Goal: Task Accomplishment & Management: Complete application form

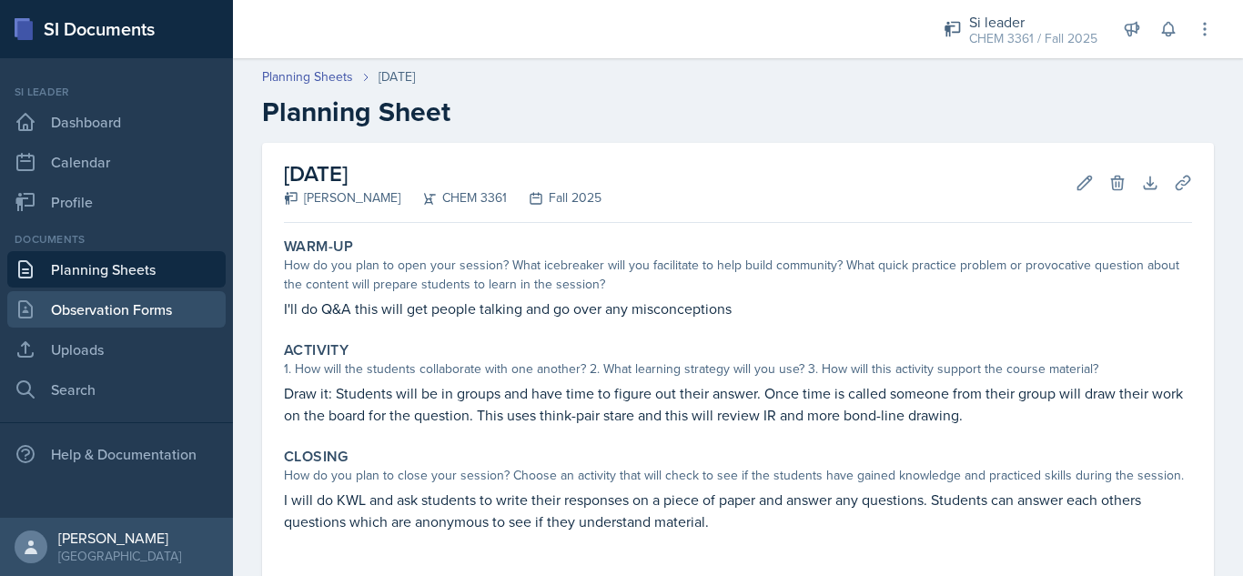
click at [133, 308] on link "Observation Forms" at bounding box center [116, 309] width 218 height 36
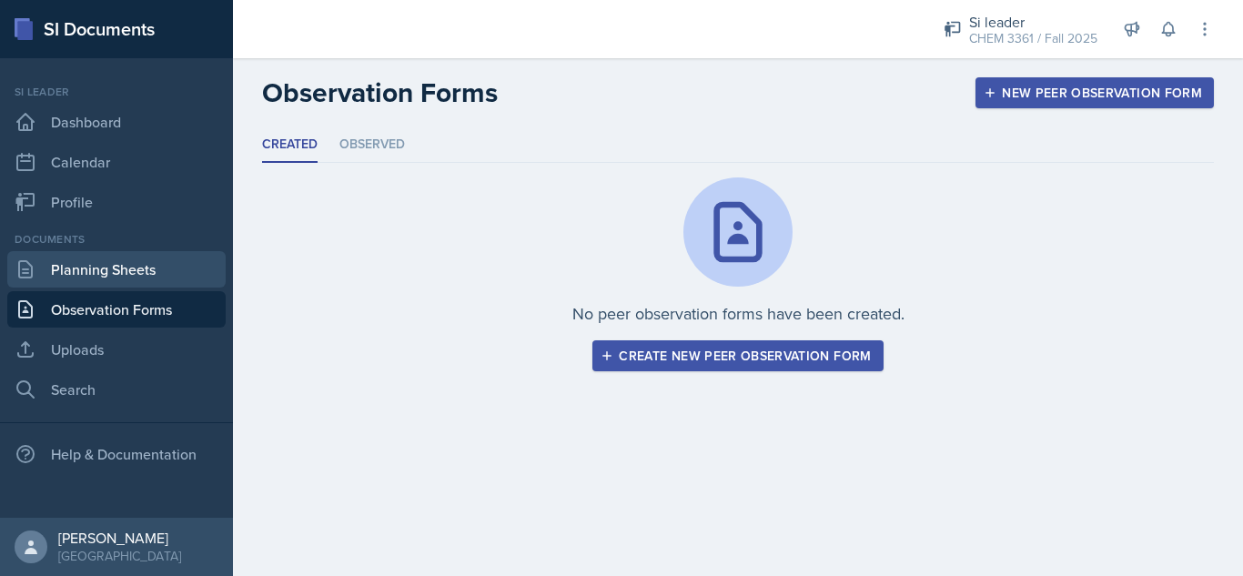
click at [160, 267] on link "Planning Sheets" at bounding box center [116, 269] width 218 height 36
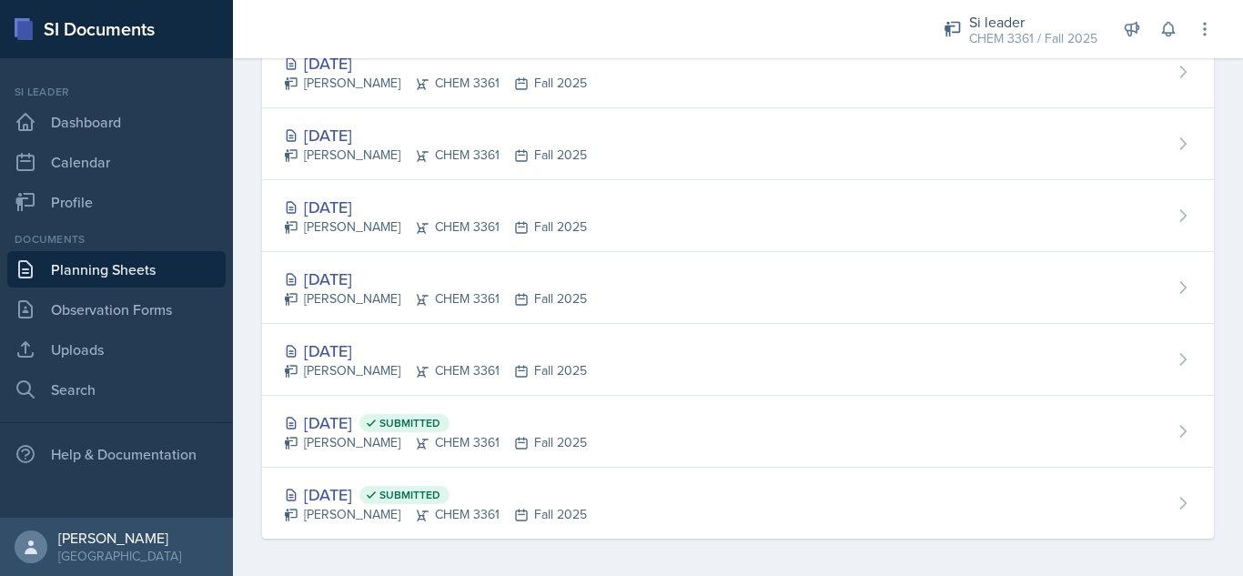
scroll to position [370, 0]
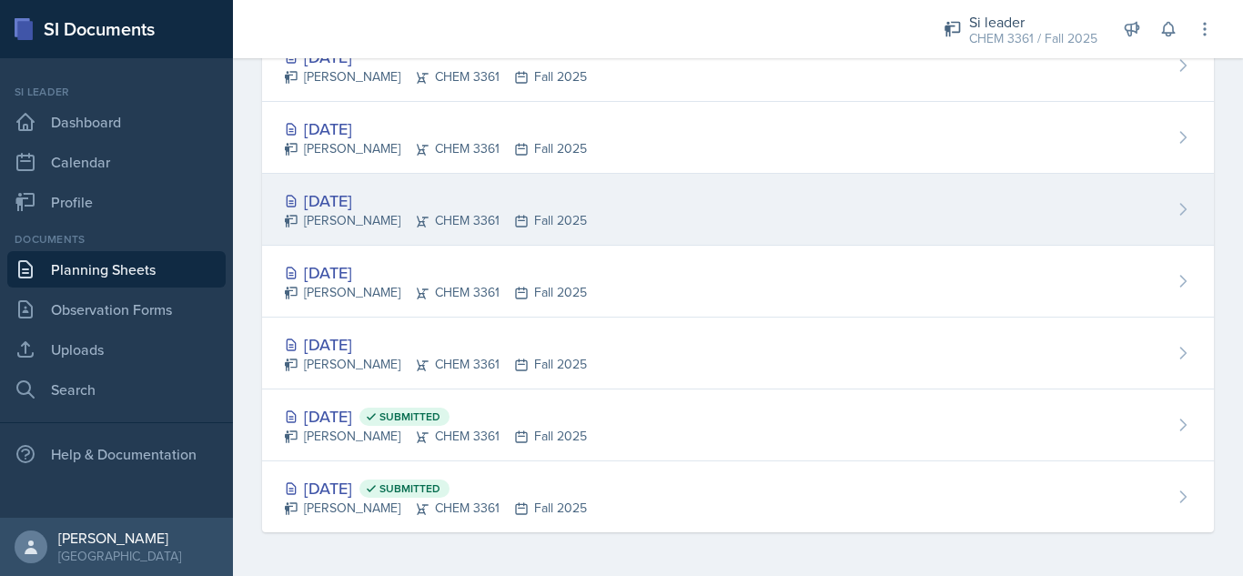
click at [351, 197] on div "[DATE]" at bounding box center [435, 200] width 303 height 25
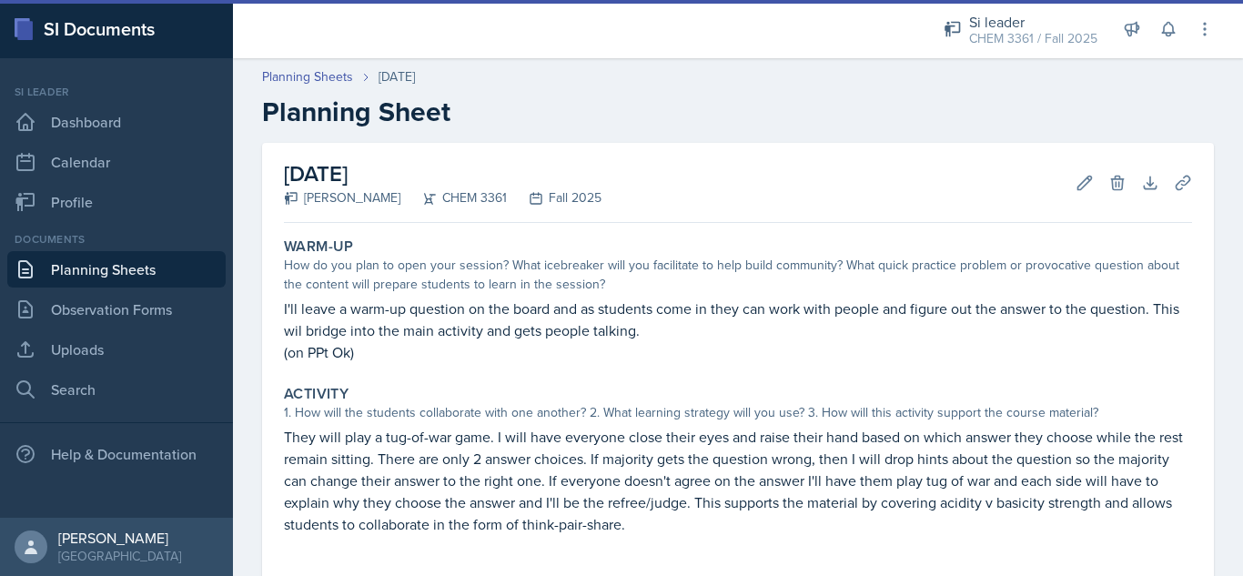
click at [869, 146] on div "[DATE] [PERSON_NAME] CHEM 3361 Fall 2025 Edit Delete Download Uploads Autosaving" at bounding box center [738, 183] width 908 height 80
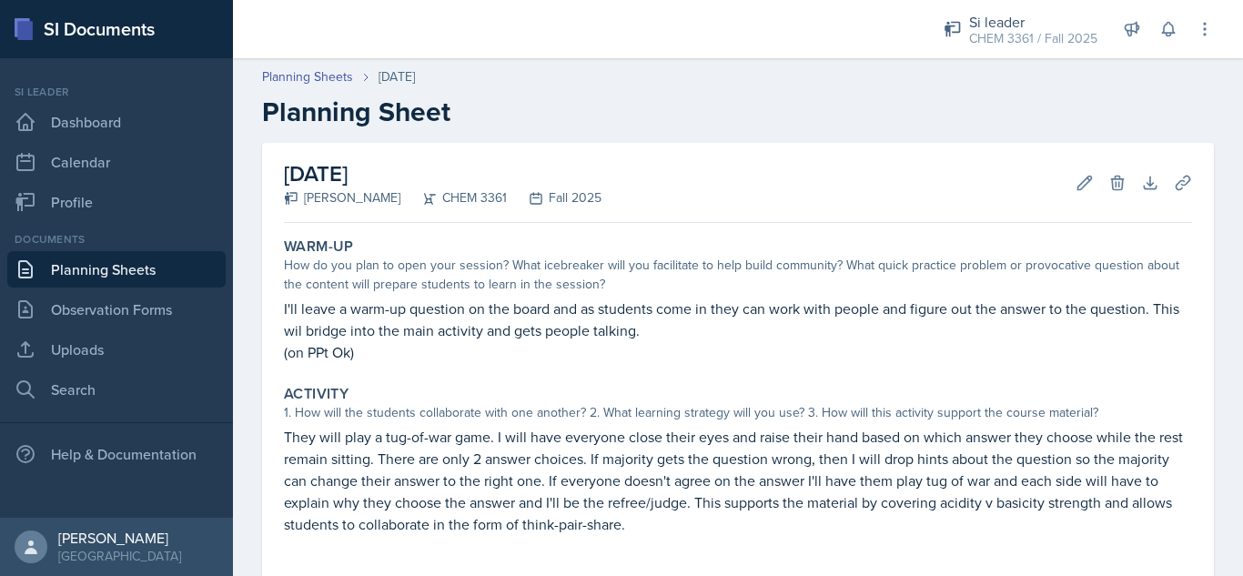
click at [395, 156] on div "[DATE] [PERSON_NAME] CHEM 3361 Fall 2025 Edit Delete Download Uploads Autosaving" at bounding box center [738, 183] width 908 height 80
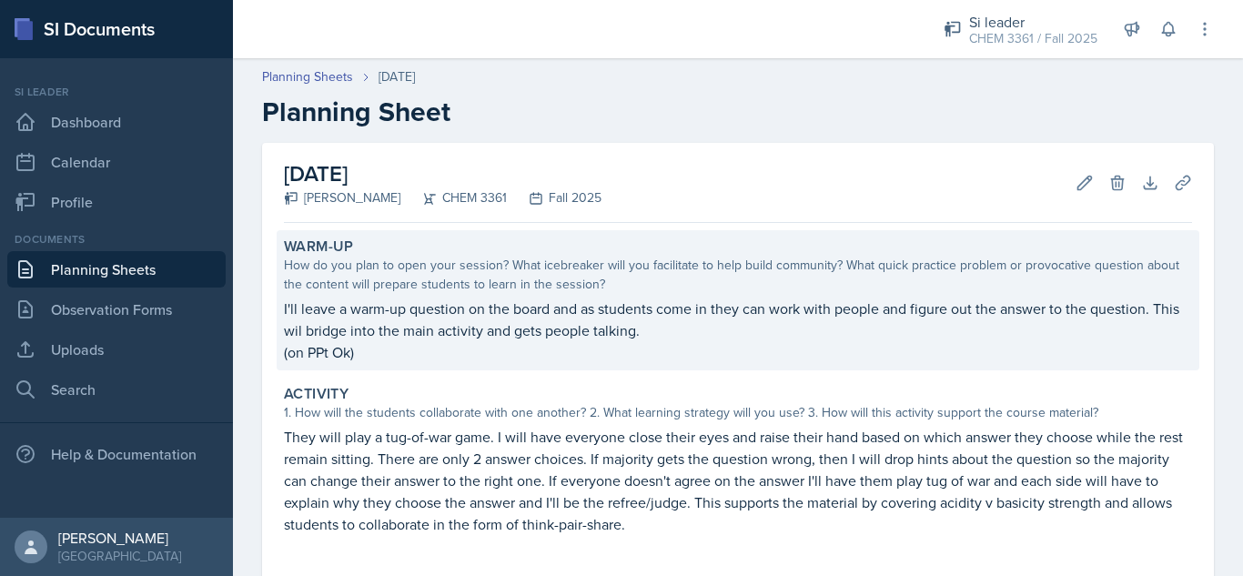
click at [780, 247] on div "Warm-Up" at bounding box center [738, 246] width 908 height 18
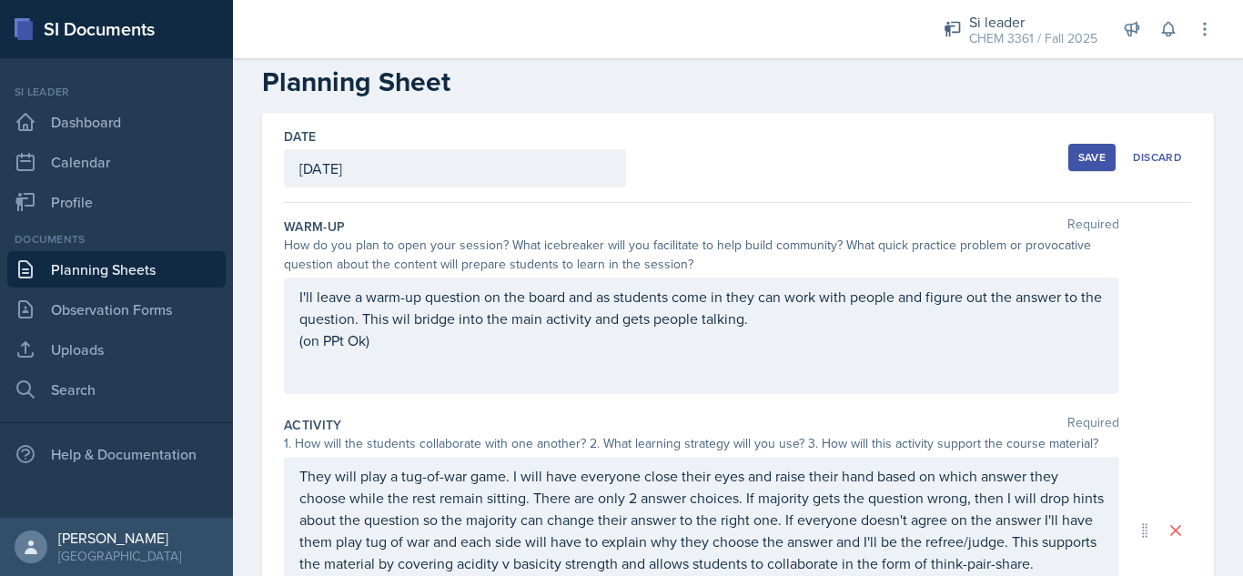
scroll to position [21, 0]
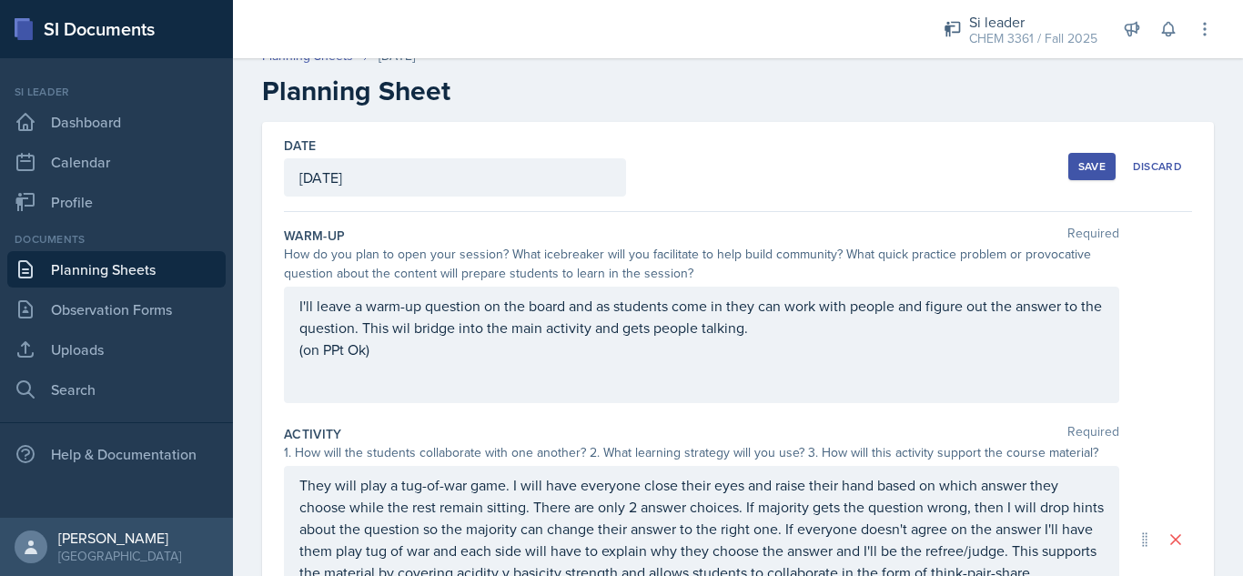
click at [1068, 171] on button "Save" at bounding box center [1091, 166] width 47 height 27
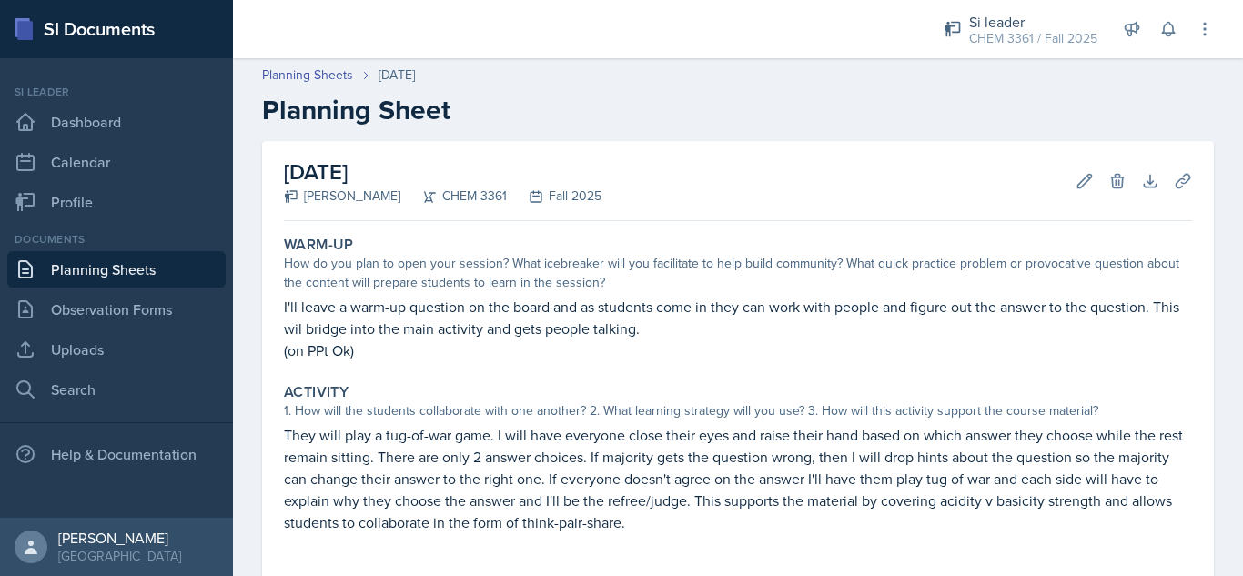
scroll to position [0, 0]
click at [284, 76] on link "Planning Sheets" at bounding box center [307, 76] width 91 height 19
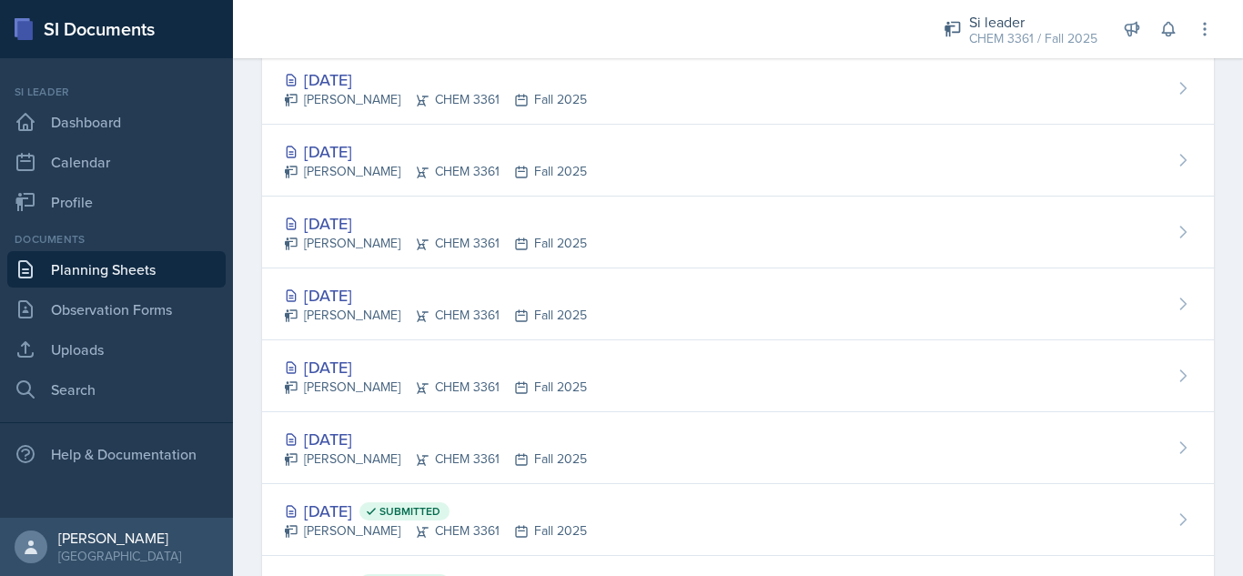
scroll to position [370, 0]
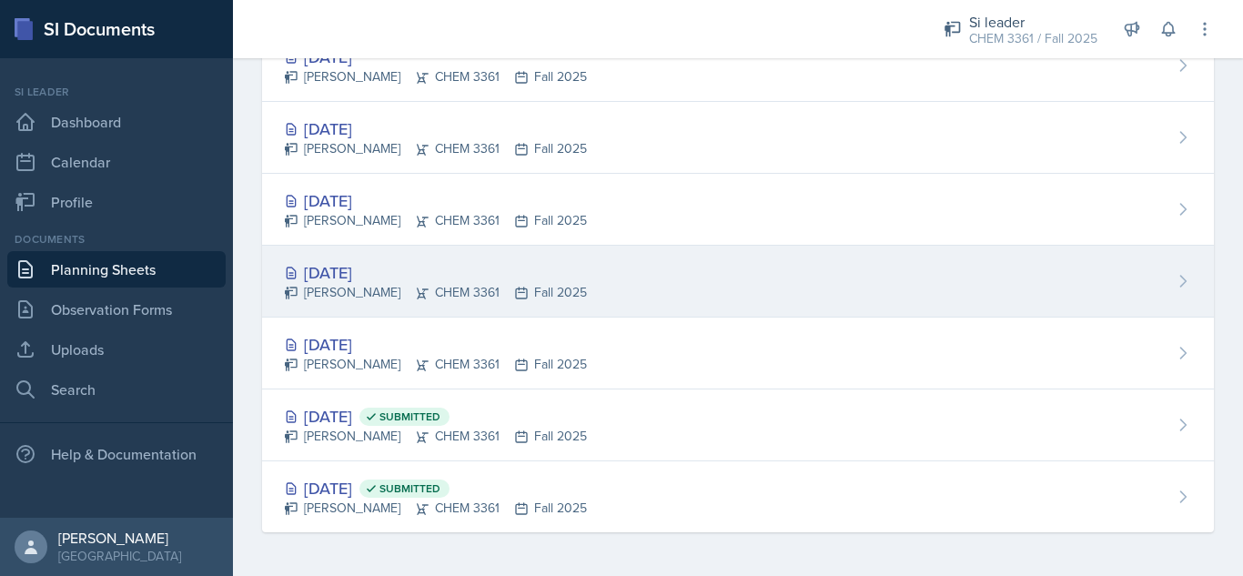
click at [327, 277] on div "[DATE]" at bounding box center [435, 272] width 303 height 25
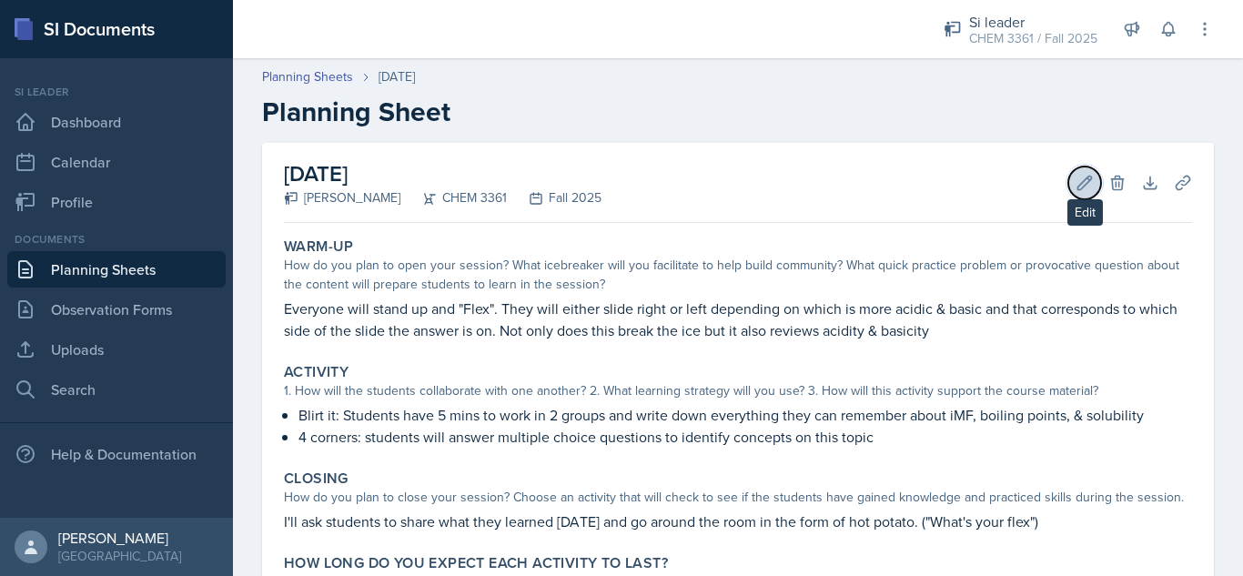
click at [1075, 186] on icon at bounding box center [1084, 183] width 18 height 18
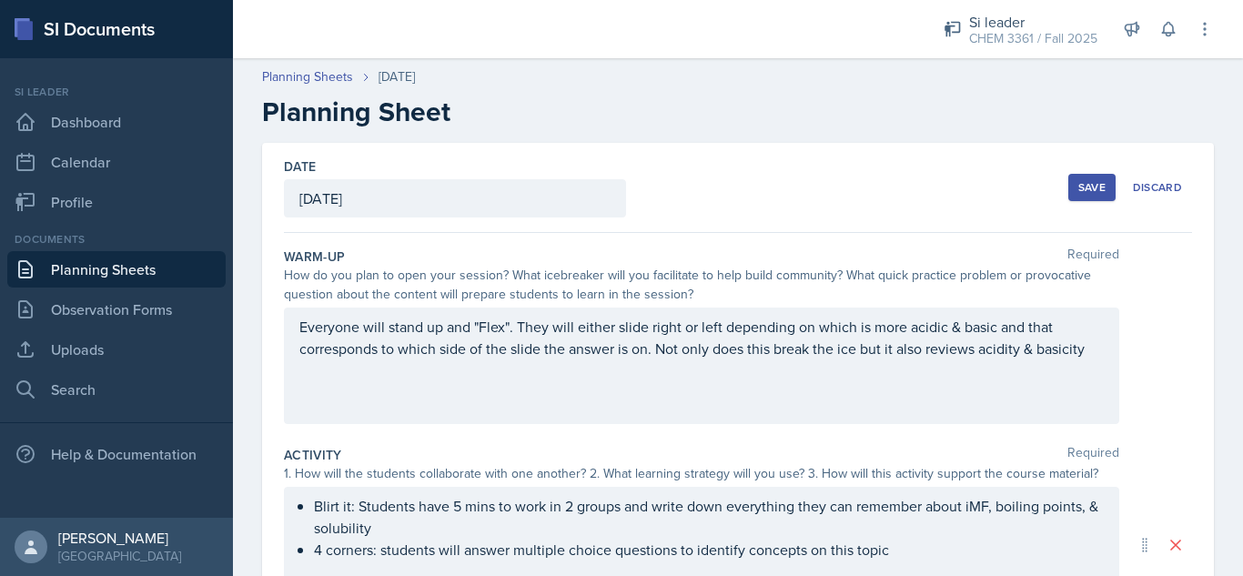
click at [457, 199] on div "[DATE]" at bounding box center [455, 198] width 342 height 38
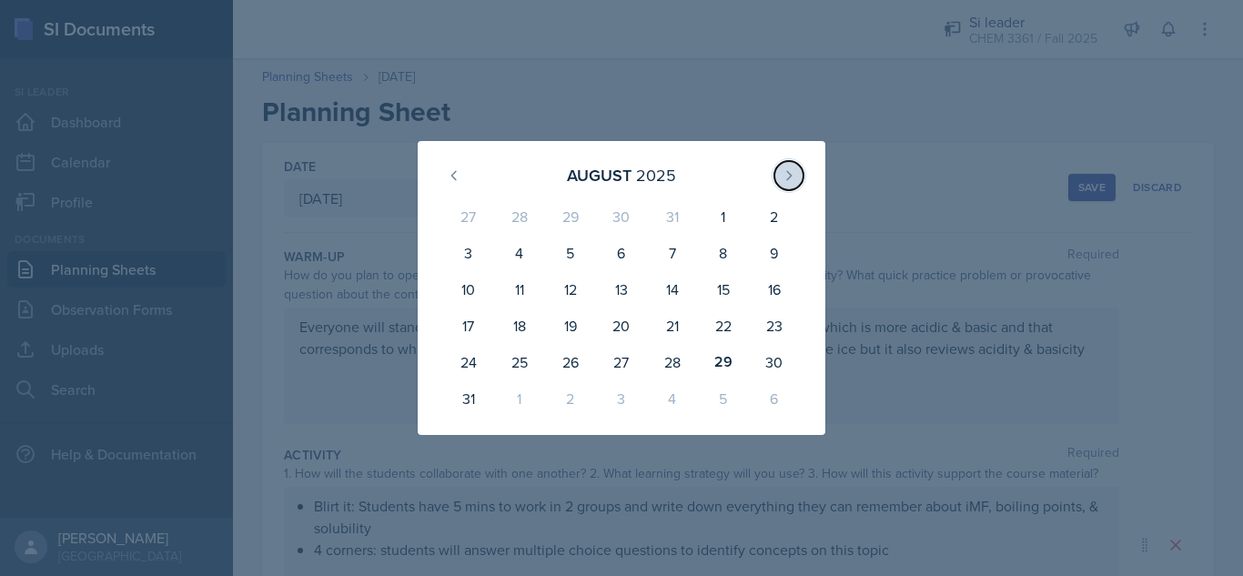
click at [783, 174] on icon at bounding box center [789, 175] width 15 height 15
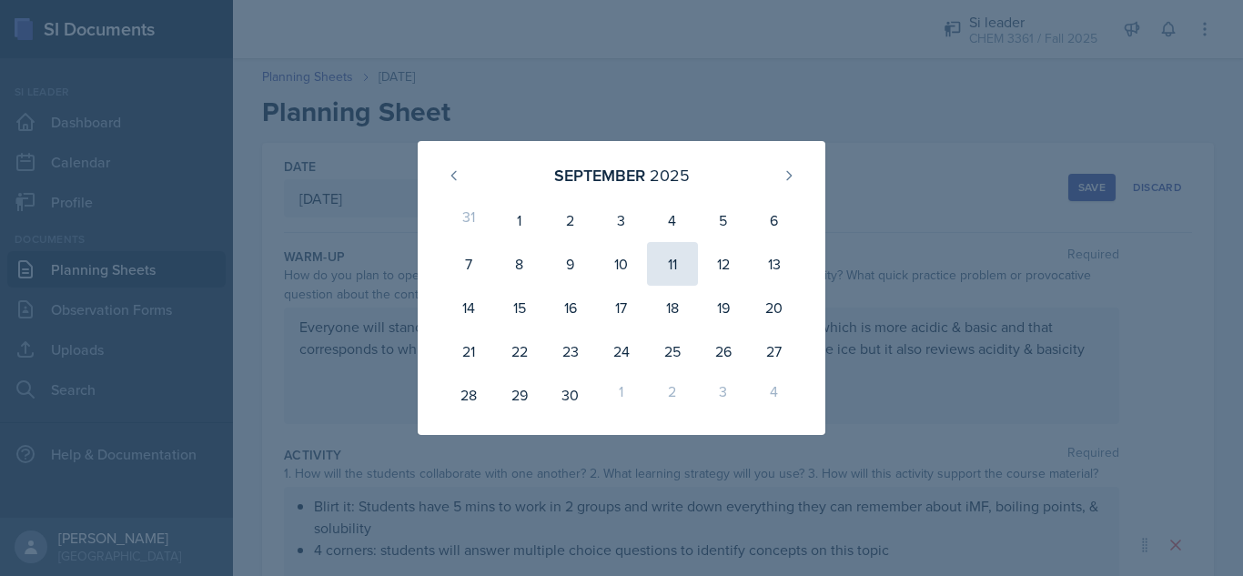
click at [674, 274] on div "11" at bounding box center [672, 264] width 51 height 44
type input "[DATE]"
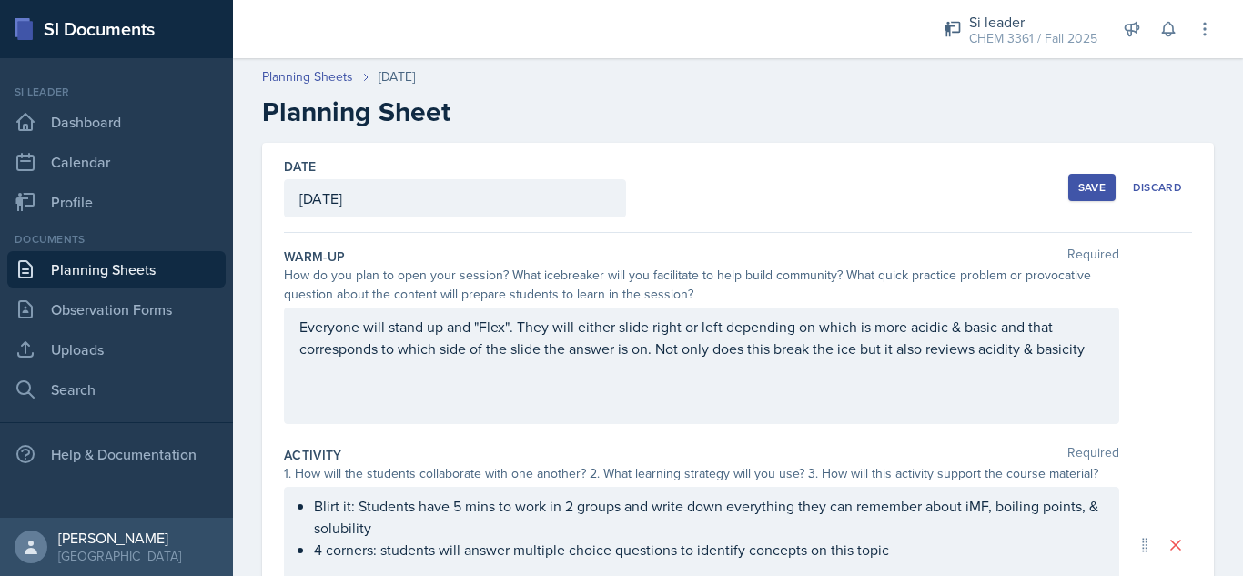
click at [1078, 189] on div "Save" at bounding box center [1091, 187] width 27 height 15
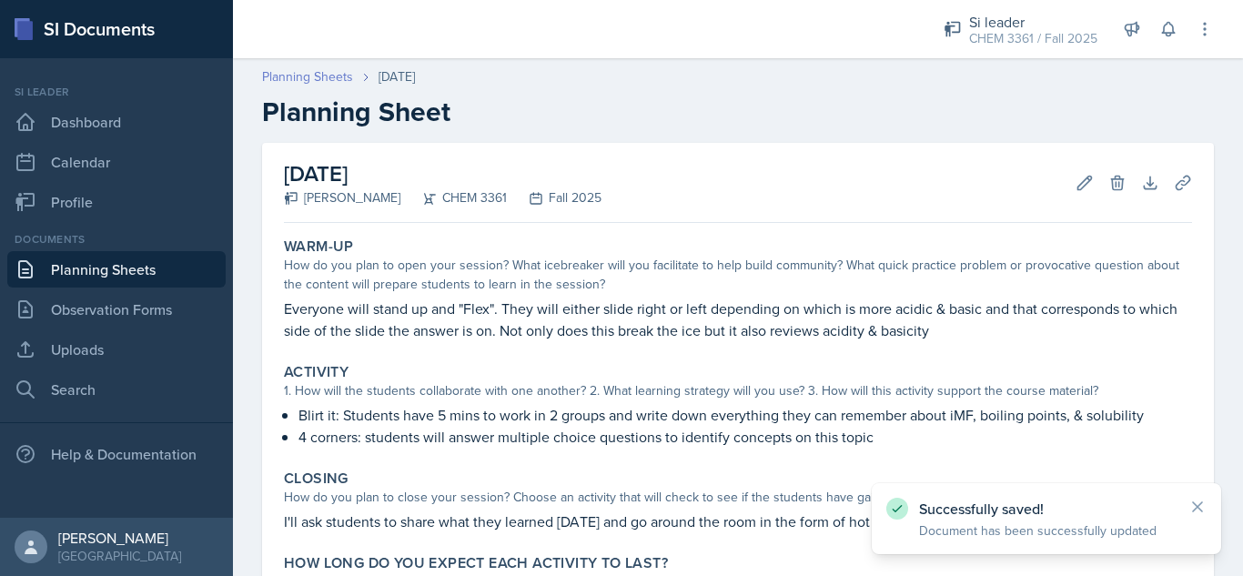
click at [319, 75] on link "Planning Sheets" at bounding box center [307, 76] width 91 height 19
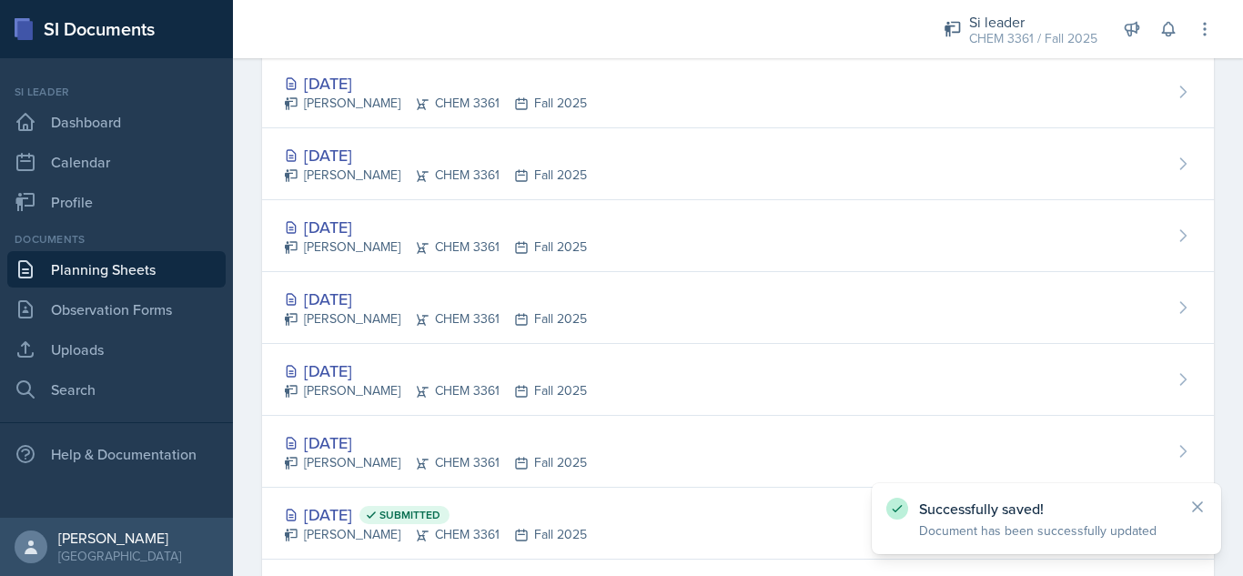
scroll to position [370, 0]
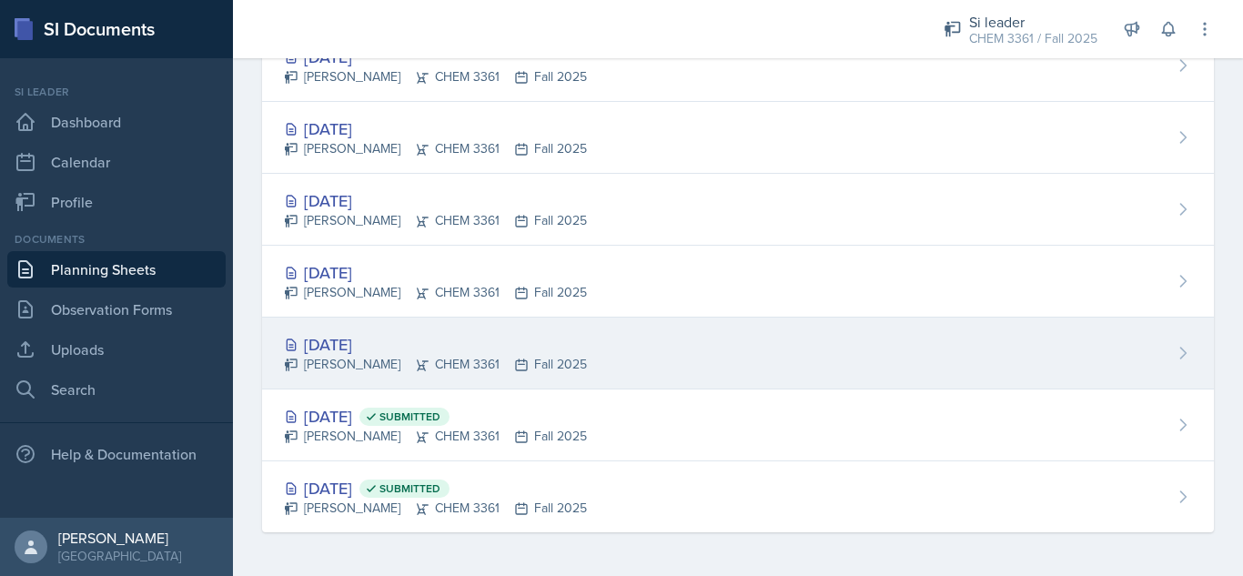
click at [372, 339] on div "[DATE]" at bounding box center [435, 344] width 303 height 25
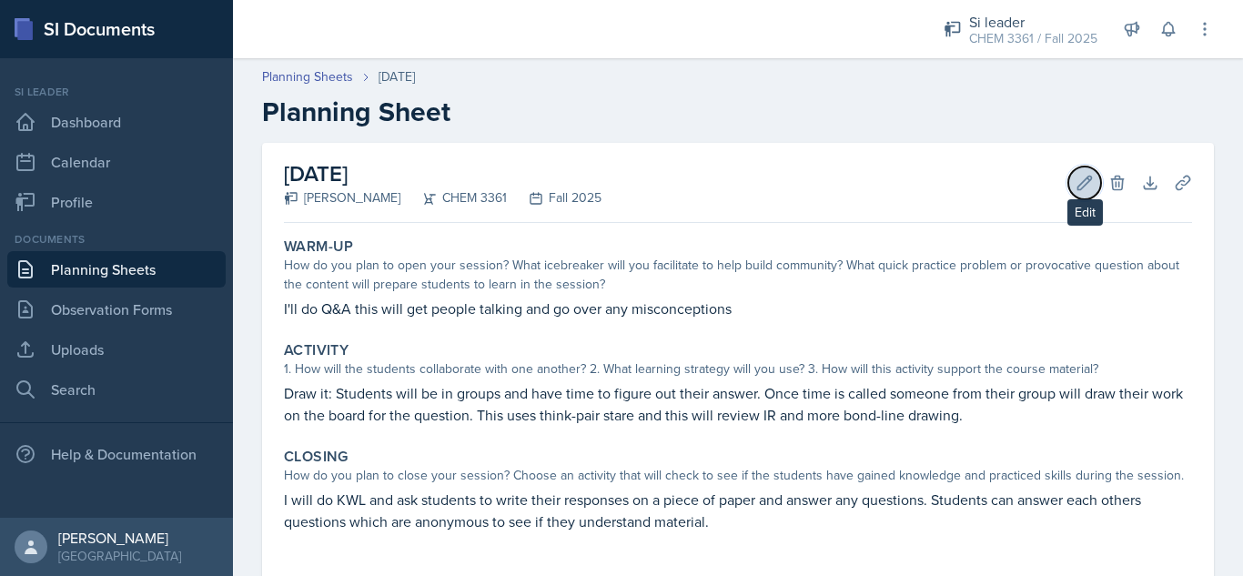
click at [1075, 188] on icon at bounding box center [1084, 183] width 18 height 18
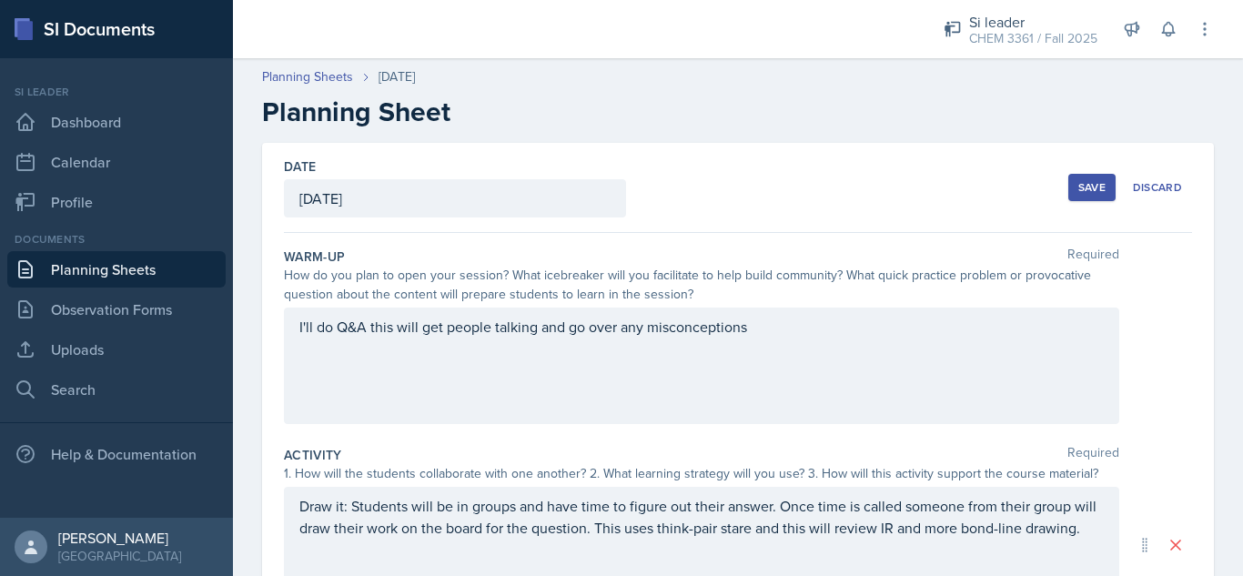
click at [533, 206] on div "[DATE]" at bounding box center [455, 198] width 342 height 38
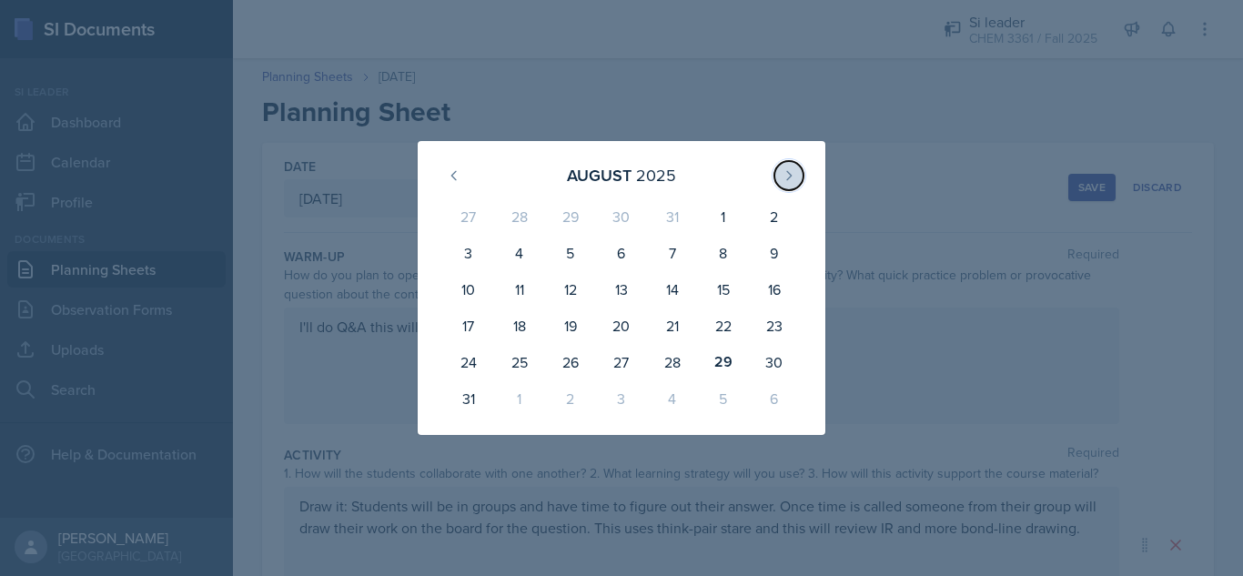
click at [785, 172] on icon at bounding box center [789, 175] width 15 height 15
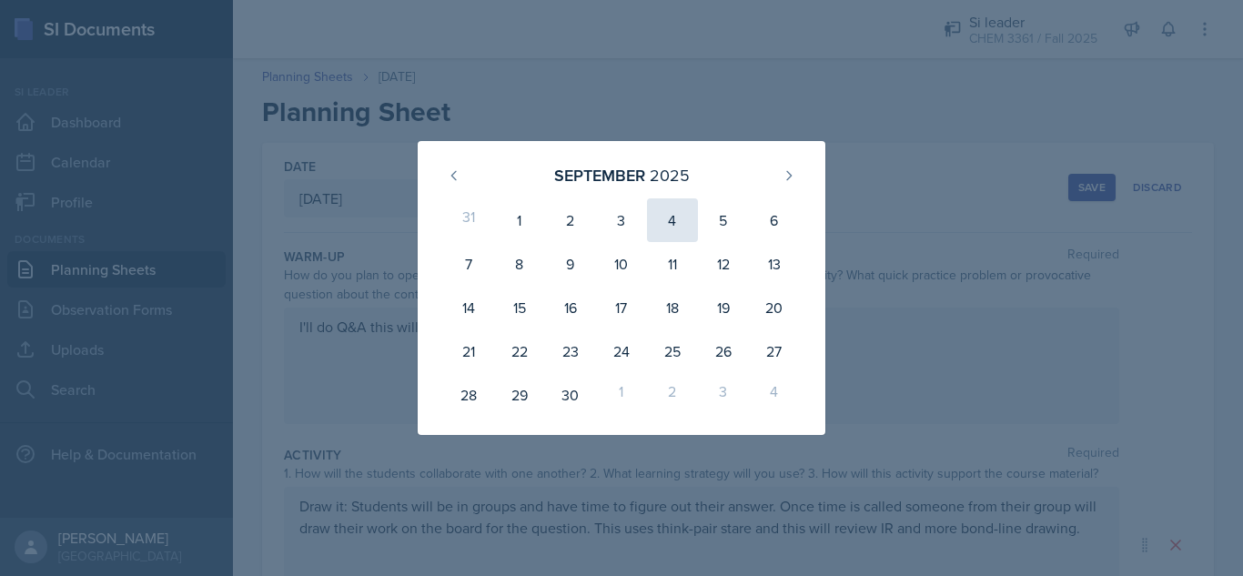
click at [665, 224] on div "4" at bounding box center [672, 220] width 51 height 44
type input "[DATE]"
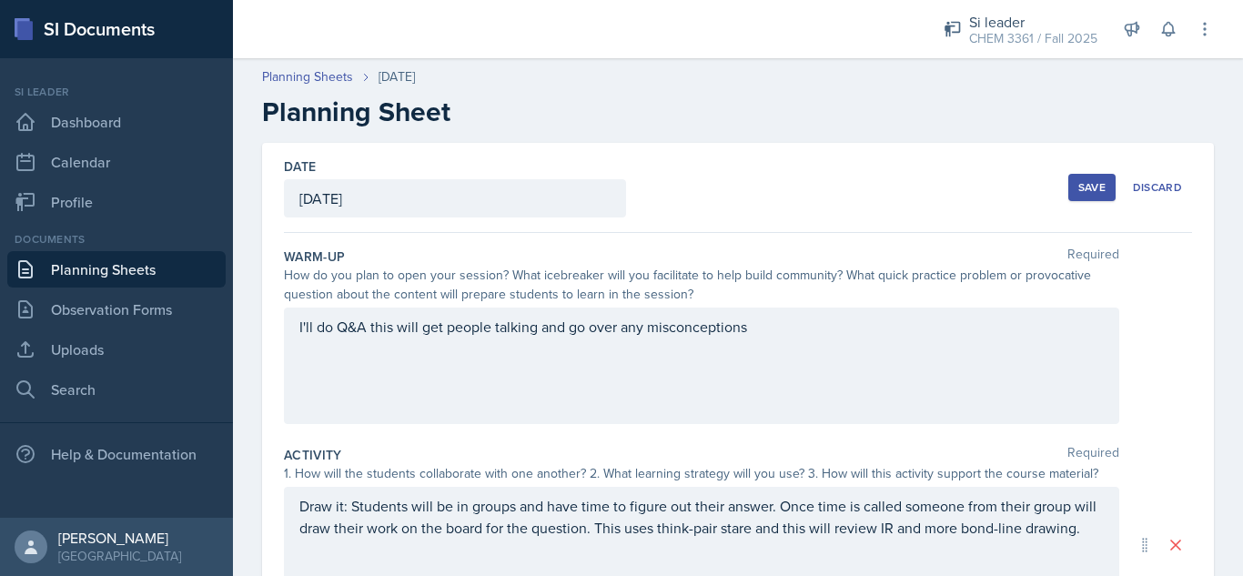
click at [1068, 191] on button "Save" at bounding box center [1091, 187] width 47 height 27
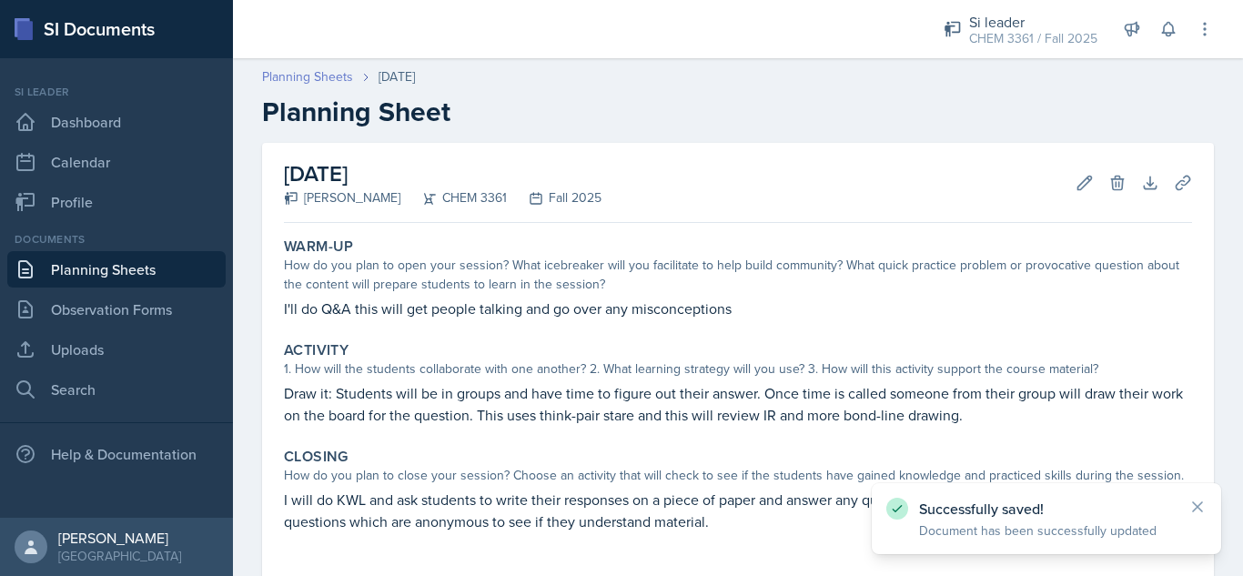
click at [301, 71] on link "Planning Sheets" at bounding box center [307, 76] width 91 height 19
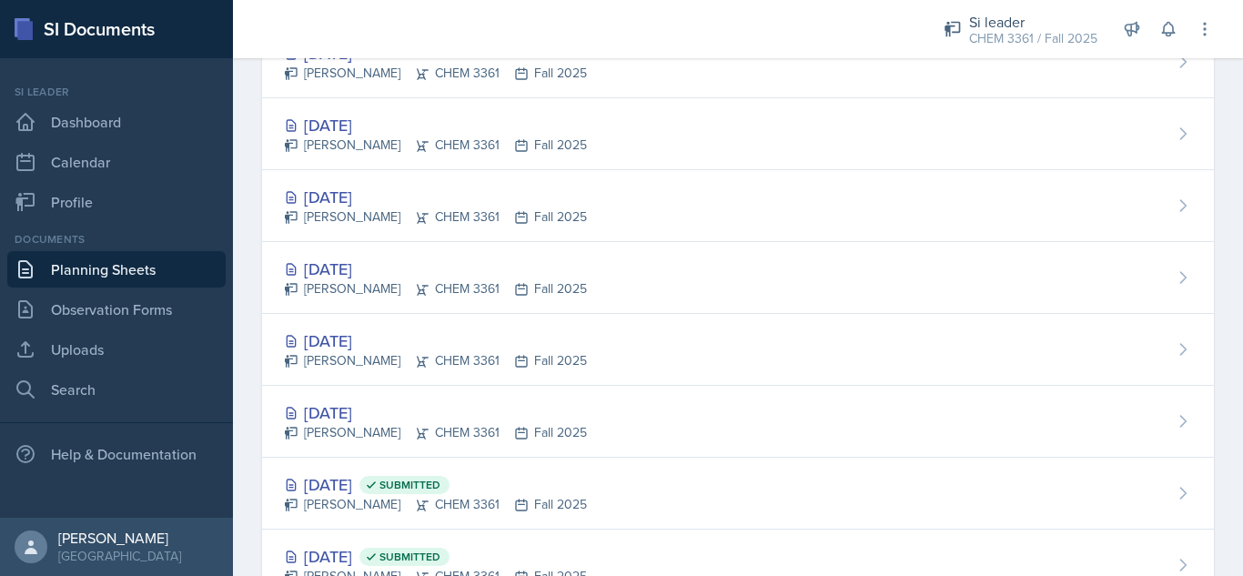
scroll to position [370, 0]
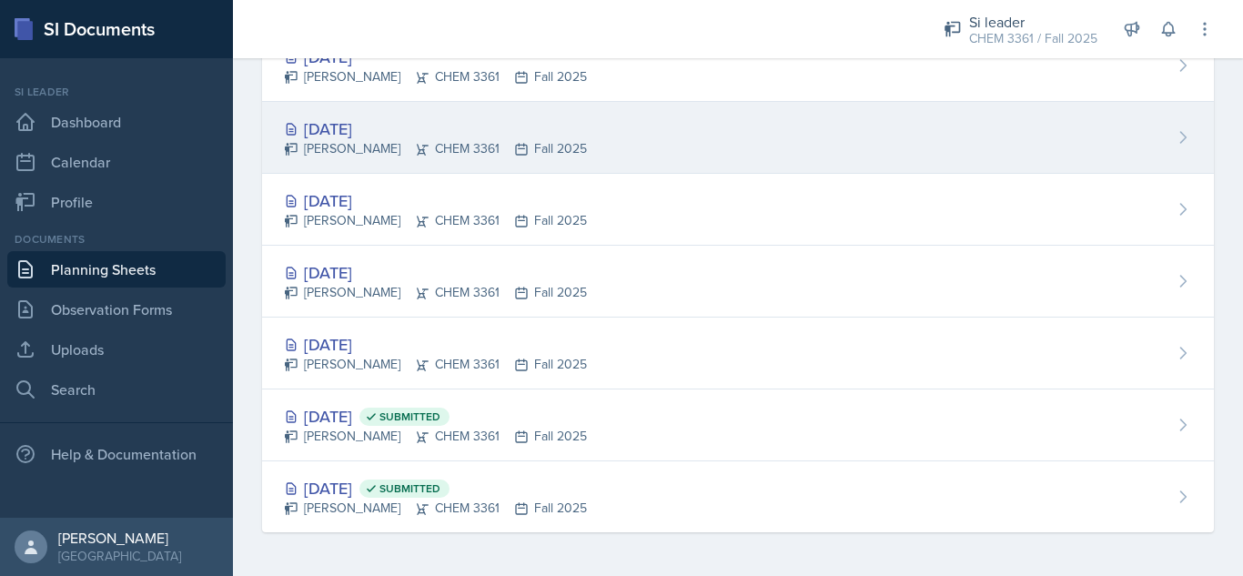
click at [396, 126] on div "[DATE]" at bounding box center [435, 128] width 303 height 25
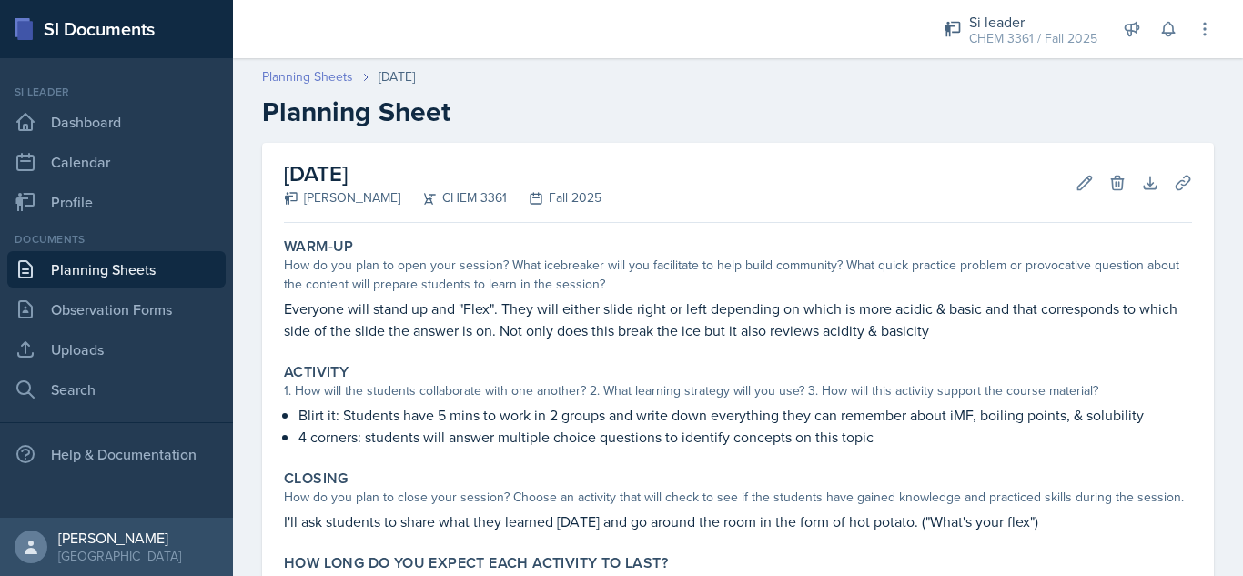
click at [308, 68] on link "Planning Sheets" at bounding box center [307, 76] width 91 height 19
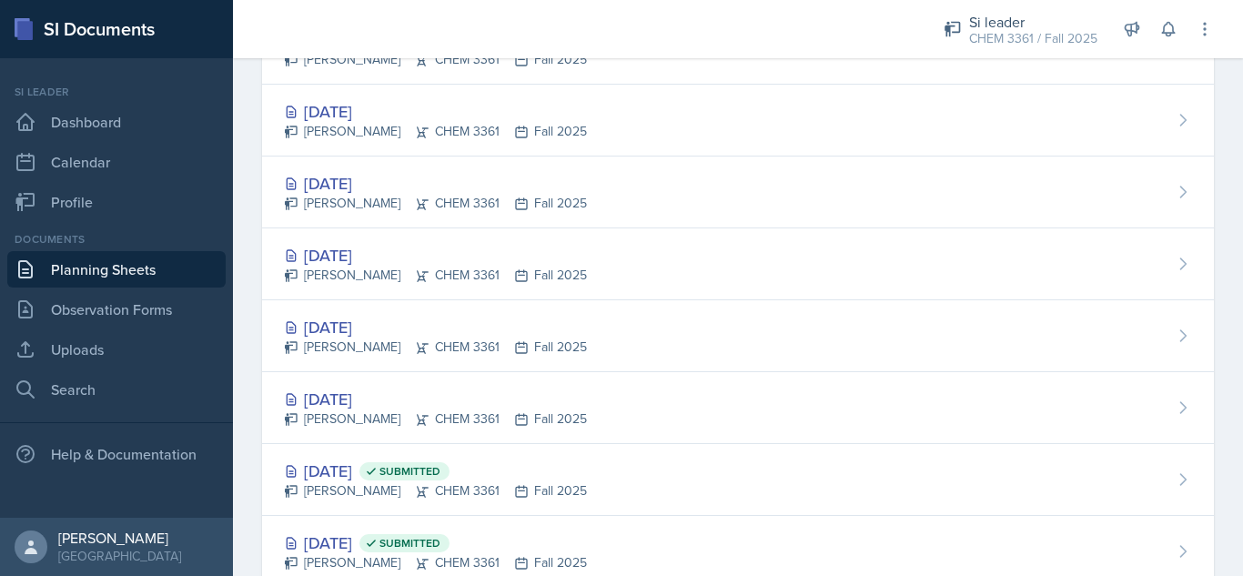
scroll to position [370, 0]
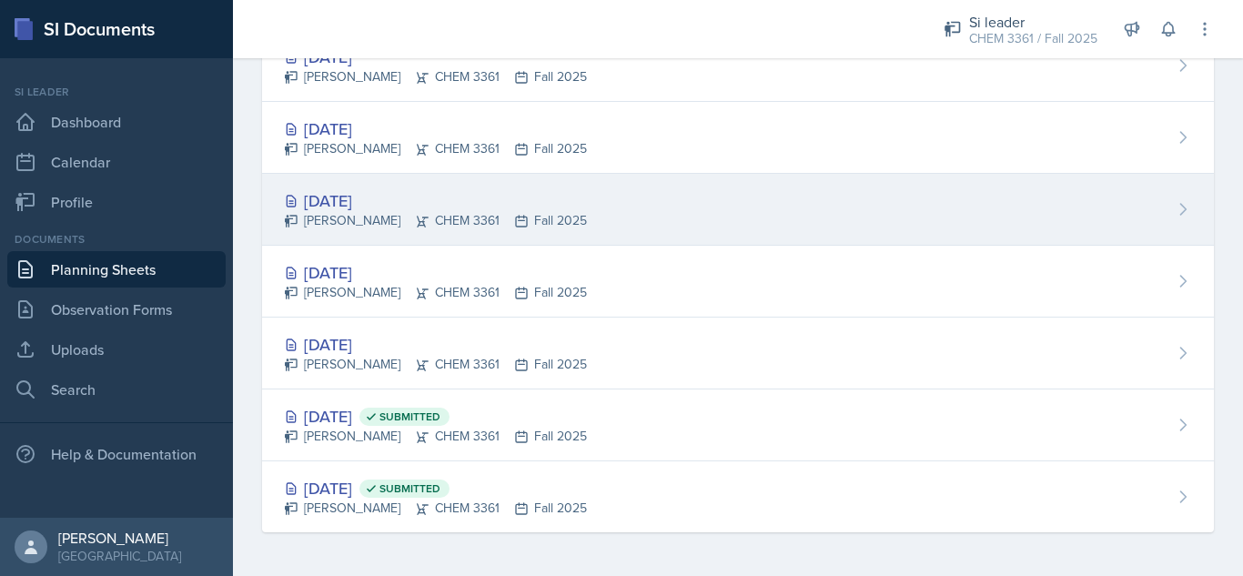
click at [356, 202] on div "[DATE]" at bounding box center [435, 200] width 303 height 25
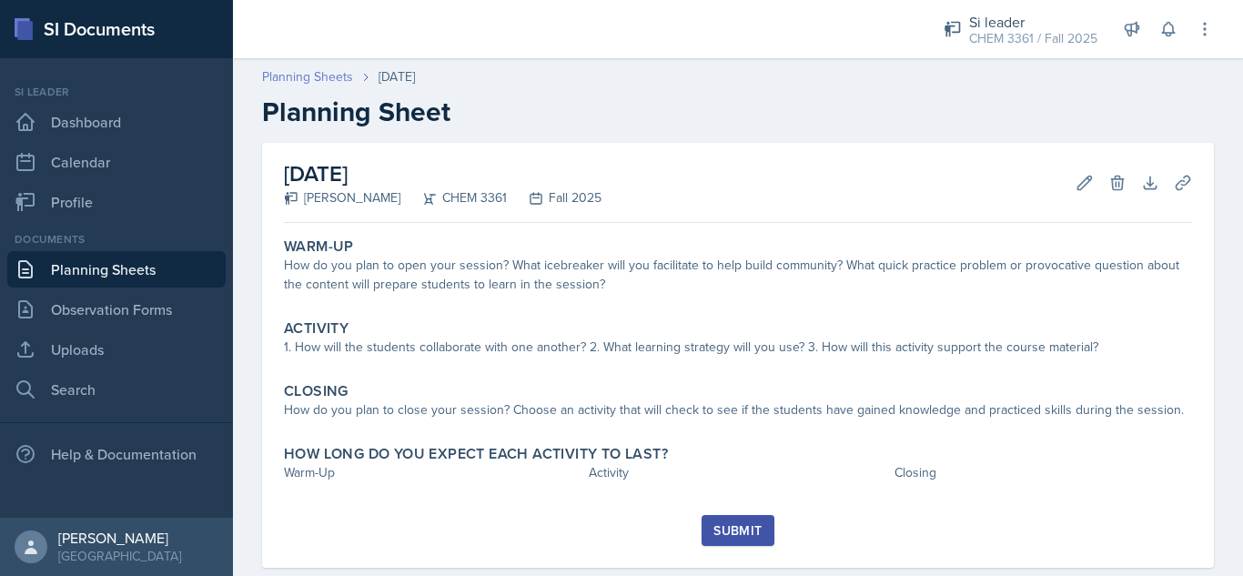
click at [298, 76] on link "Planning Sheets" at bounding box center [307, 76] width 91 height 19
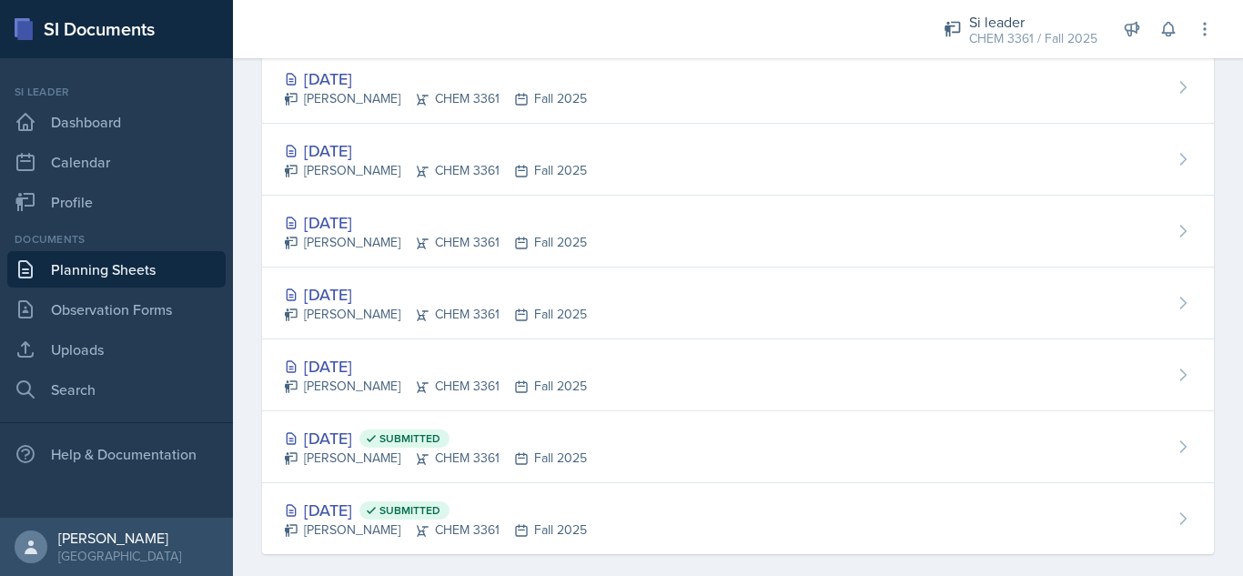
scroll to position [370, 0]
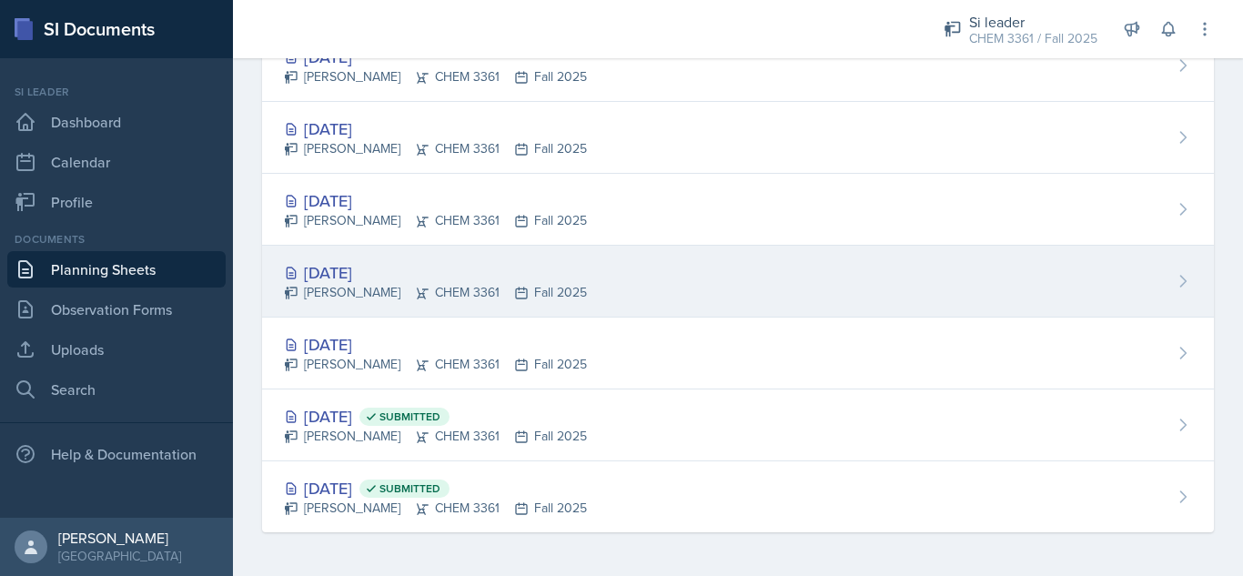
click at [338, 278] on div "[DATE]" at bounding box center [435, 272] width 303 height 25
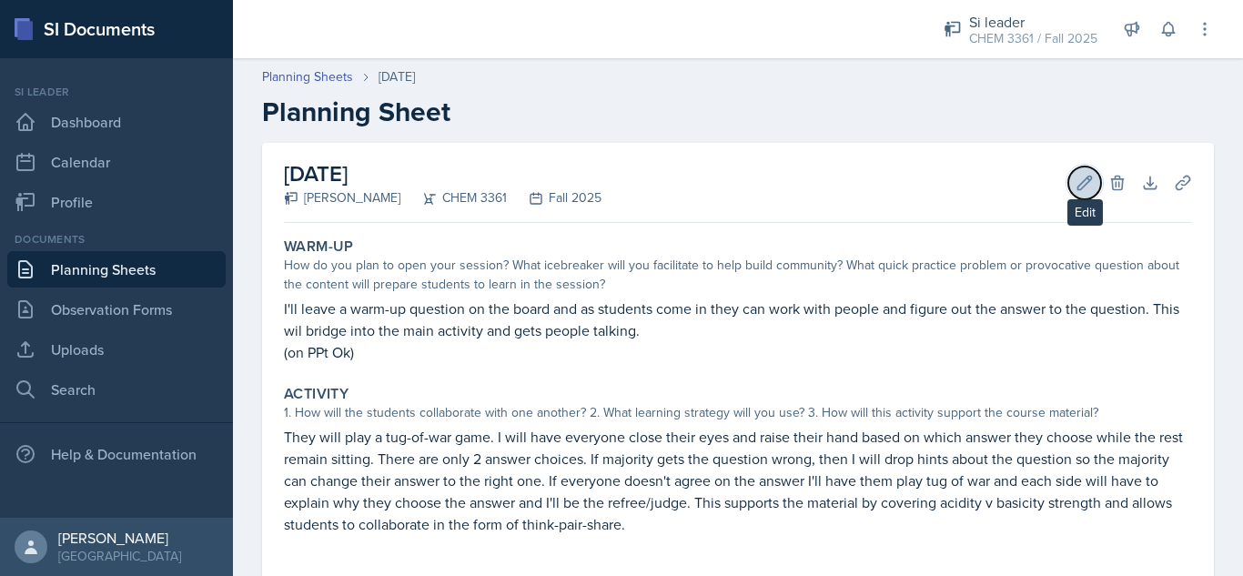
click at [1075, 183] on icon at bounding box center [1084, 183] width 18 height 18
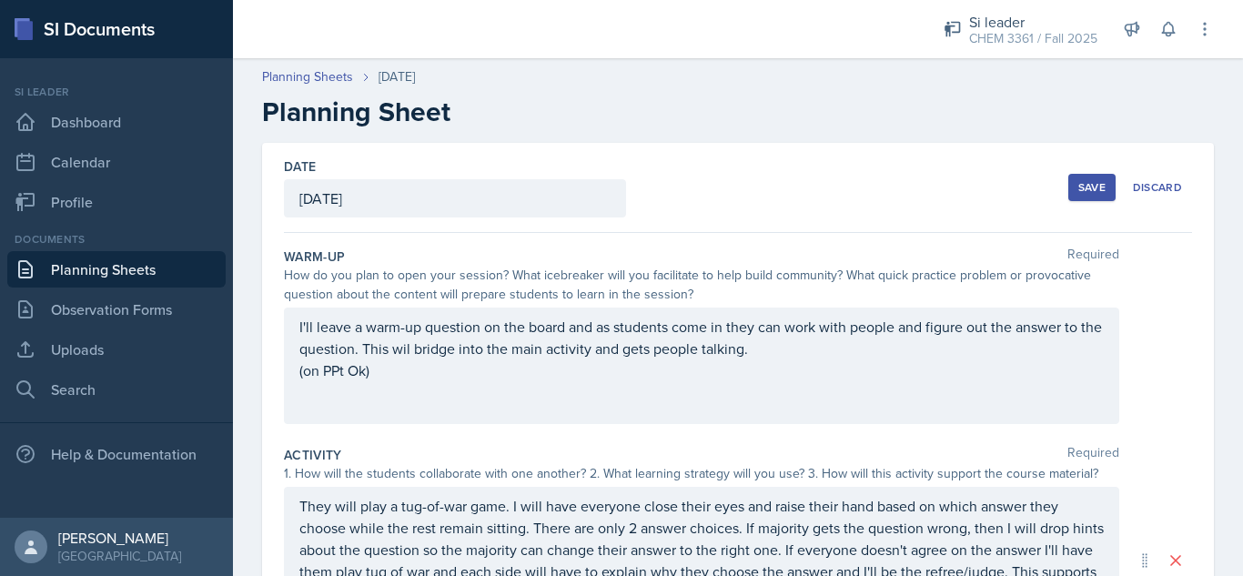
click at [459, 193] on div "[DATE]" at bounding box center [455, 198] width 342 height 38
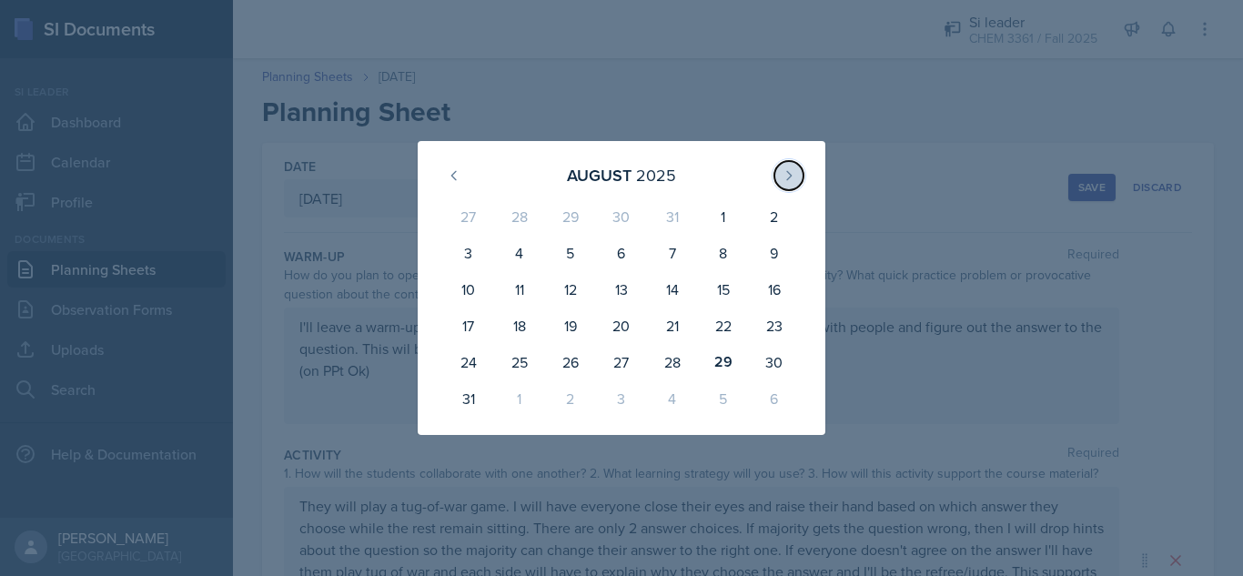
click at [779, 176] on button at bounding box center [788, 175] width 29 height 29
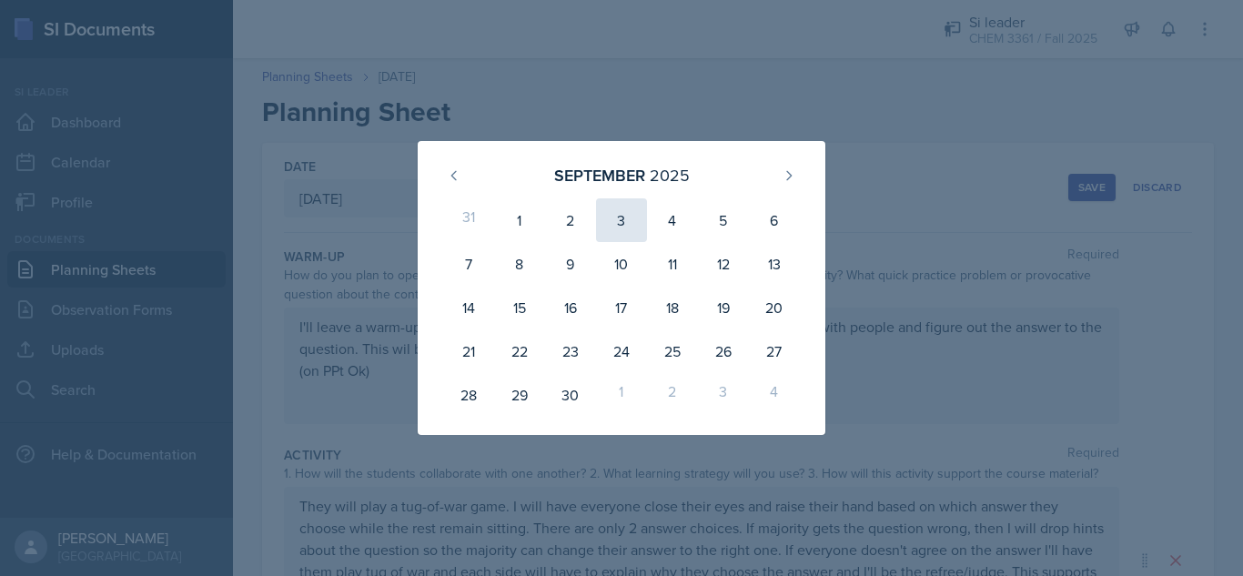
click at [619, 235] on div "3" at bounding box center [621, 220] width 51 height 44
type input "[DATE]"
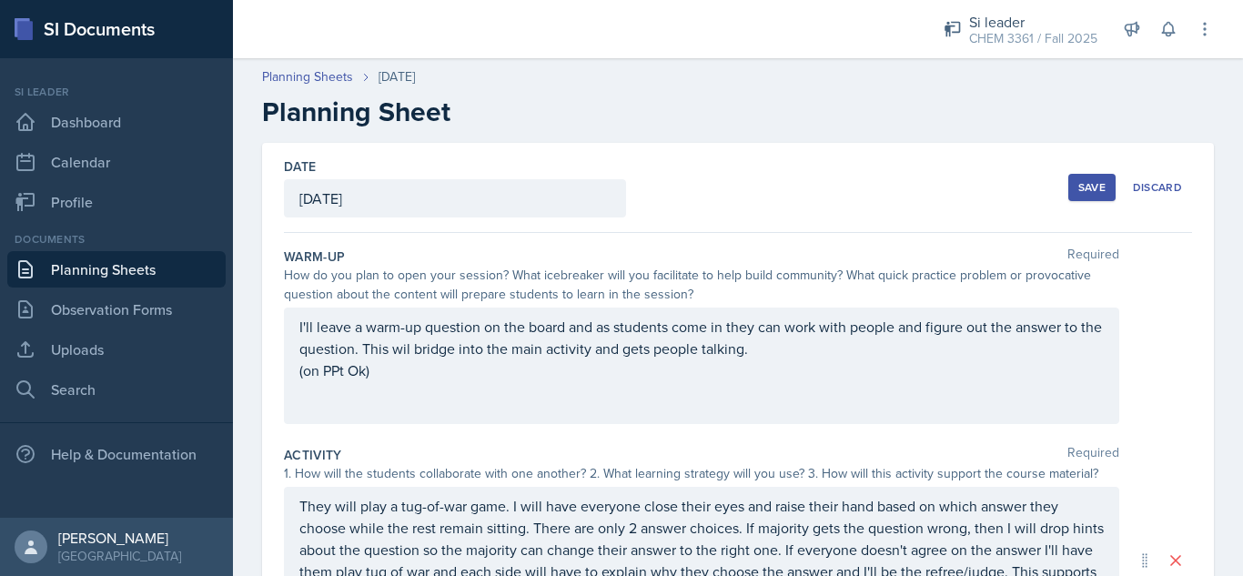
click at [1075, 195] on button "Save" at bounding box center [1091, 187] width 47 height 27
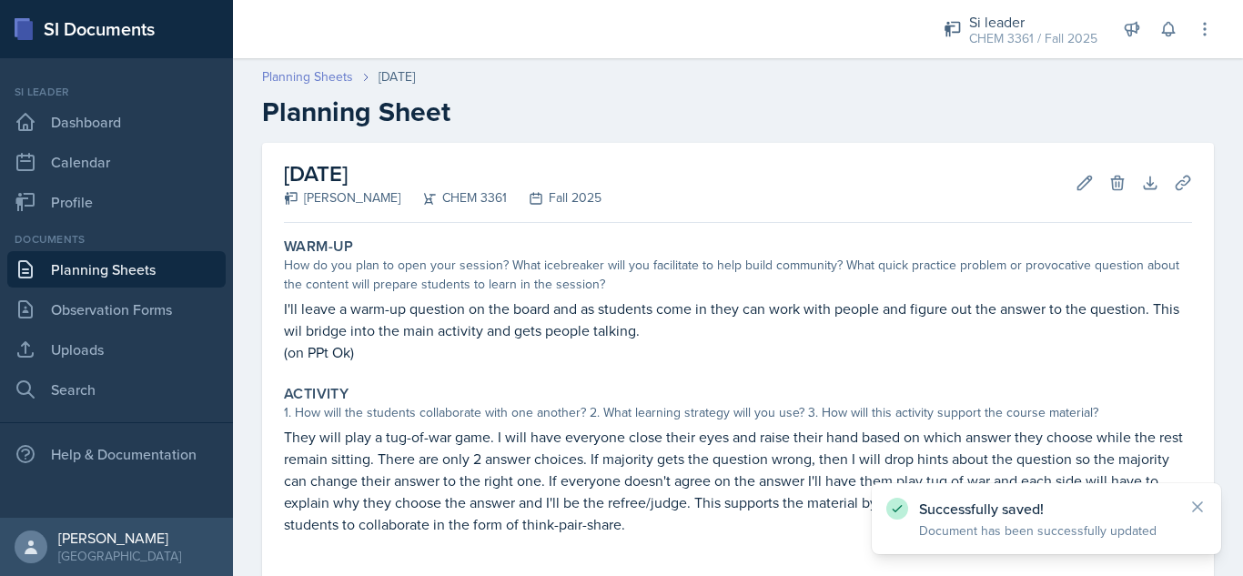
click at [308, 76] on link "Planning Sheets" at bounding box center [307, 76] width 91 height 19
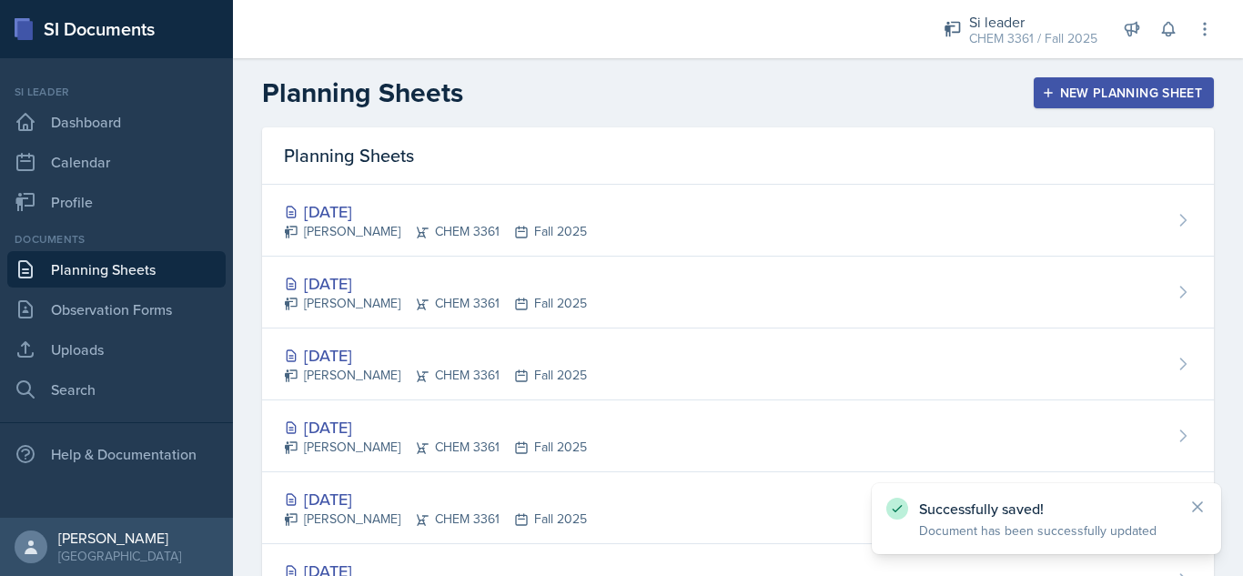
scroll to position [370, 0]
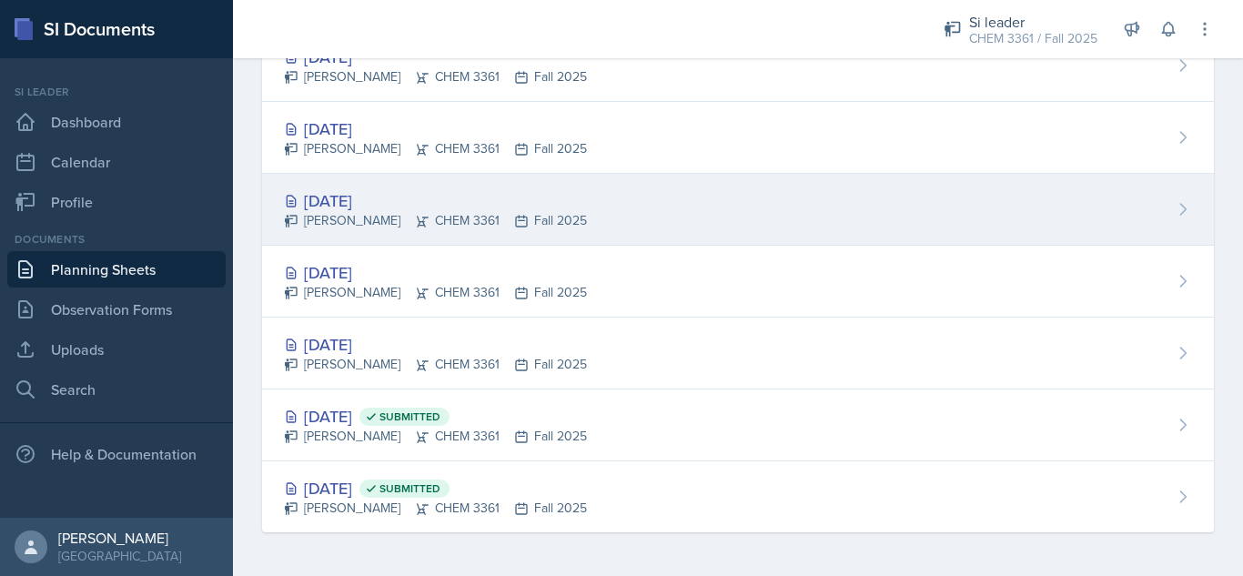
click at [337, 208] on div "[DATE]" at bounding box center [435, 200] width 303 height 25
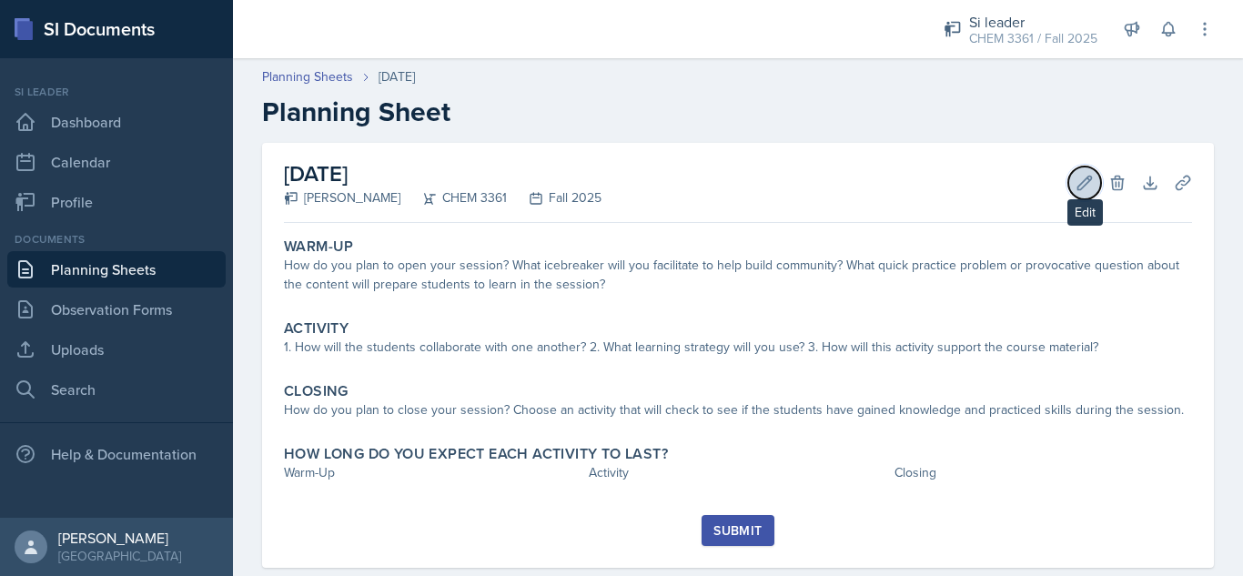
click at [1075, 184] on icon at bounding box center [1084, 183] width 18 height 18
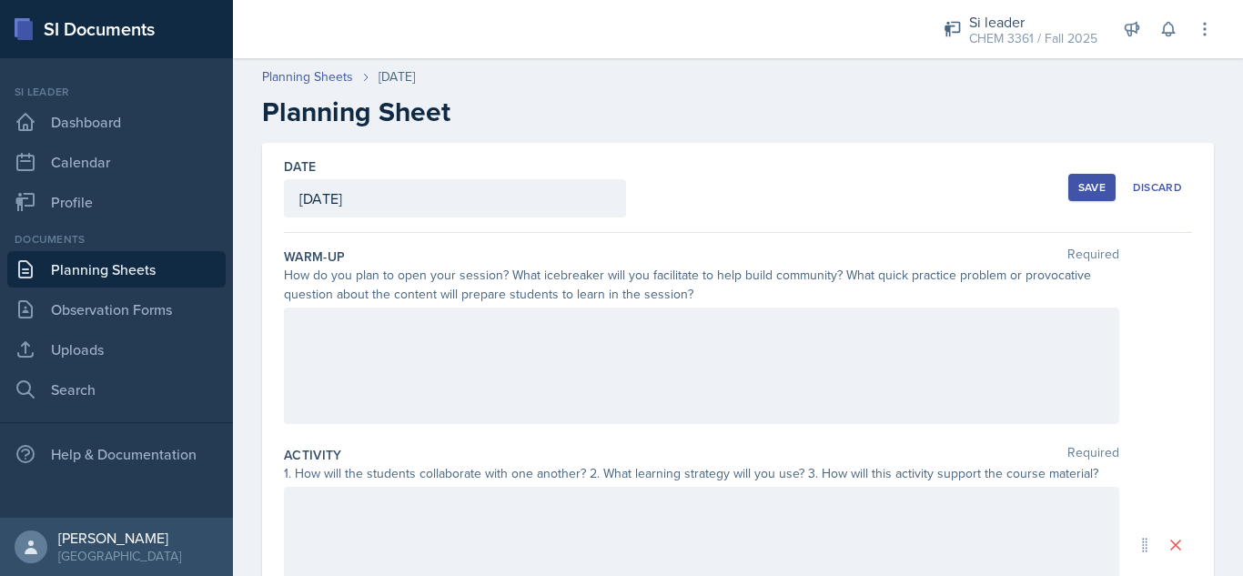
click at [534, 200] on div "[DATE]" at bounding box center [455, 198] width 342 height 38
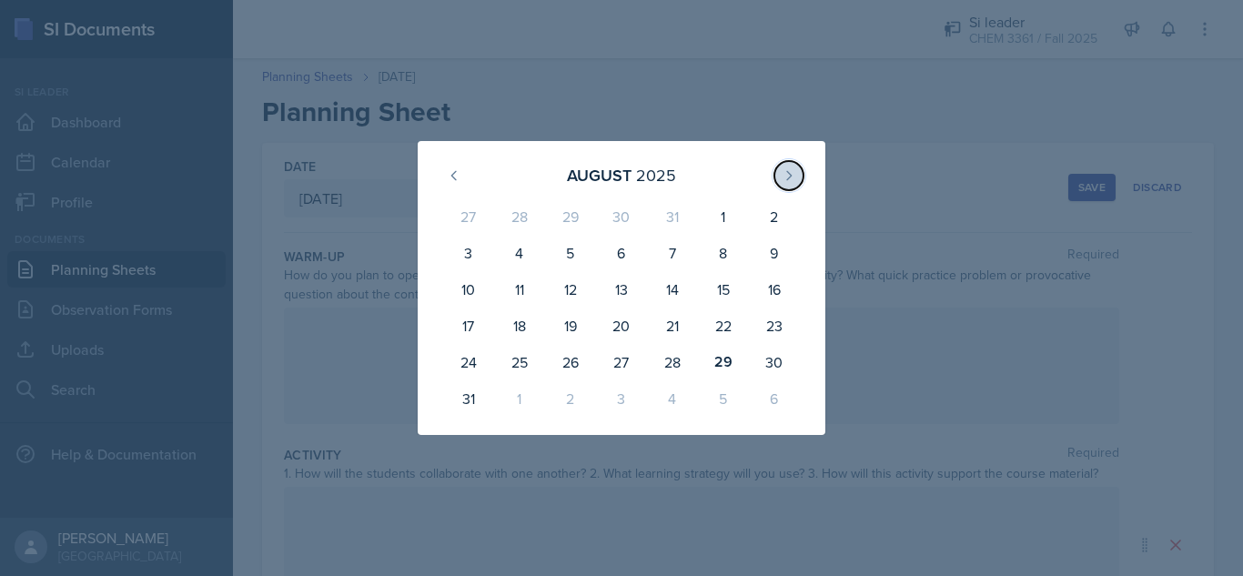
click at [783, 179] on icon at bounding box center [789, 175] width 15 height 15
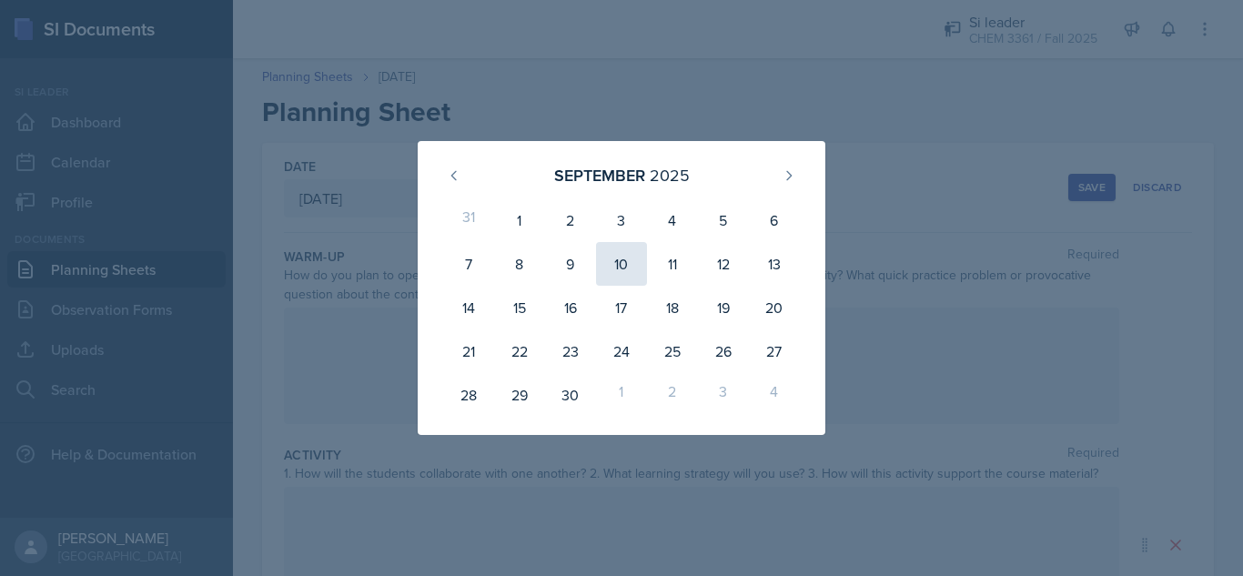
click at [619, 271] on div "10" at bounding box center [621, 264] width 51 height 44
type input "[DATE]"
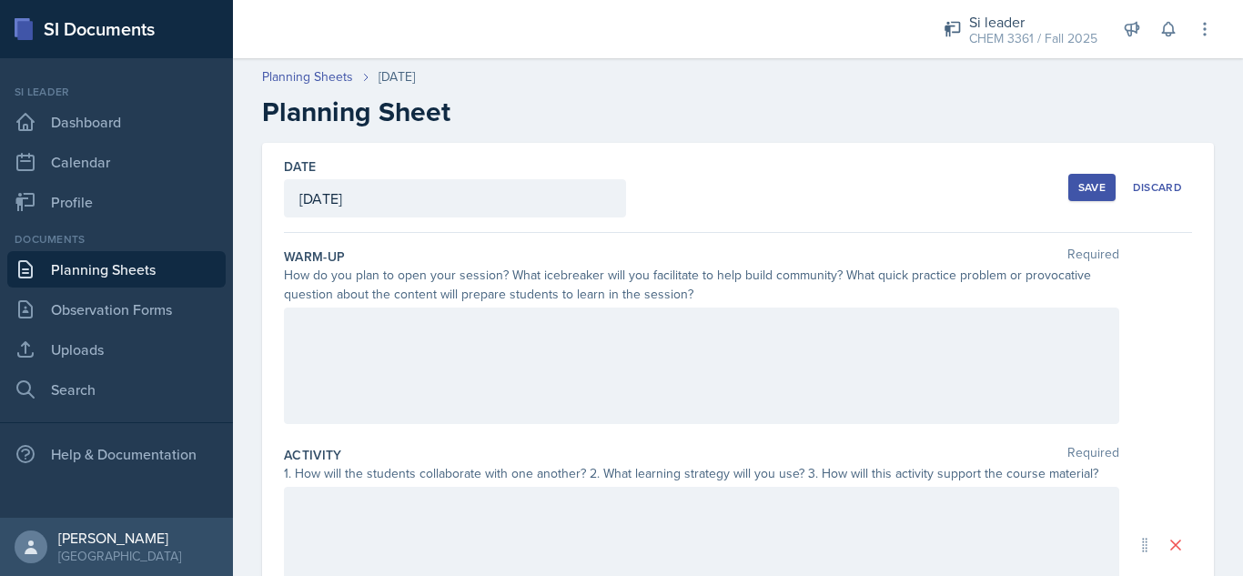
click at [842, 338] on div at bounding box center [701, 366] width 835 height 116
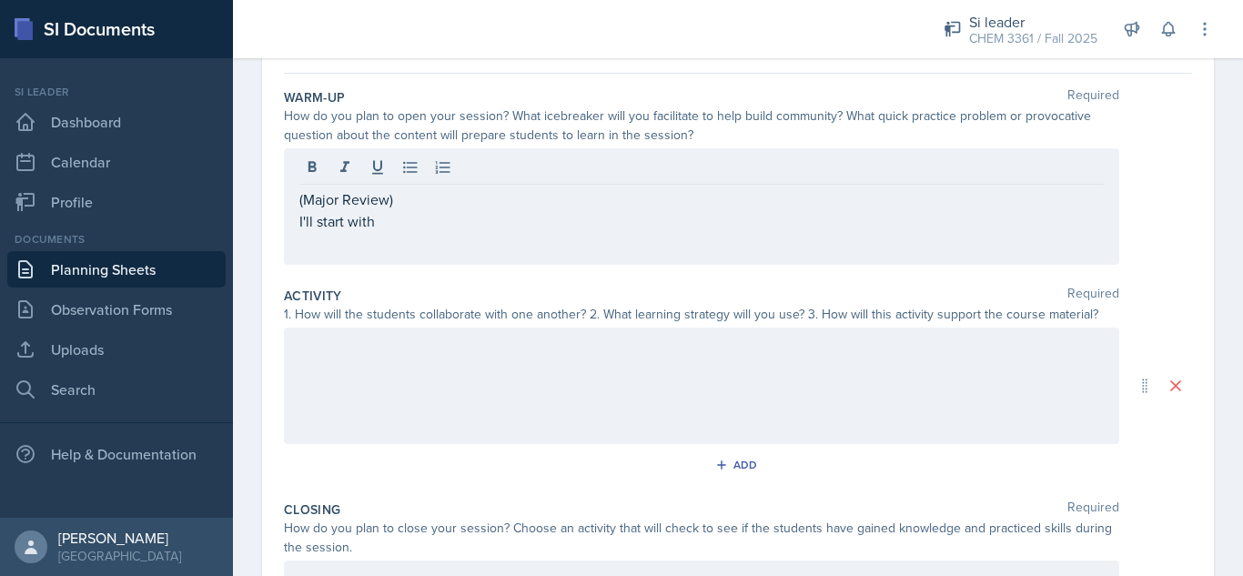
scroll to position [167, 0]
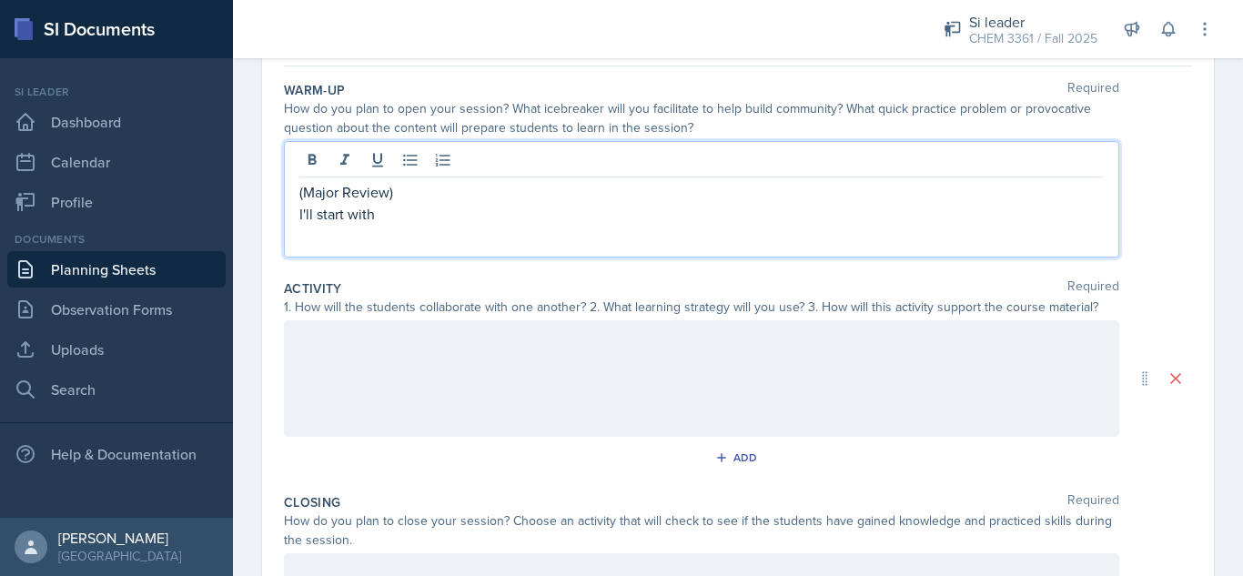
click at [423, 218] on p "I'll start with" at bounding box center [701, 214] width 804 height 22
click at [296, 215] on div "(Major Review) I'll have students as they come in write something t" at bounding box center [701, 199] width 835 height 116
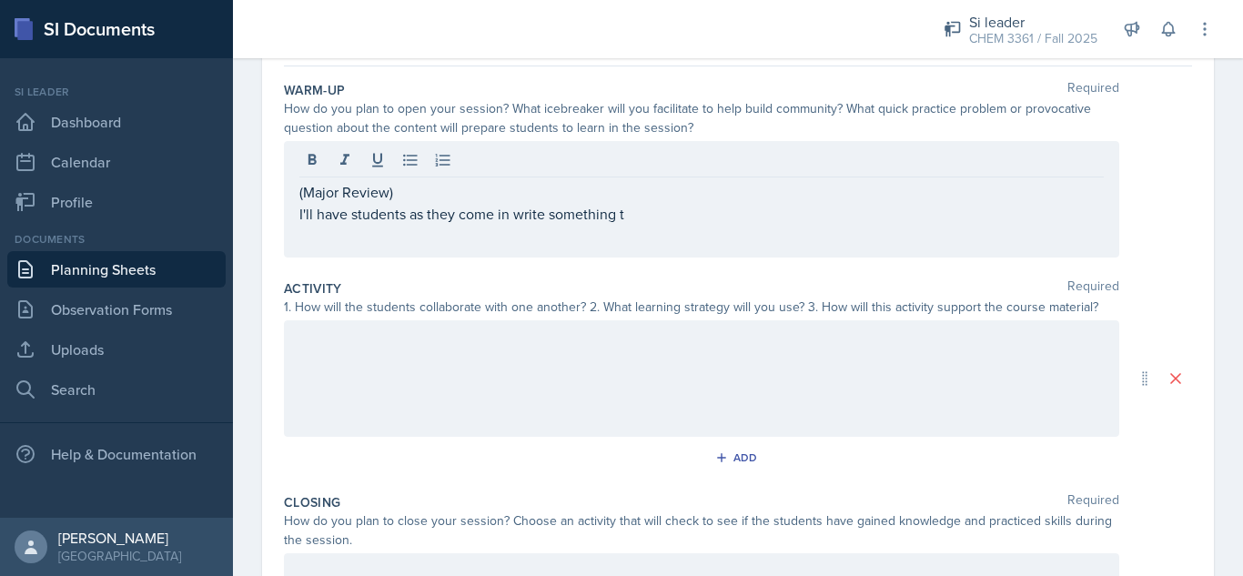
click at [296, 215] on div "(Major Review) I'll have students as they come in write something t" at bounding box center [701, 199] width 835 height 116
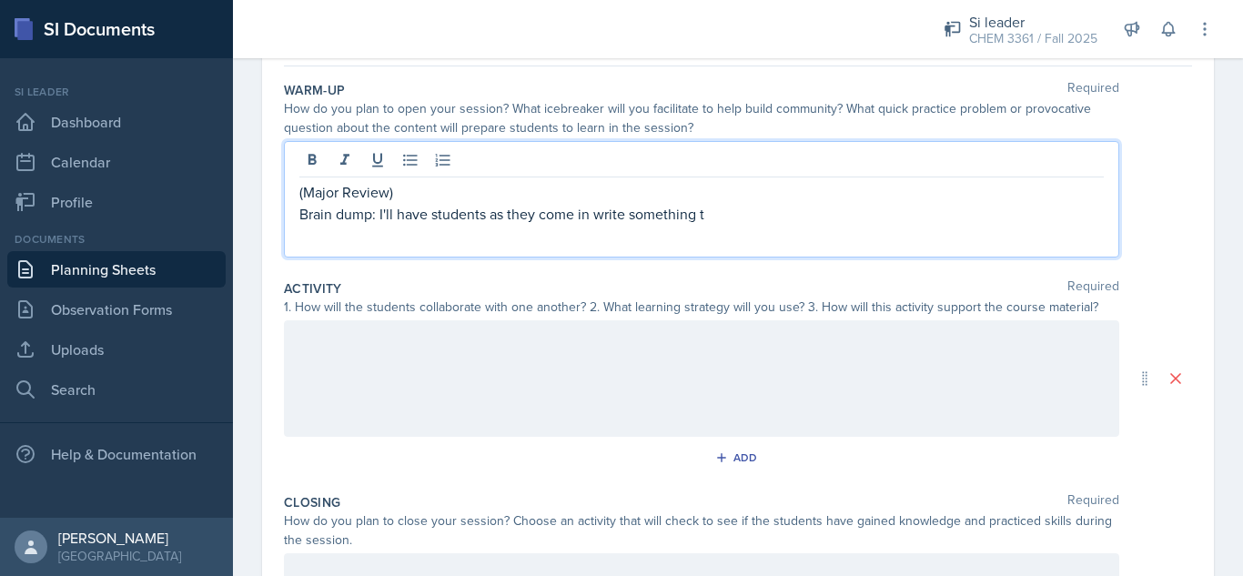
click at [722, 217] on p "Brain dump: I'll have students as they come in write something t" at bounding box center [701, 214] width 804 height 22
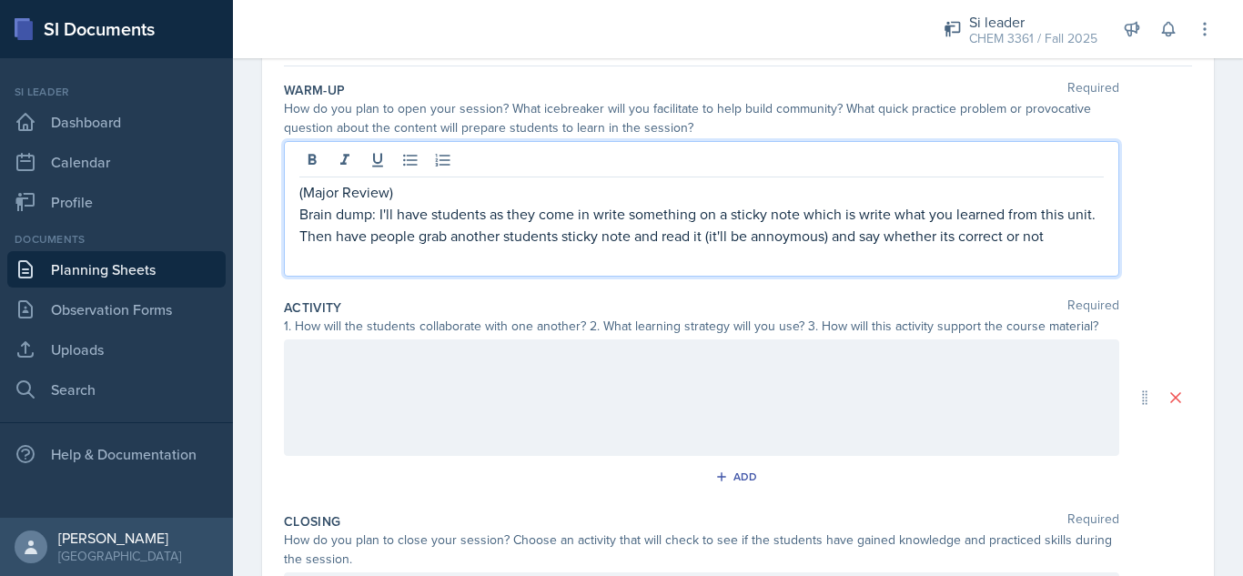
click at [918, 247] on p at bounding box center [701, 258] width 804 height 22
click at [918, 235] on p "Brain dump: I'll have students as they come in write something on a sticky note…" at bounding box center [701, 225] width 804 height 44
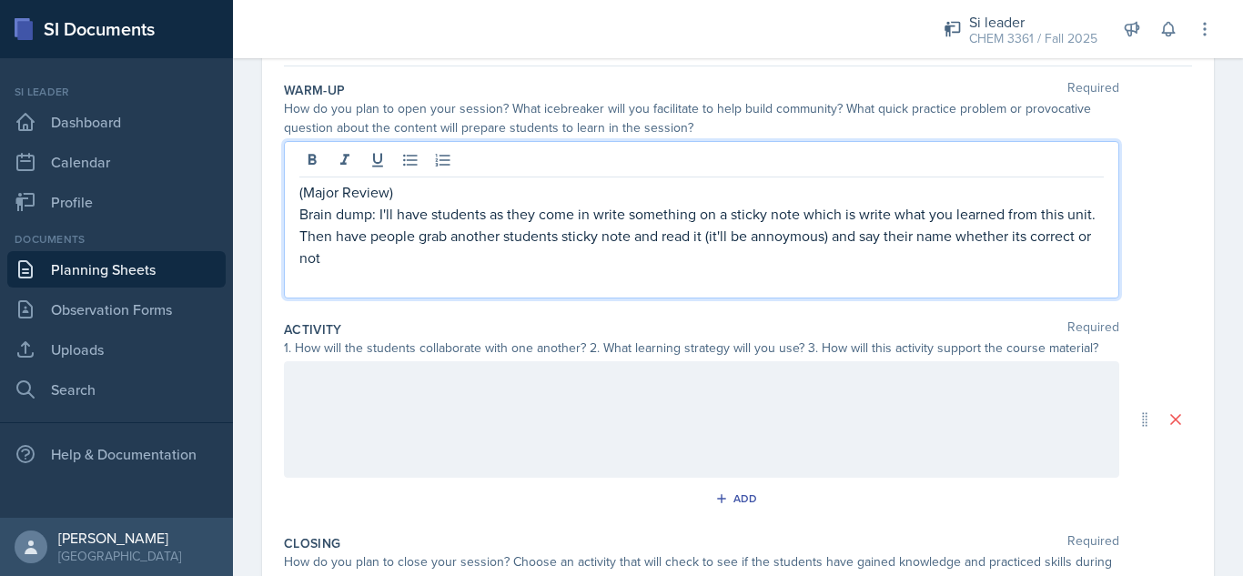
click at [799, 257] on p "Brain dump: I'll have students as they come in write something on a sticky note…" at bounding box center [701, 236] width 804 height 66
click at [981, 244] on p "Brain dump: I'll have students as they come in write something on a sticky note…" at bounding box center [701, 236] width 804 height 66
click at [575, 263] on p "Brain dump: I'll have students as they come in write something on a sticky note…" at bounding box center [701, 236] width 804 height 66
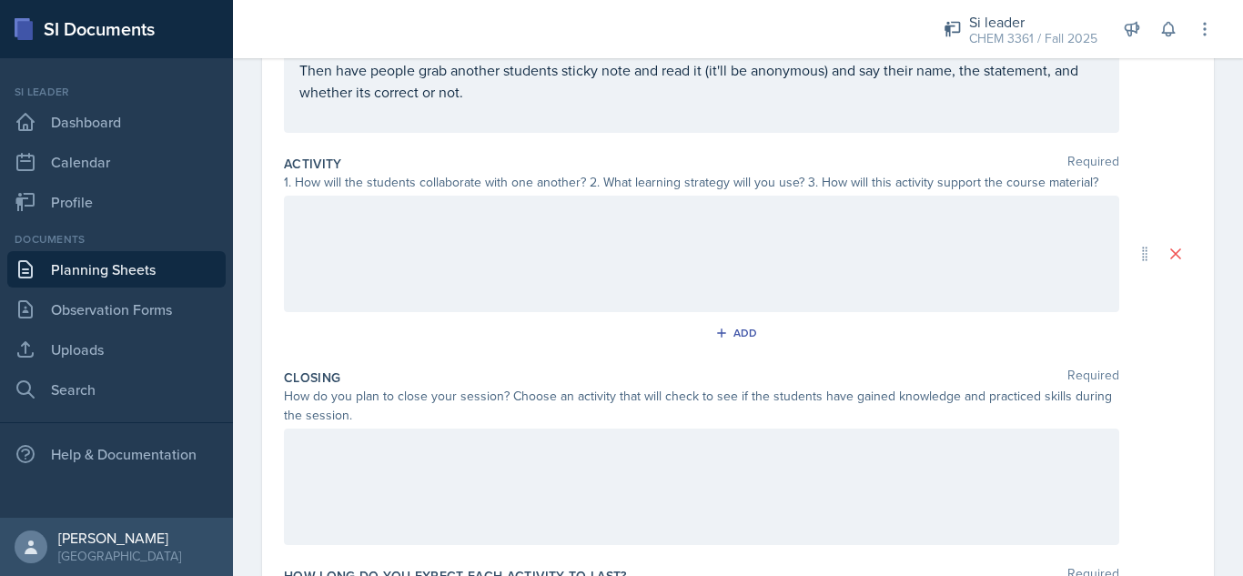
scroll to position [336, 0]
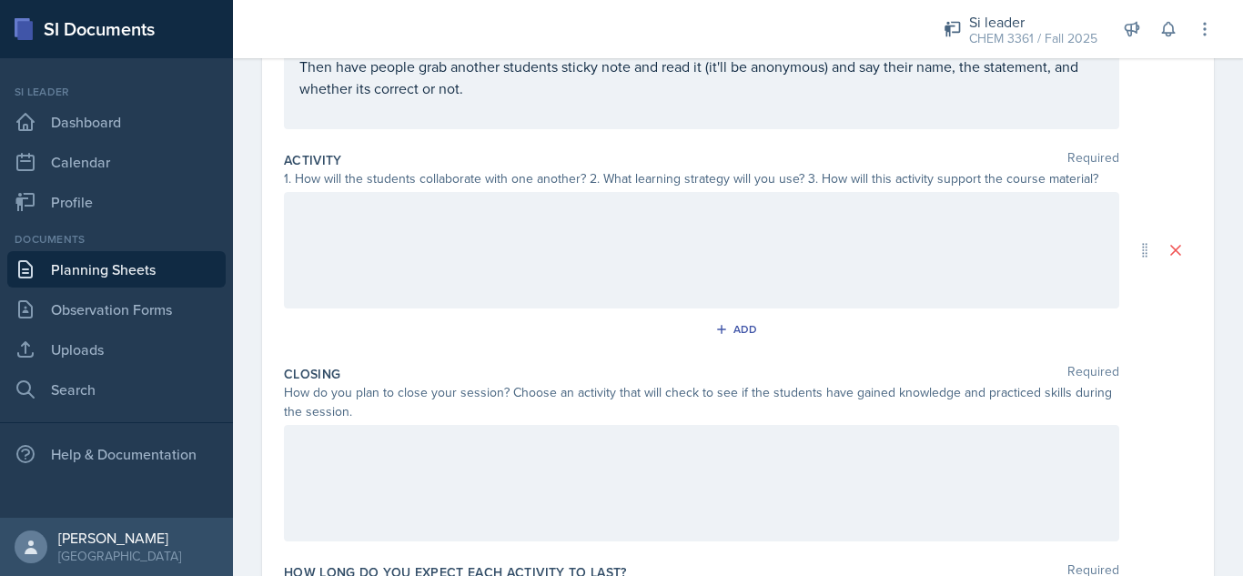
click at [840, 234] on div at bounding box center [701, 250] width 835 height 116
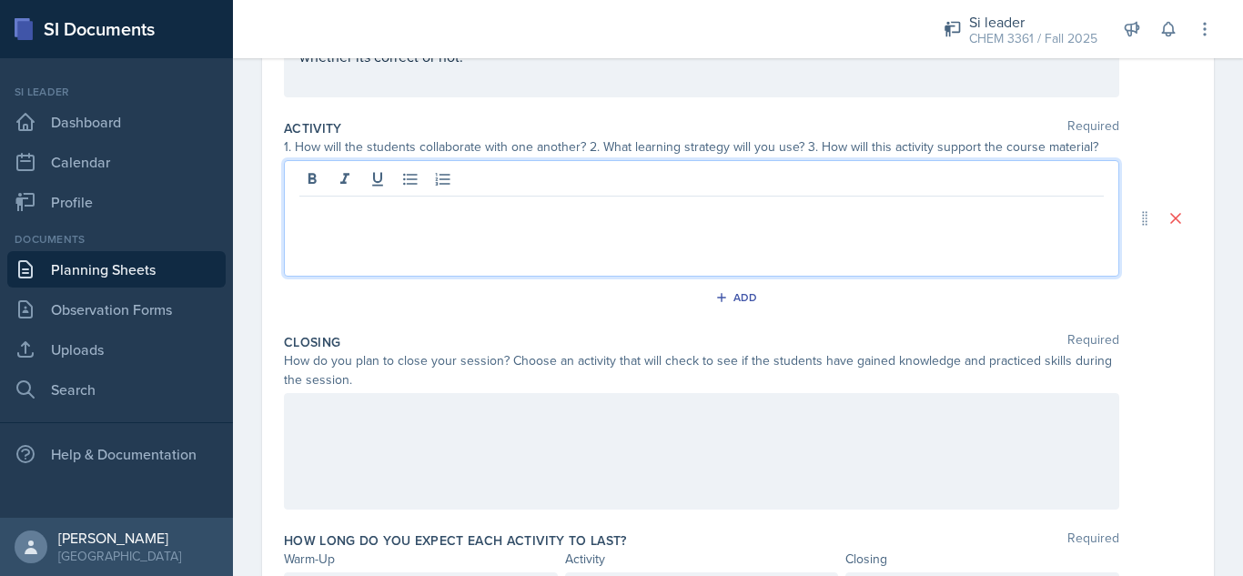
click at [802, 429] on div at bounding box center [701, 451] width 835 height 116
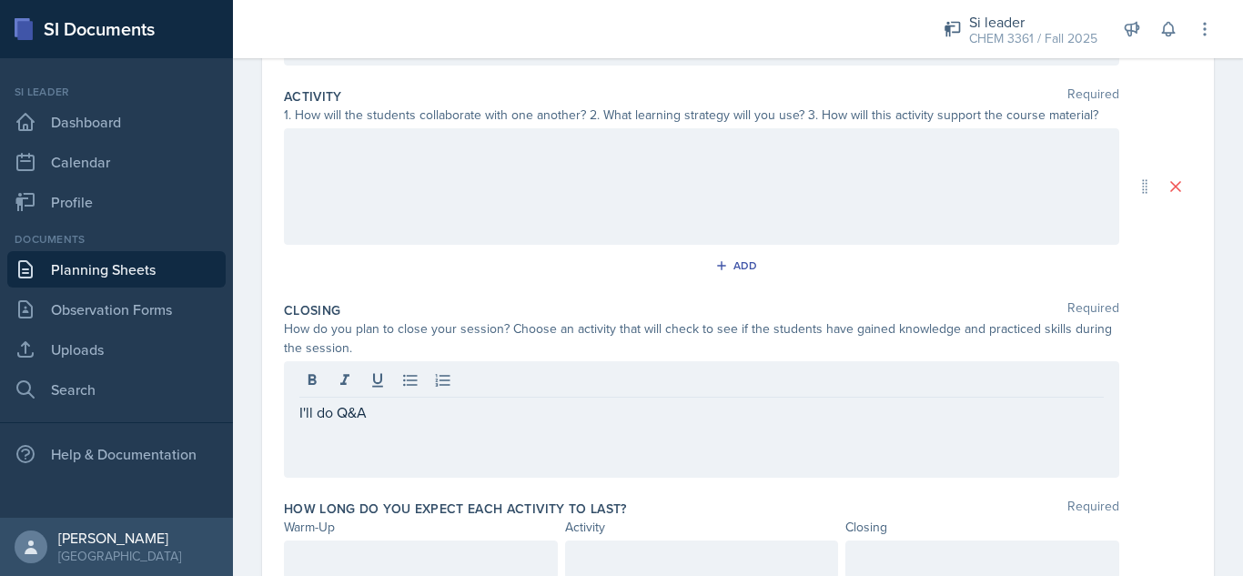
scroll to position [443, 0]
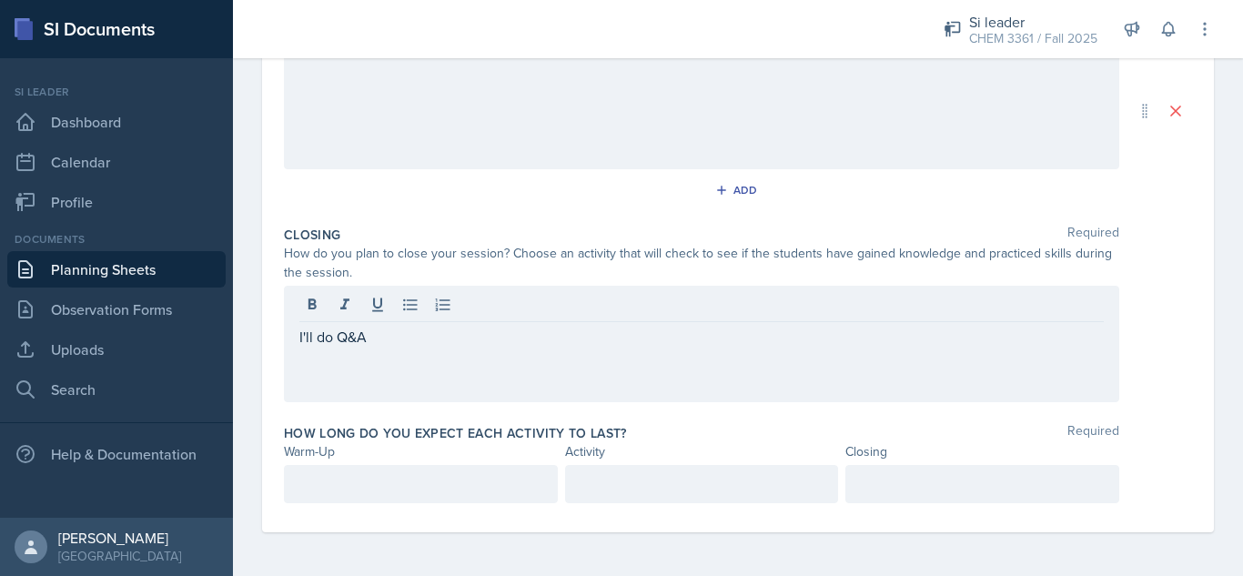
click at [910, 479] on p at bounding box center [982, 484] width 243 height 22
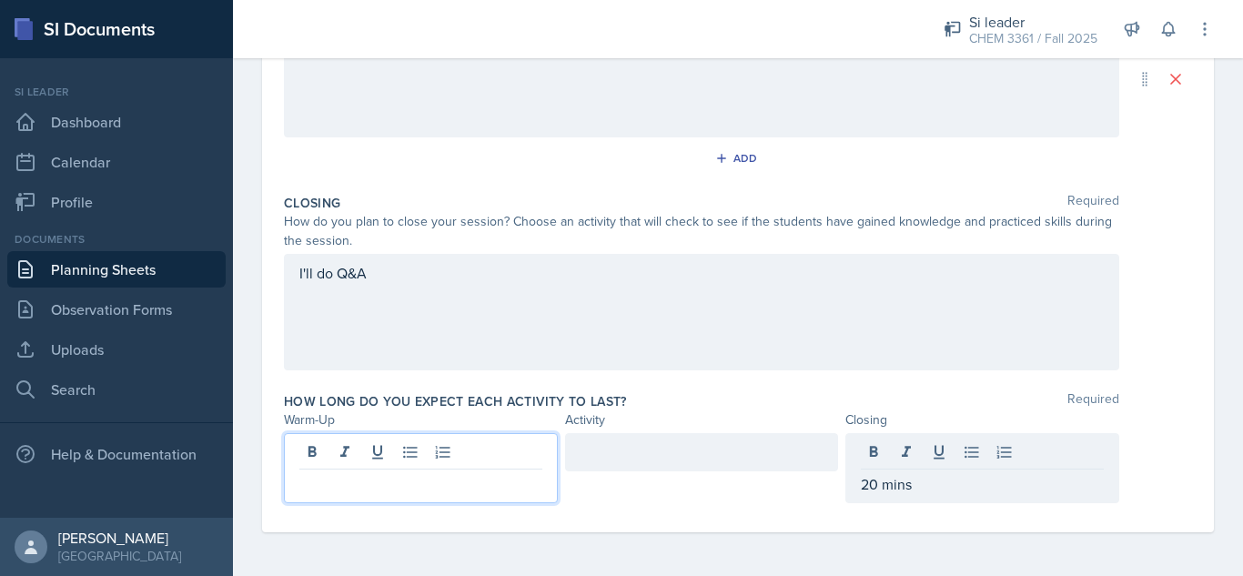
click at [426, 451] on div at bounding box center [421, 468] width 274 height 70
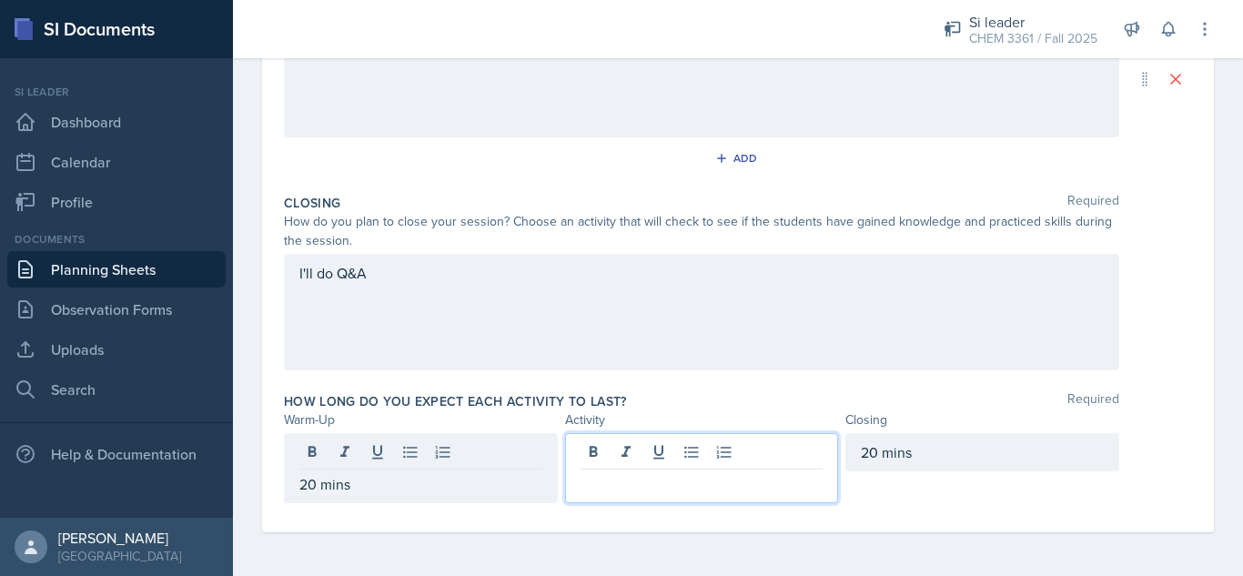
click at [685, 449] on div at bounding box center [702, 468] width 274 height 70
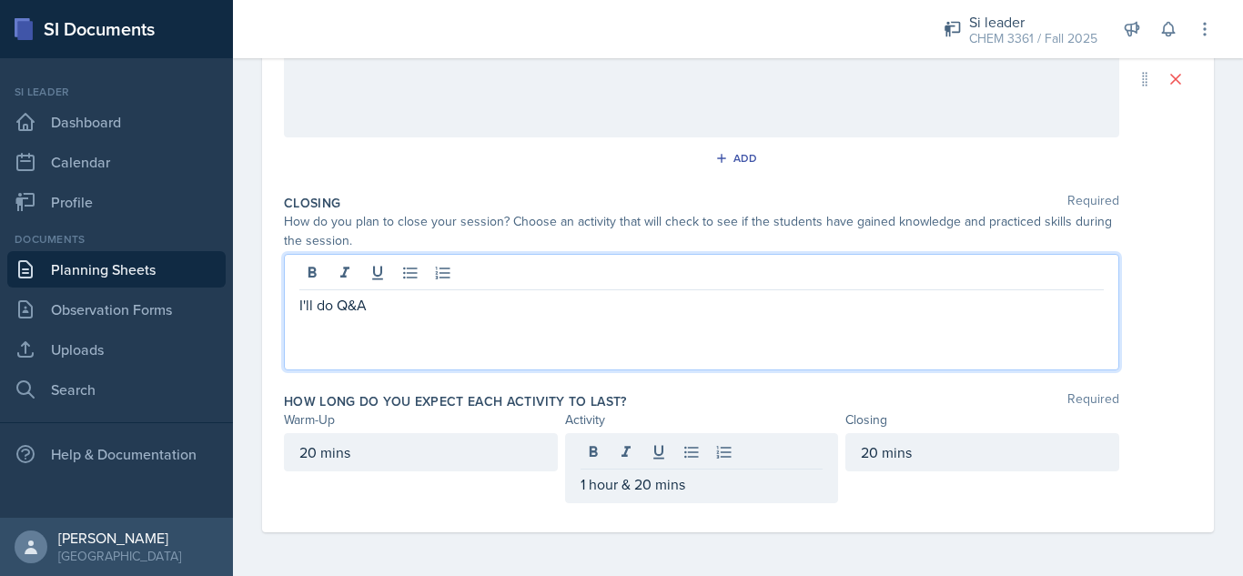
click at [785, 277] on div "I'll do Q&A" at bounding box center [701, 312] width 835 height 116
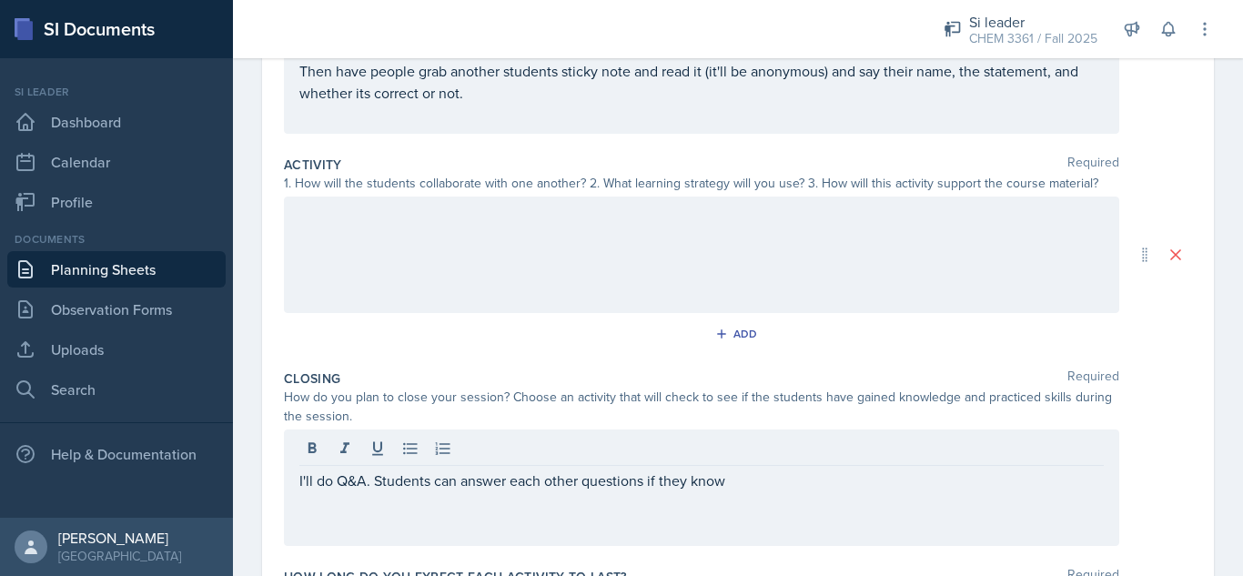
click at [934, 249] on div at bounding box center [701, 255] width 835 height 116
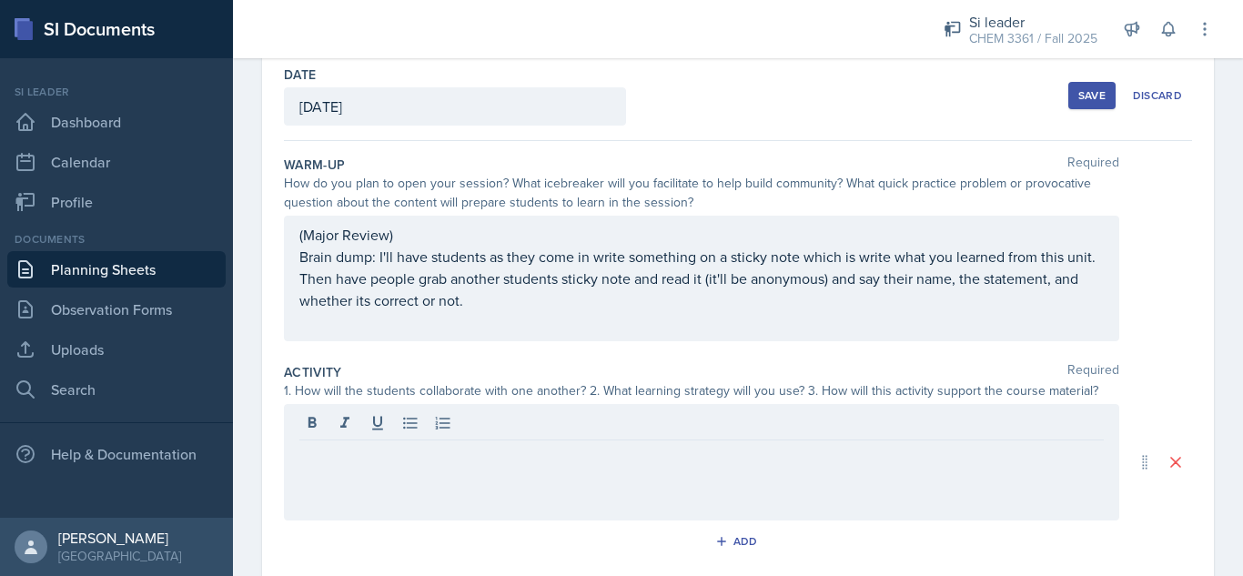
scroll to position [74, 0]
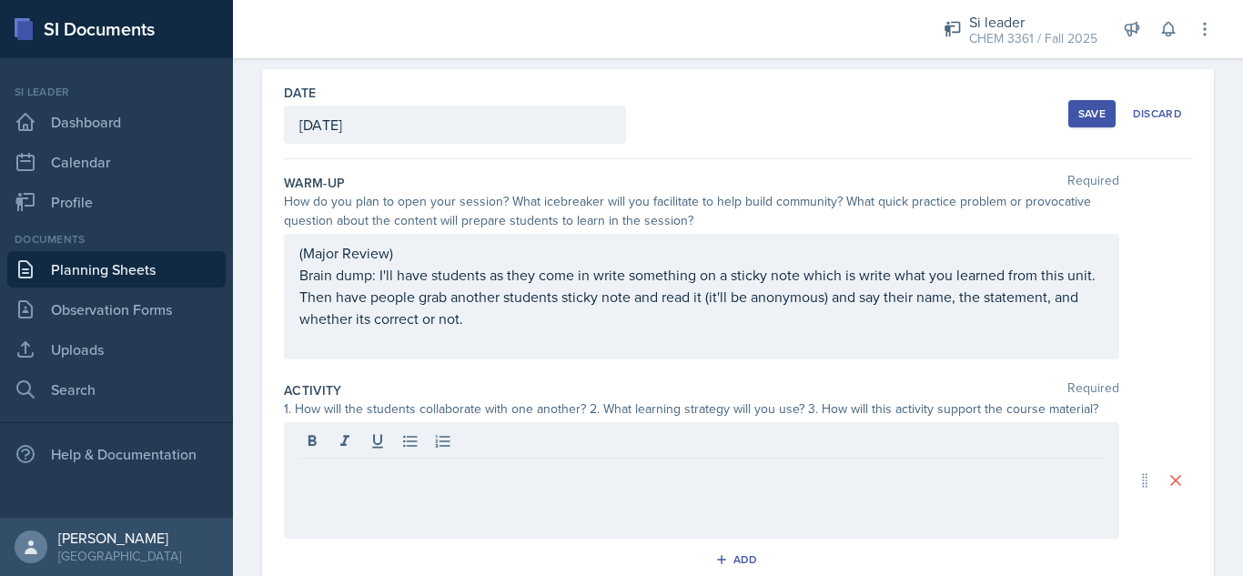
click at [1082, 114] on div "Save" at bounding box center [1091, 113] width 27 height 15
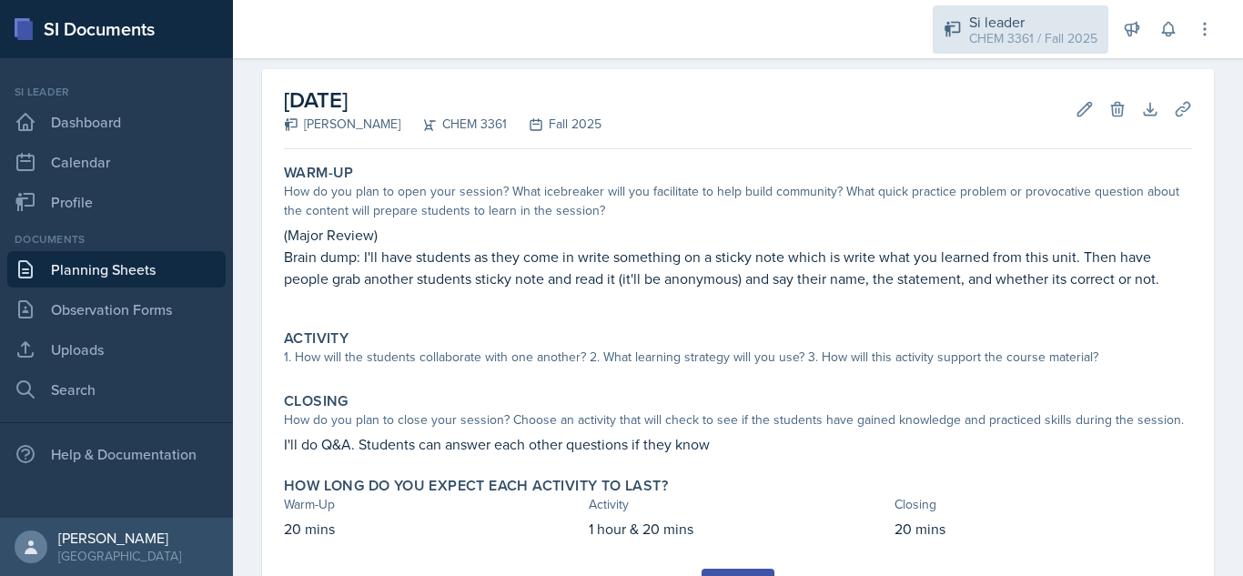
click at [1059, 29] on div "CHEM 3361 / Fall 2025" at bounding box center [1033, 38] width 128 height 19
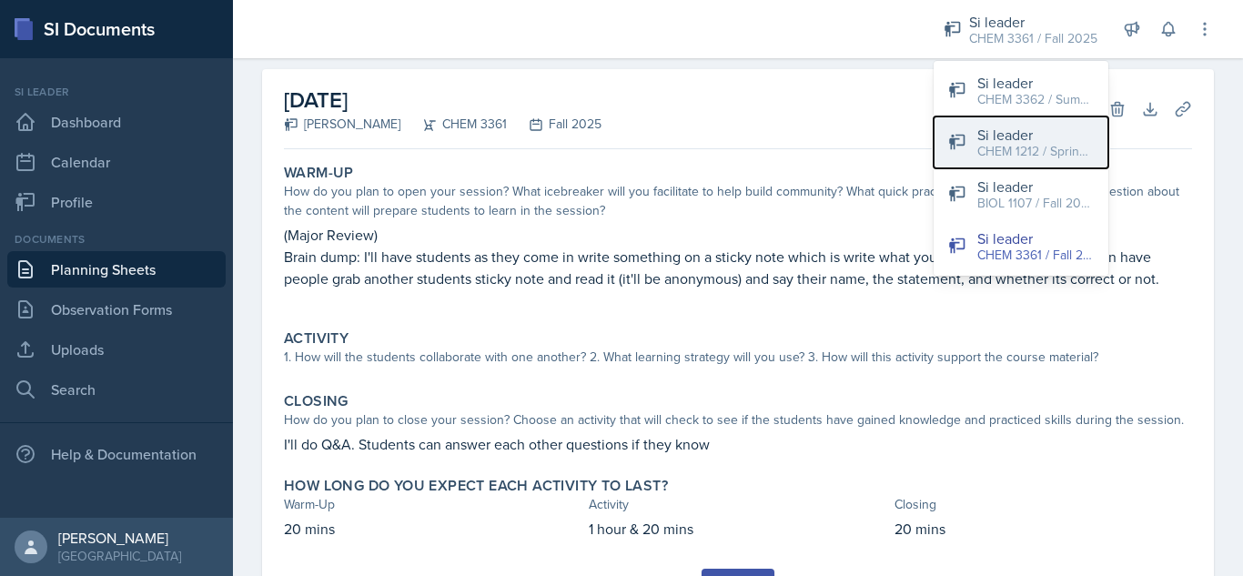
click at [1006, 134] on div "Si leader" at bounding box center [1035, 135] width 116 height 22
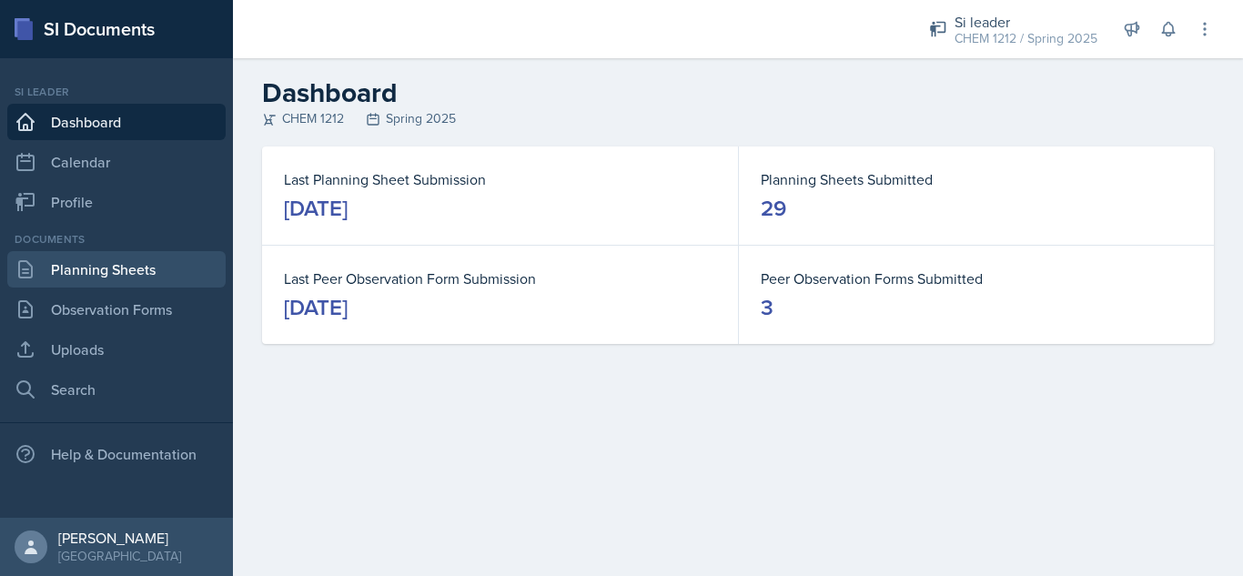
click at [116, 274] on link "Planning Sheets" at bounding box center [116, 269] width 218 height 36
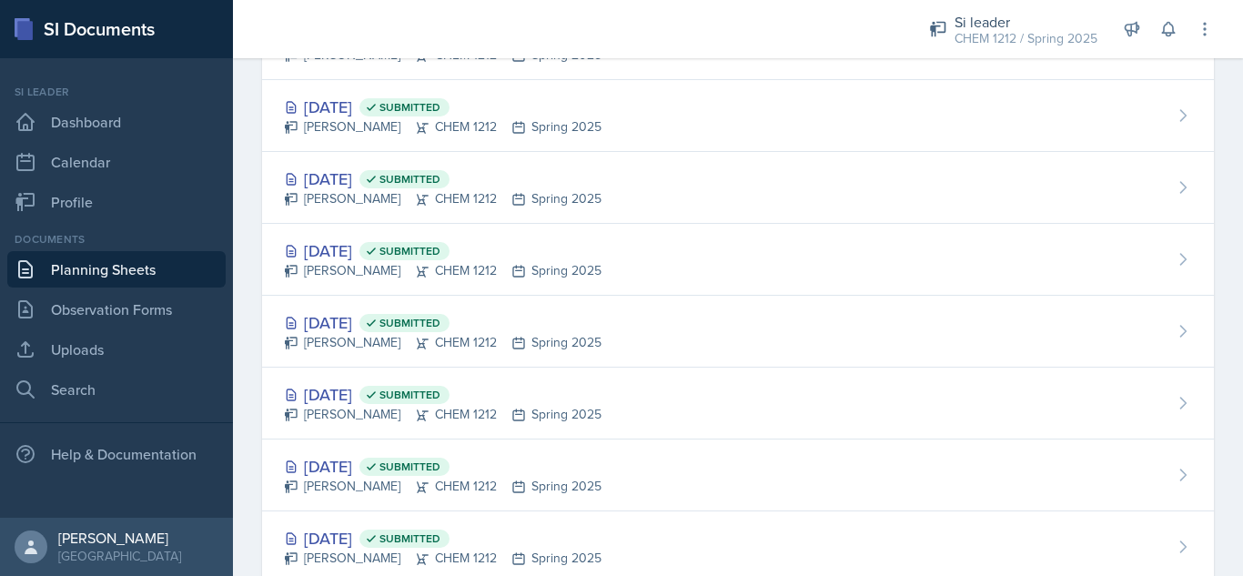
scroll to position [1691, 0]
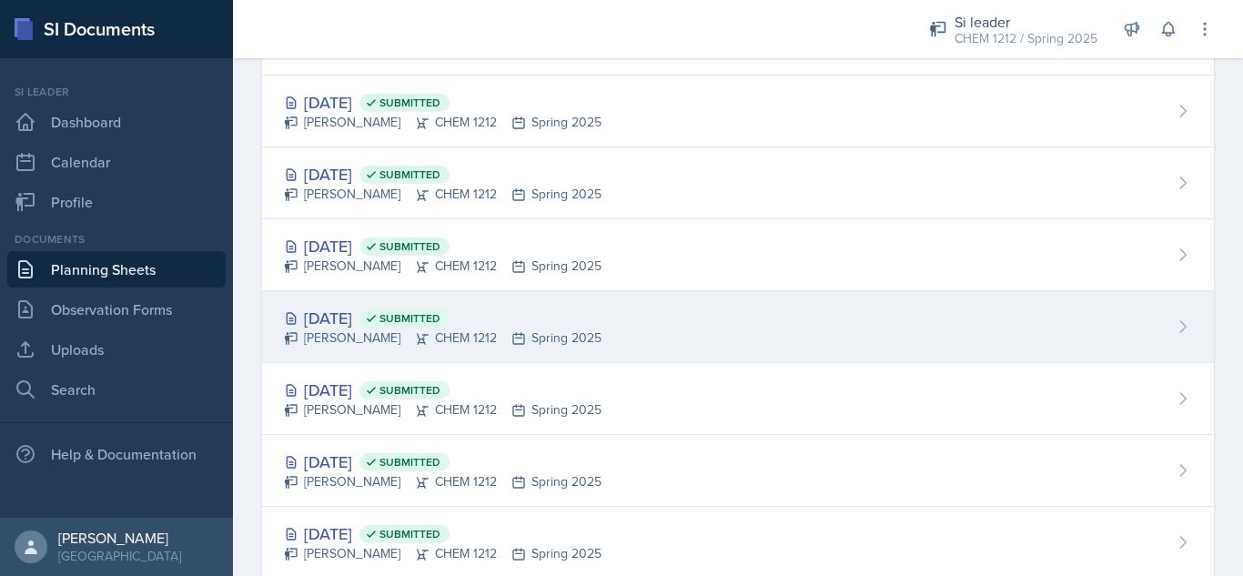
click at [278, 311] on div "[DATE] Submitted [PERSON_NAME] CHEM 1212 Spring 2025" at bounding box center [738, 327] width 952 height 72
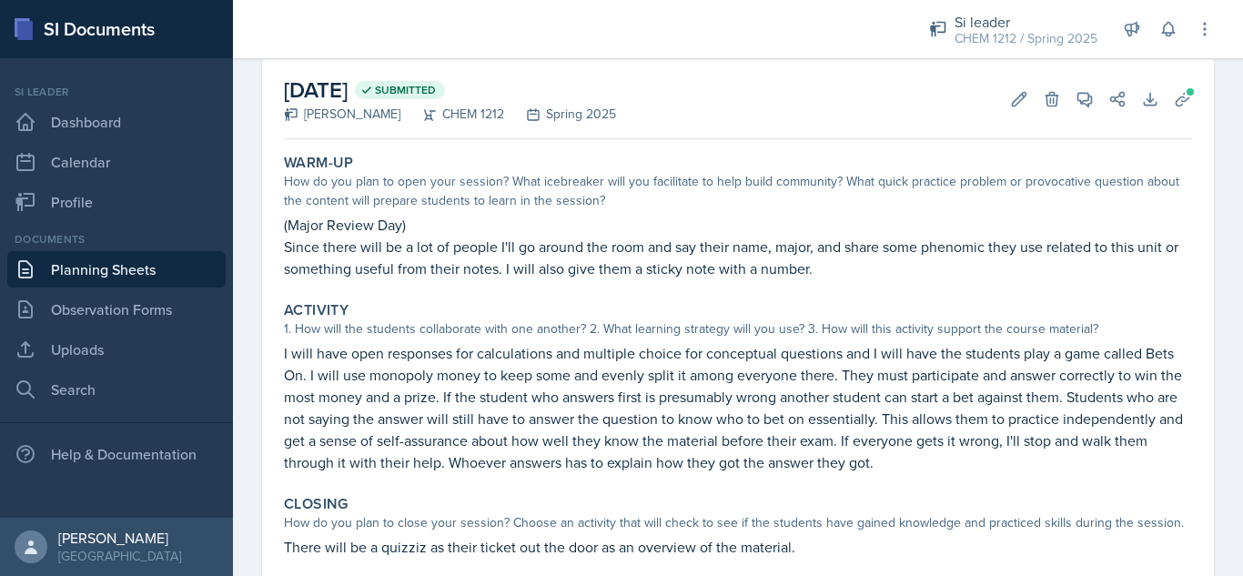
scroll to position [74, 0]
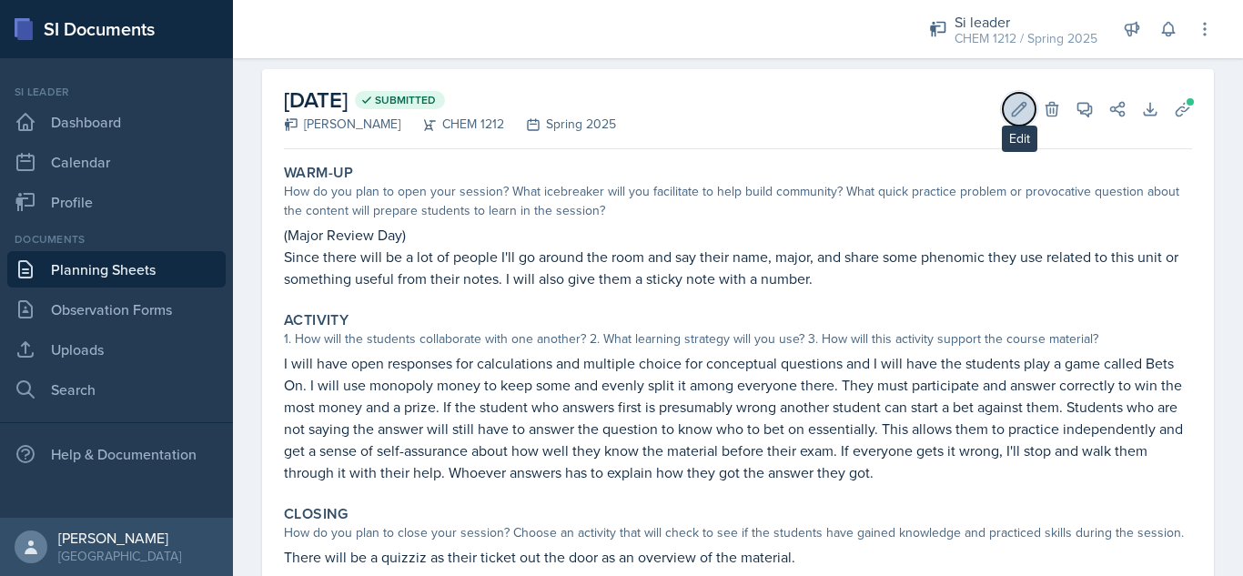
click at [1003, 107] on button "Edit" at bounding box center [1019, 109] width 33 height 33
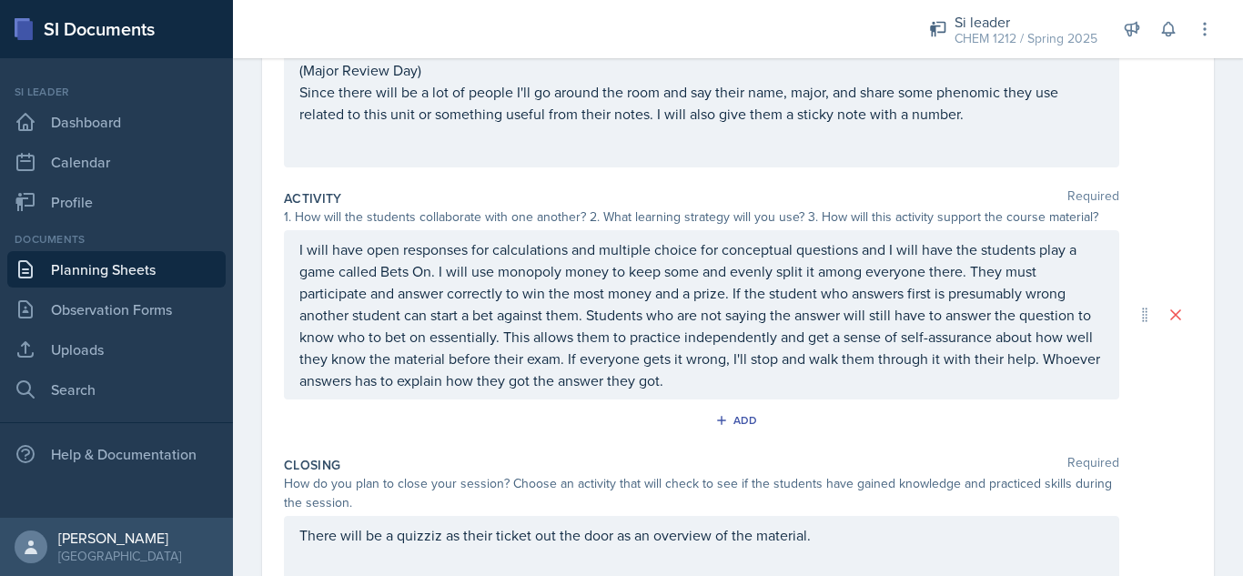
scroll to position [258, 0]
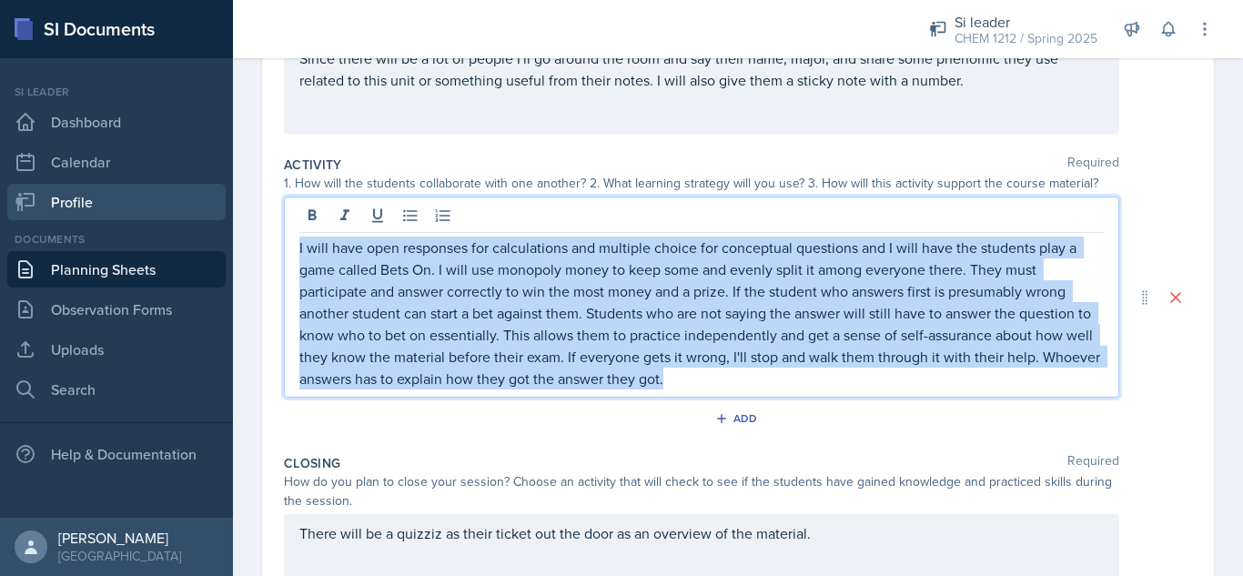
drag, startPoint x: 829, startPoint y: 377, endPoint x: 140, endPoint y: 215, distance: 707.6
click at [140, 215] on div "SI Documents Si leader Dashboard Calendar Profile Documents Planning Sheets Obs…" at bounding box center [621, 288] width 1243 height 576
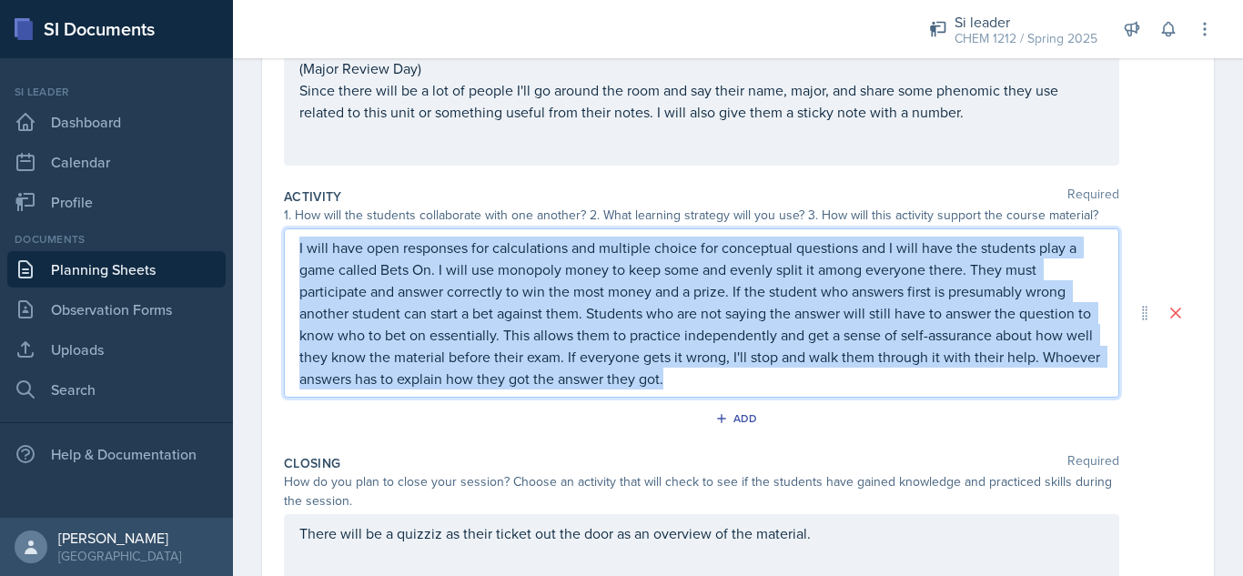
copy p "I will have open responses for calculations and multiple choice for conceptual …"
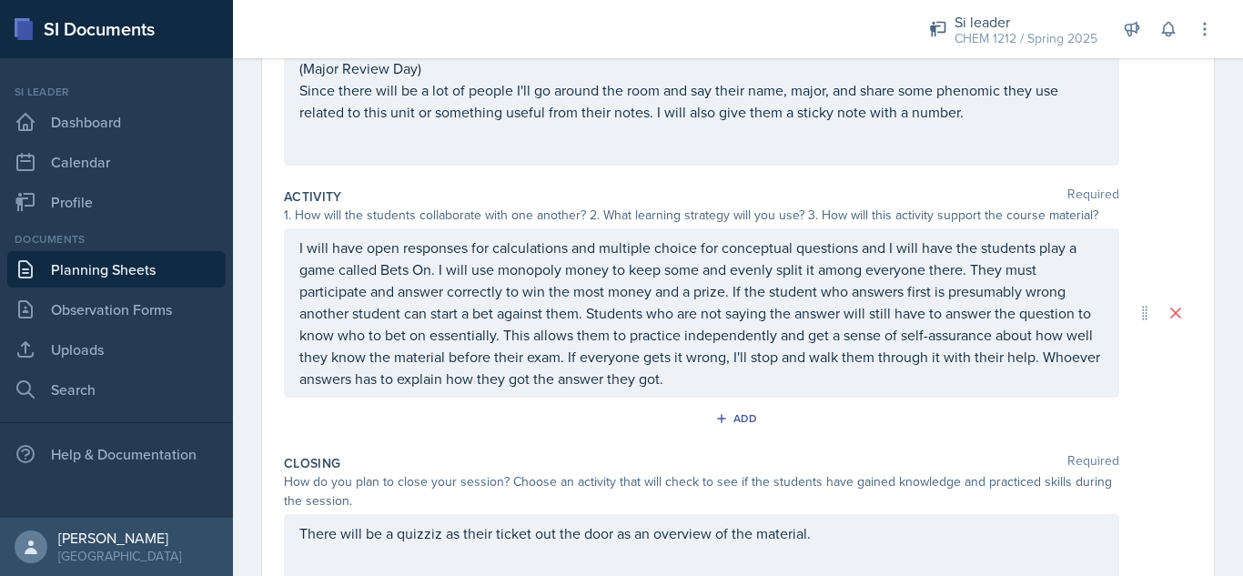
click at [891, 187] on div "Activity Required 1. How will the students collaborate with one another? 2. Wha…" at bounding box center [738, 313] width 908 height 267
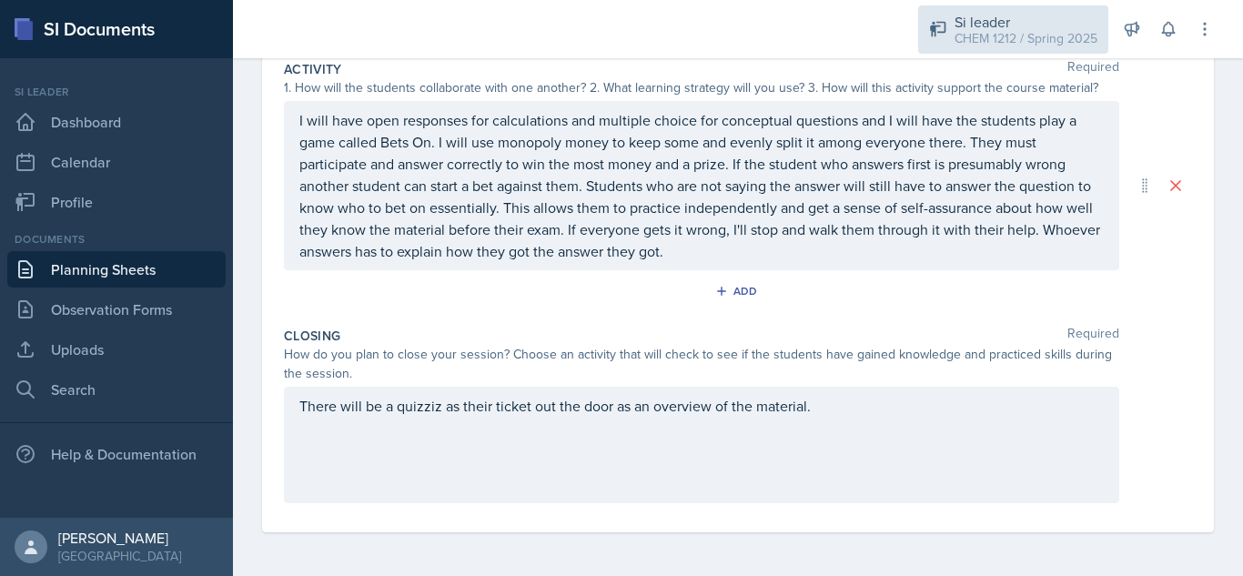
click at [1025, 25] on div "Si leader" at bounding box center [1025, 22] width 143 height 22
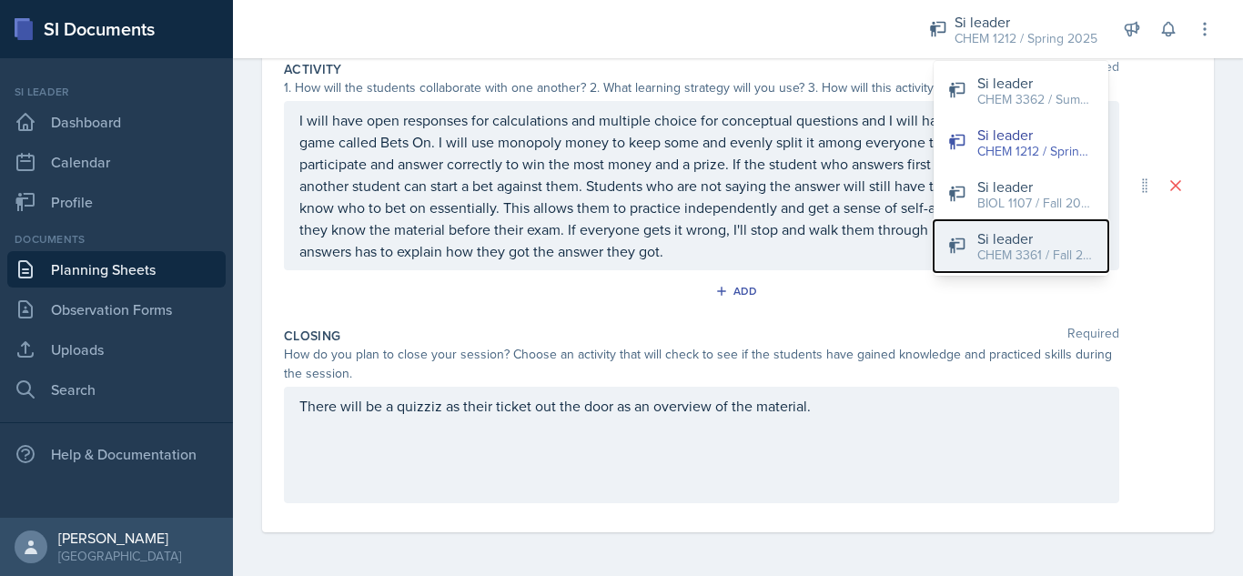
click at [1034, 247] on div "CHEM 3361 / Fall 2025" at bounding box center [1035, 255] width 116 height 19
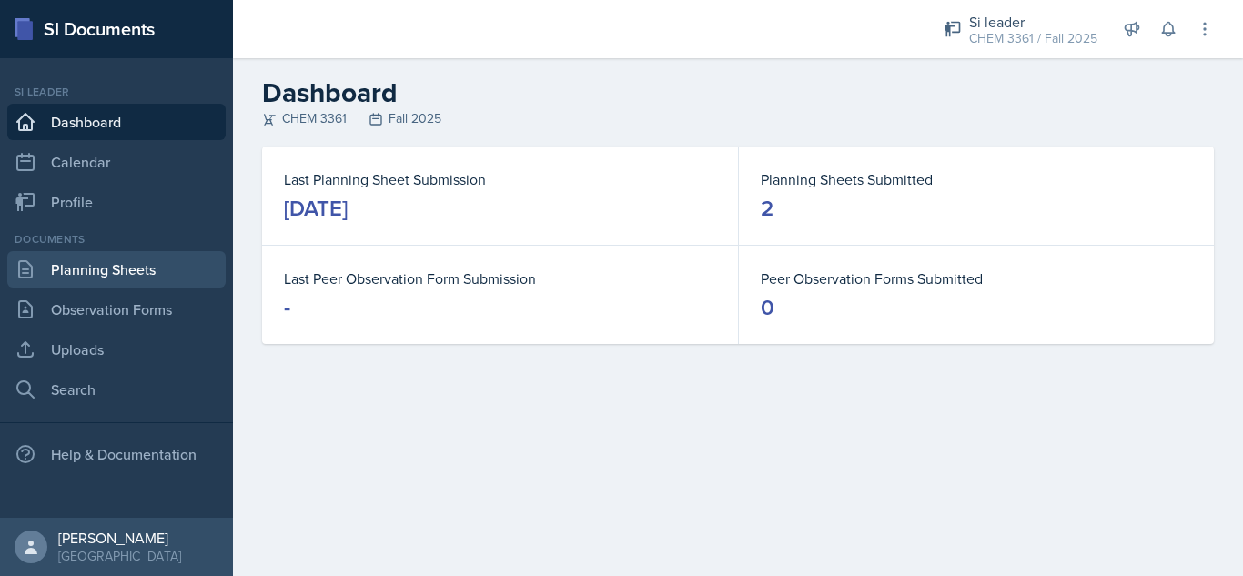
click at [111, 273] on link "Planning Sheets" at bounding box center [116, 269] width 218 height 36
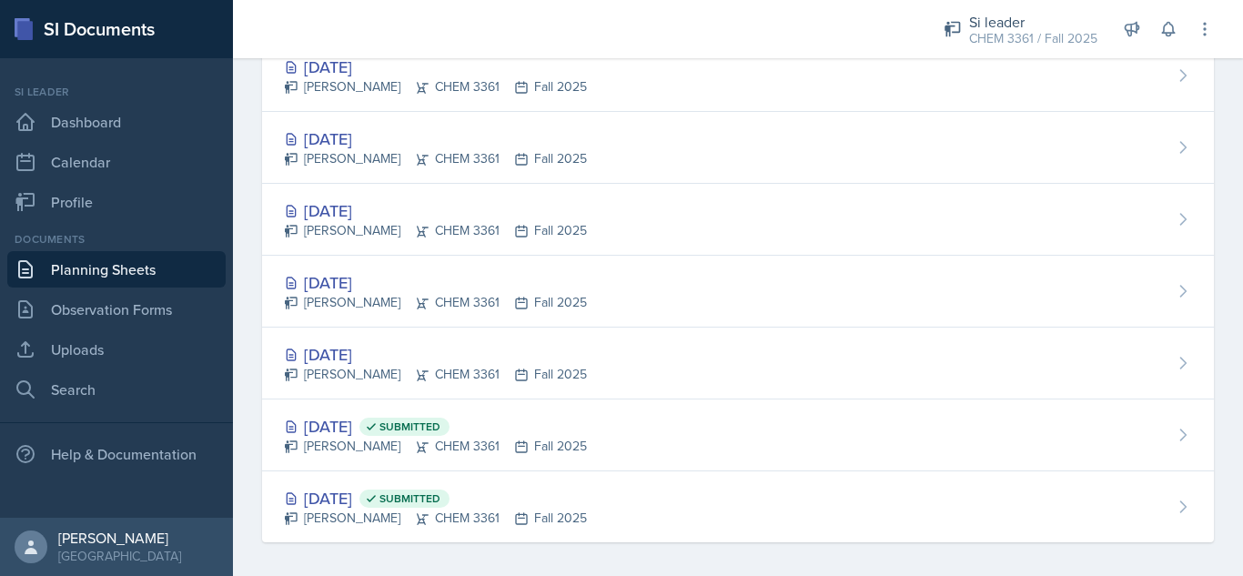
scroll to position [370, 0]
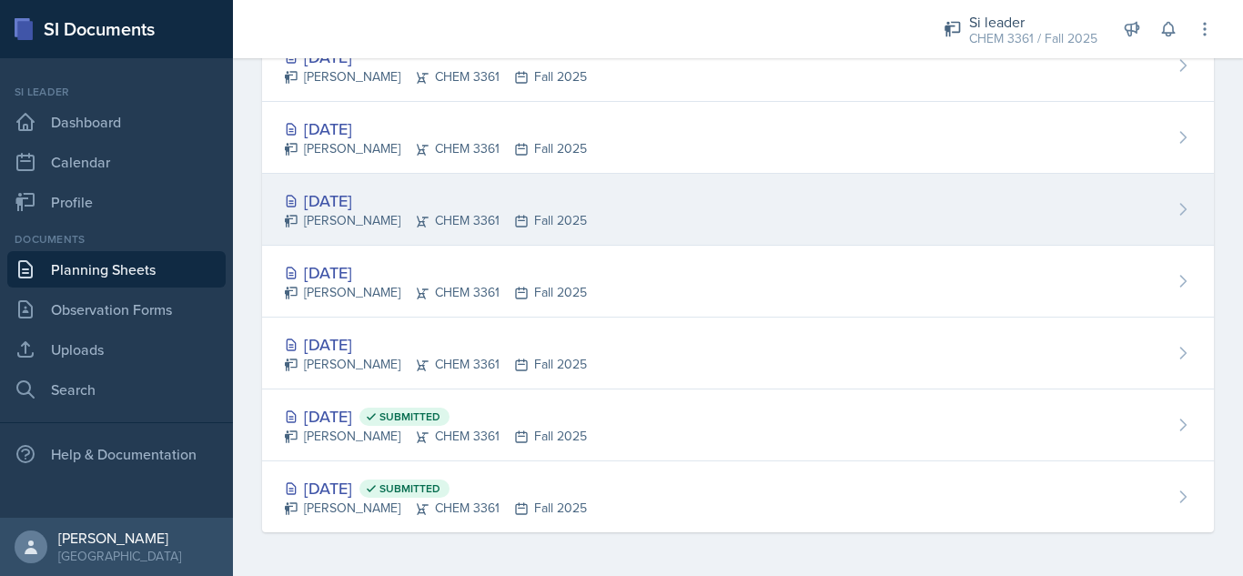
click at [366, 206] on div "[DATE]" at bounding box center [435, 200] width 303 height 25
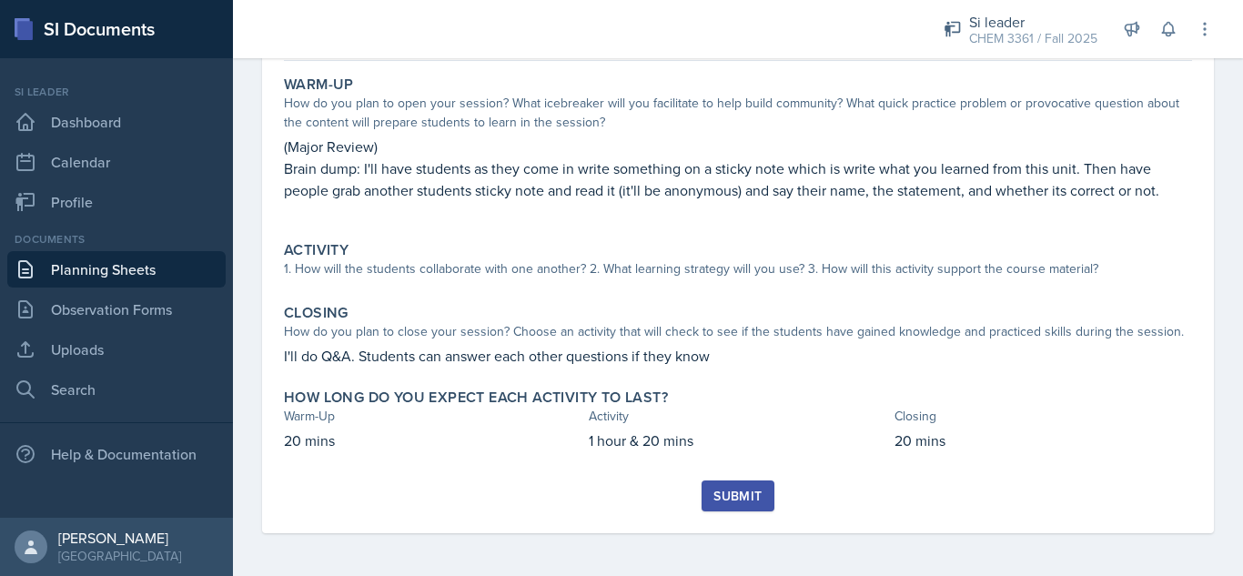
scroll to position [163, 0]
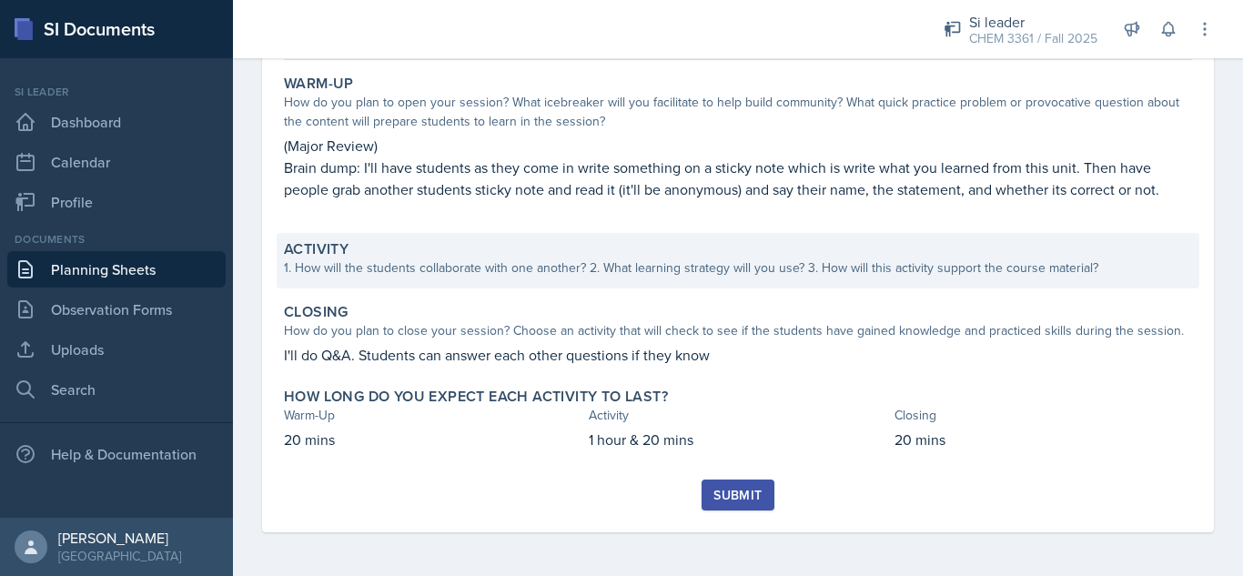
click at [785, 264] on div "1. How will the students collaborate with one another? 2. What learning strateg…" at bounding box center [738, 267] width 908 height 19
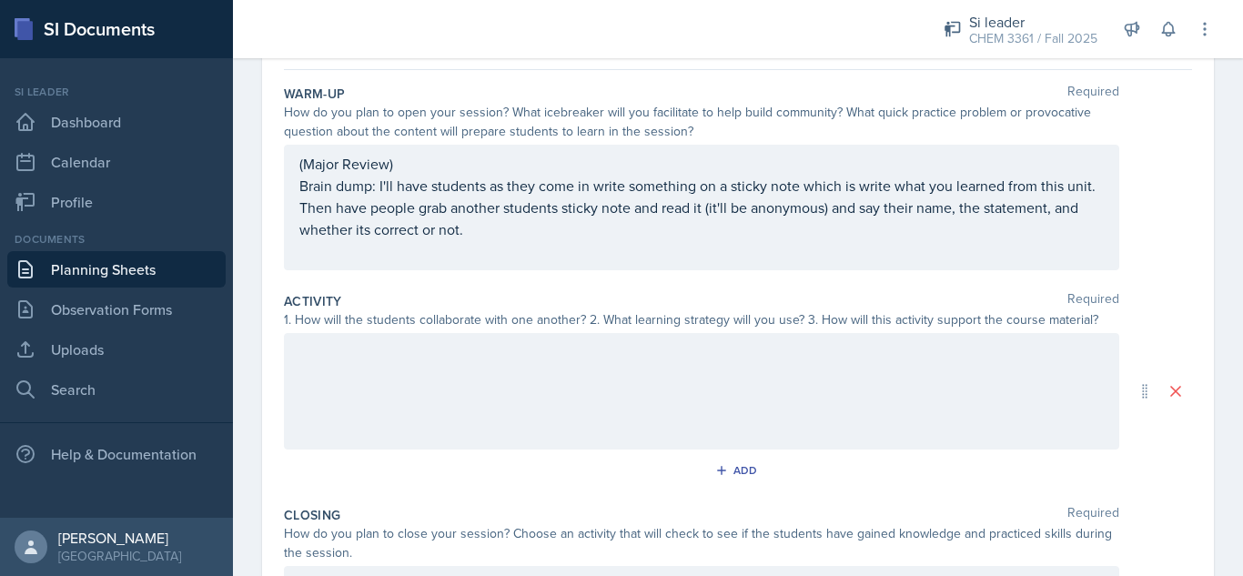
click at [429, 358] on div at bounding box center [701, 391] width 835 height 116
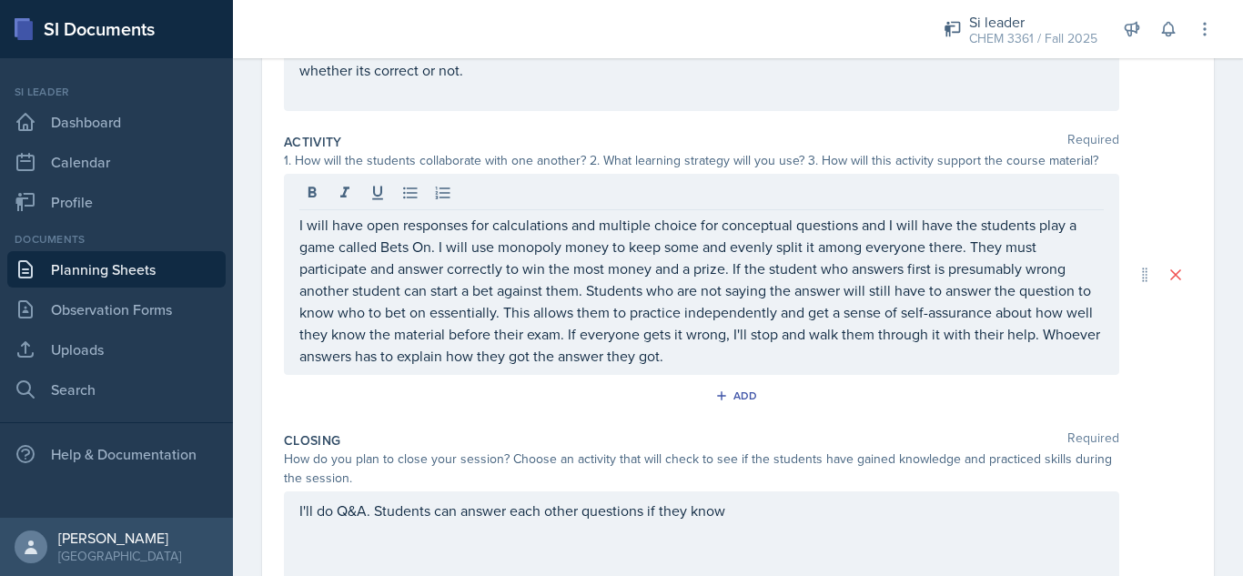
scroll to position [326, 0]
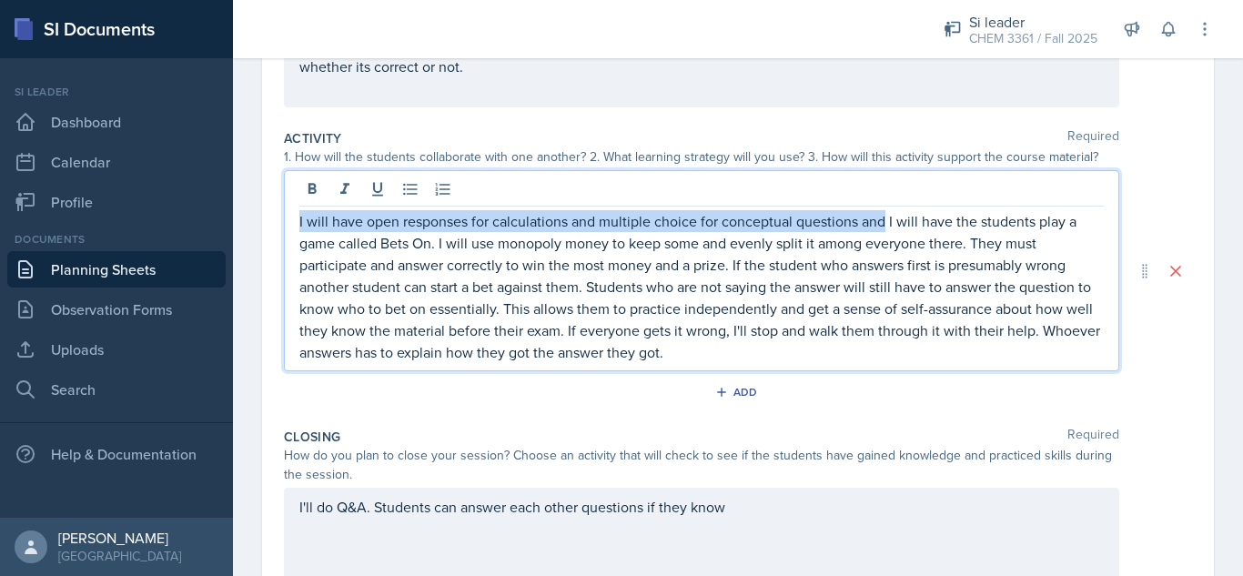
drag, startPoint x: 883, startPoint y: 220, endPoint x: 275, endPoint y: 217, distance: 608.7
click at [275, 217] on div "Date [DATE] [DATE] 27 28 29 30 31 1 2 3 4 5 6 7 8 9 10 11 12 13 14 15 16 17 18 …" at bounding box center [738, 275] width 952 height 917
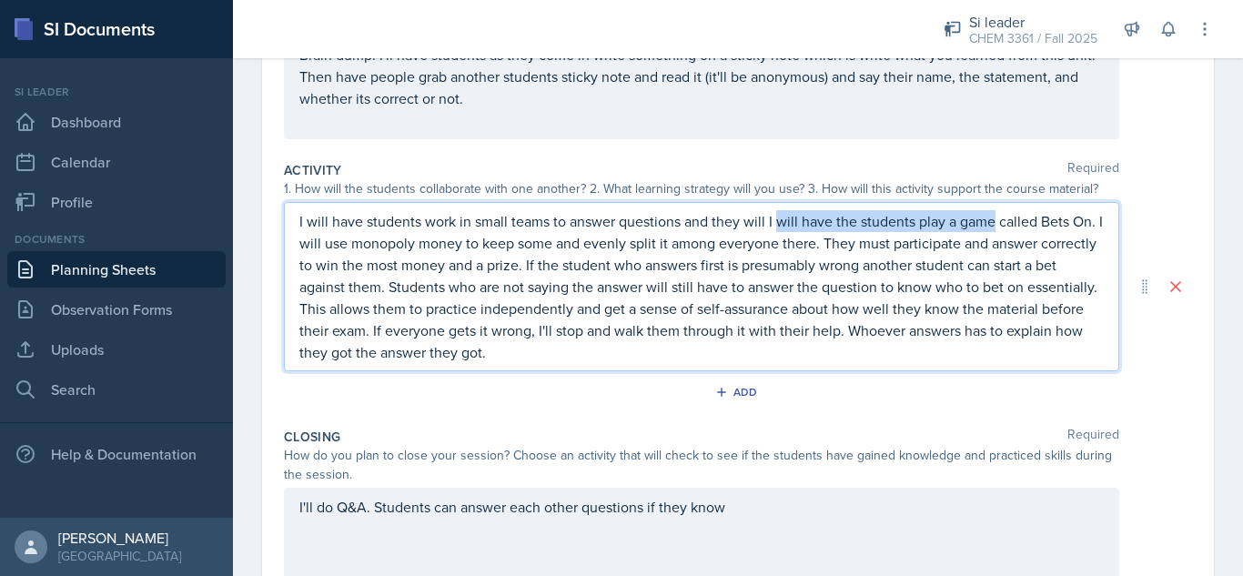
drag, startPoint x: 995, startPoint y: 223, endPoint x: 774, endPoint y: 216, distance: 221.2
click at [774, 216] on p "I will have students work in small teams to answer questions and they will I wi…" at bounding box center [701, 286] width 804 height 153
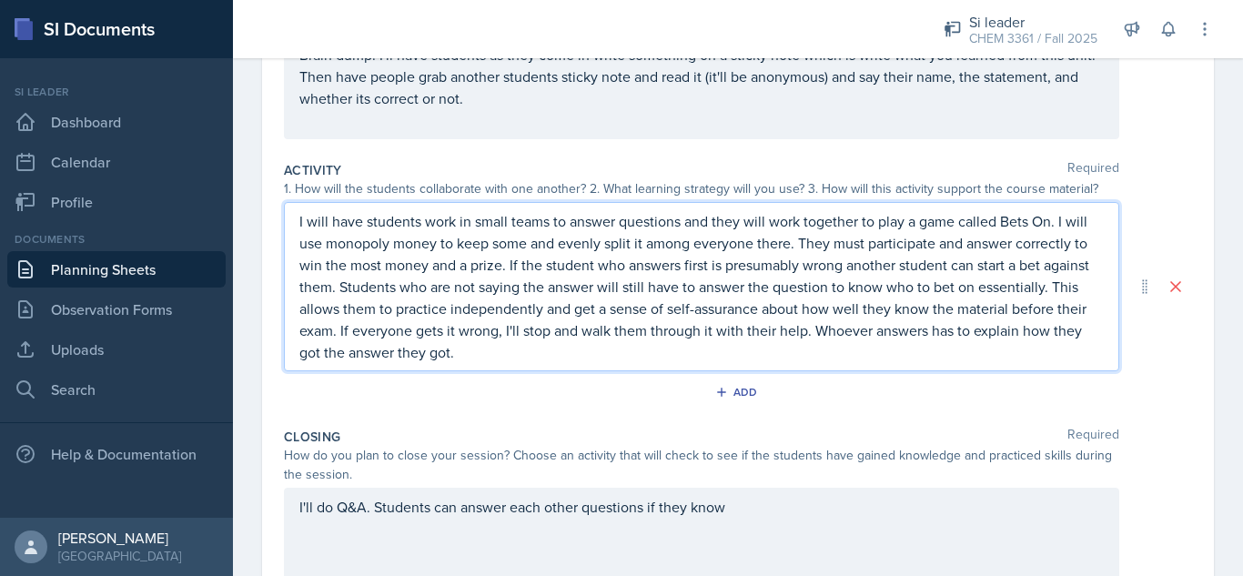
click at [789, 245] on p "I will have students work in small teams to answer questions and they will work…" at bounding box center [701, 286] width 804 height 153
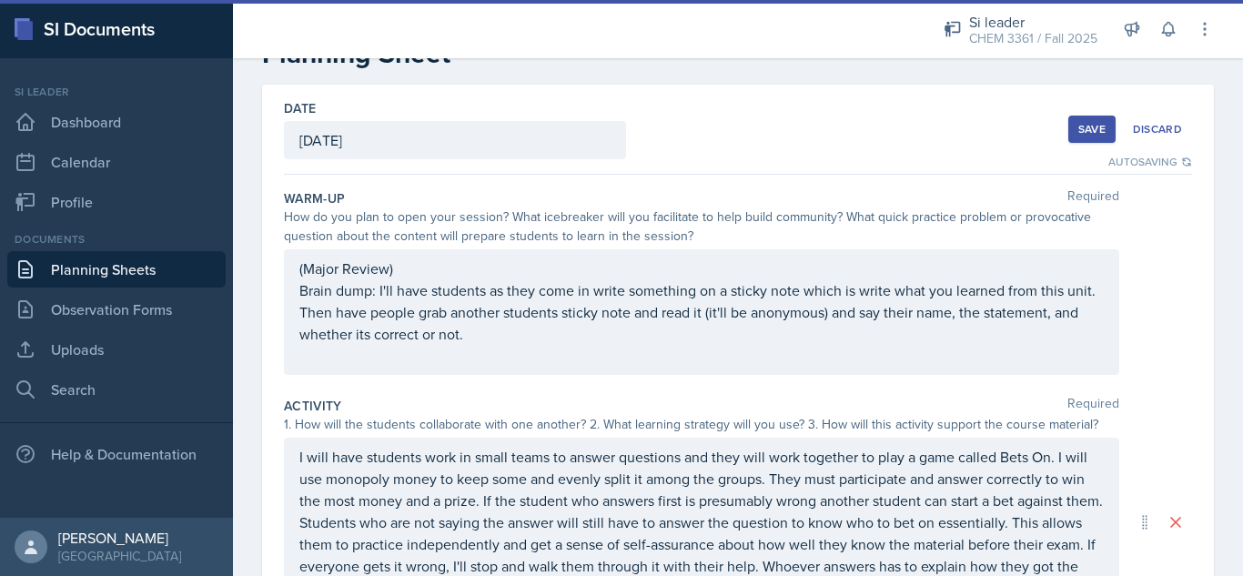
scroll to position [55, 0]
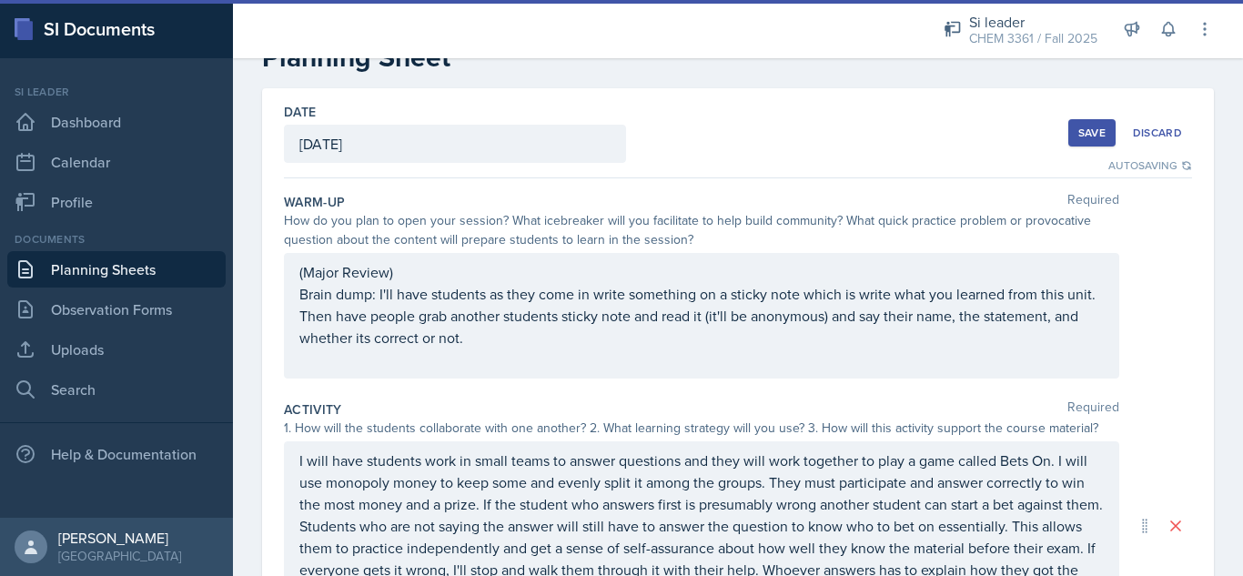
click at [1078, 132] on div "Save" at bounding box center [1091, 133] width 27 height 15
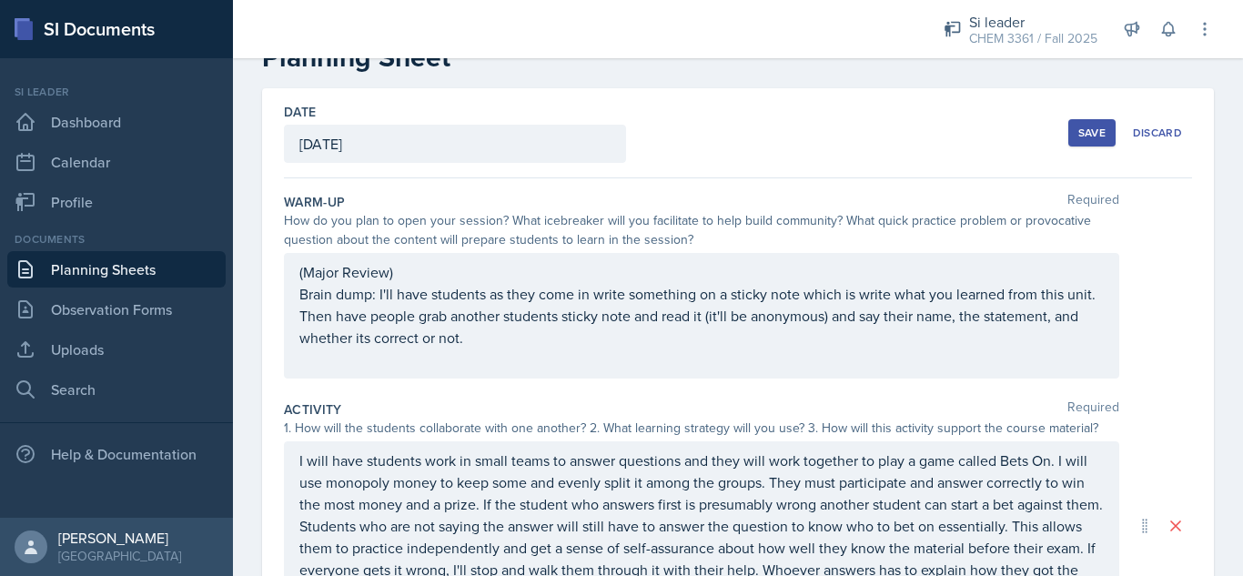
click at [1079, 126] on div "Save" at bounding box center [1091, 133] width 27 height 15
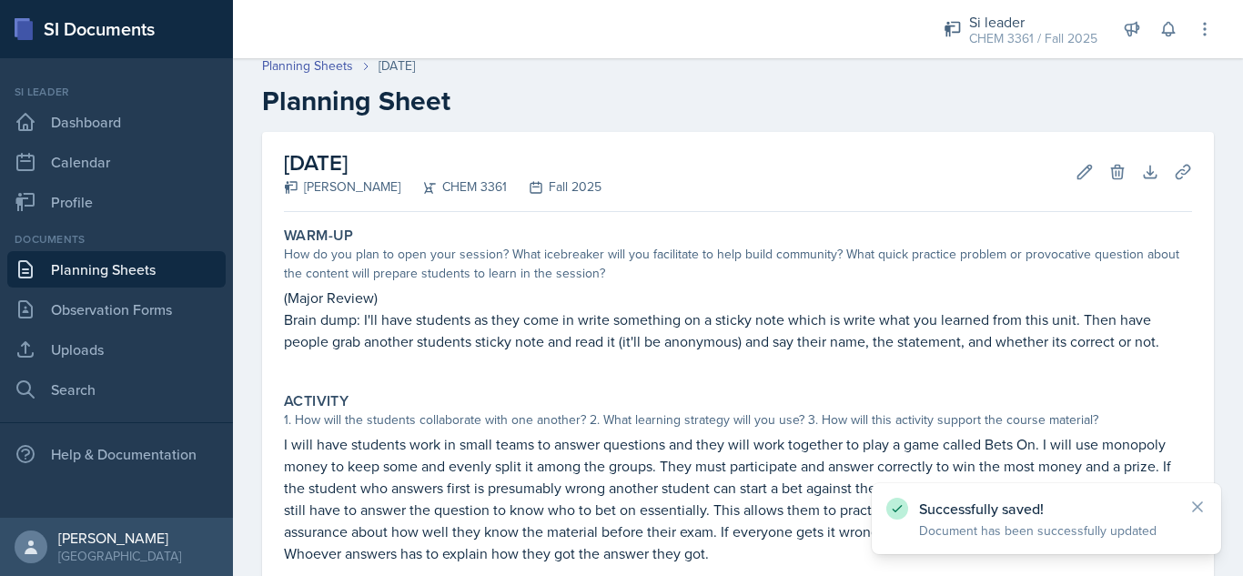
scroll to position [0, 0]
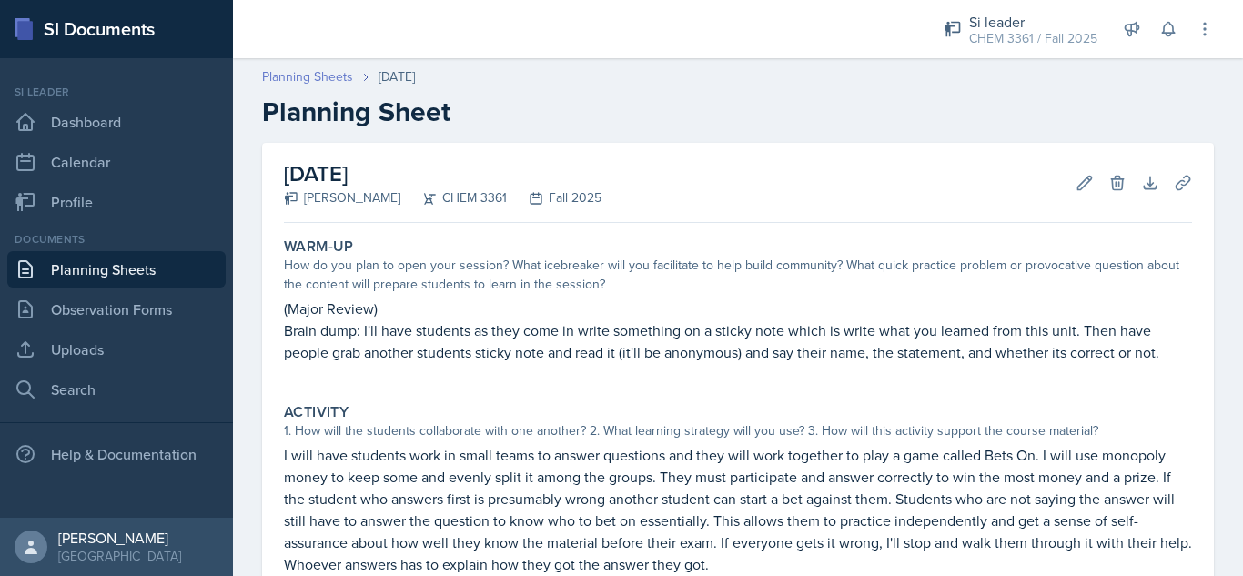
click at [294, 75] on link "Planning Sheets" at bounding box center [307, 76] width 91 height 19
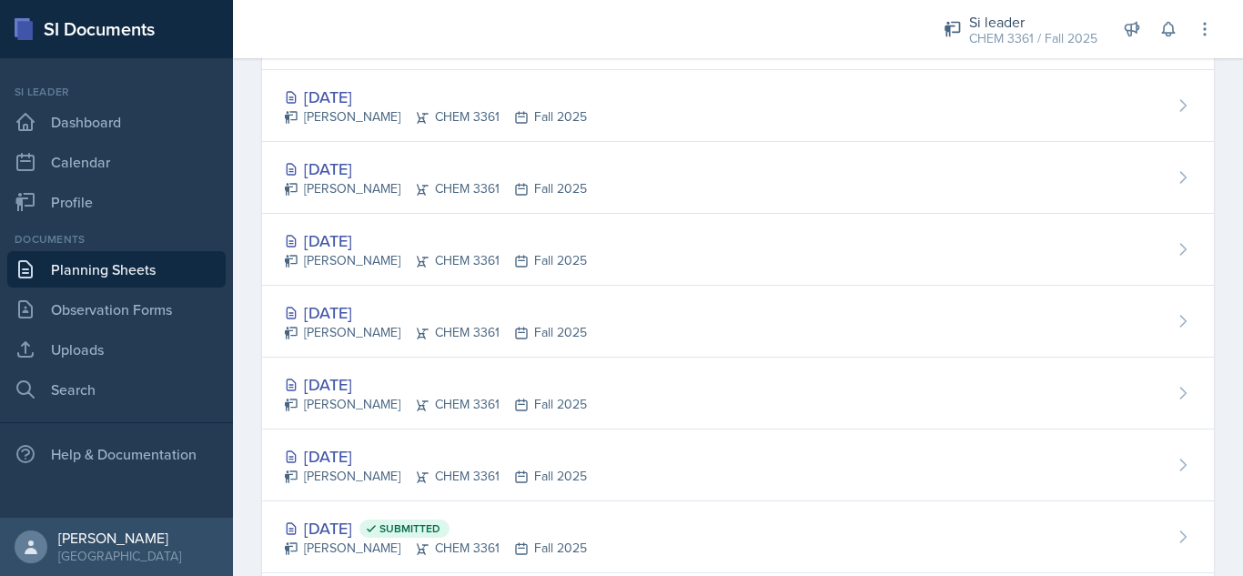
scroll to position [370, 0]
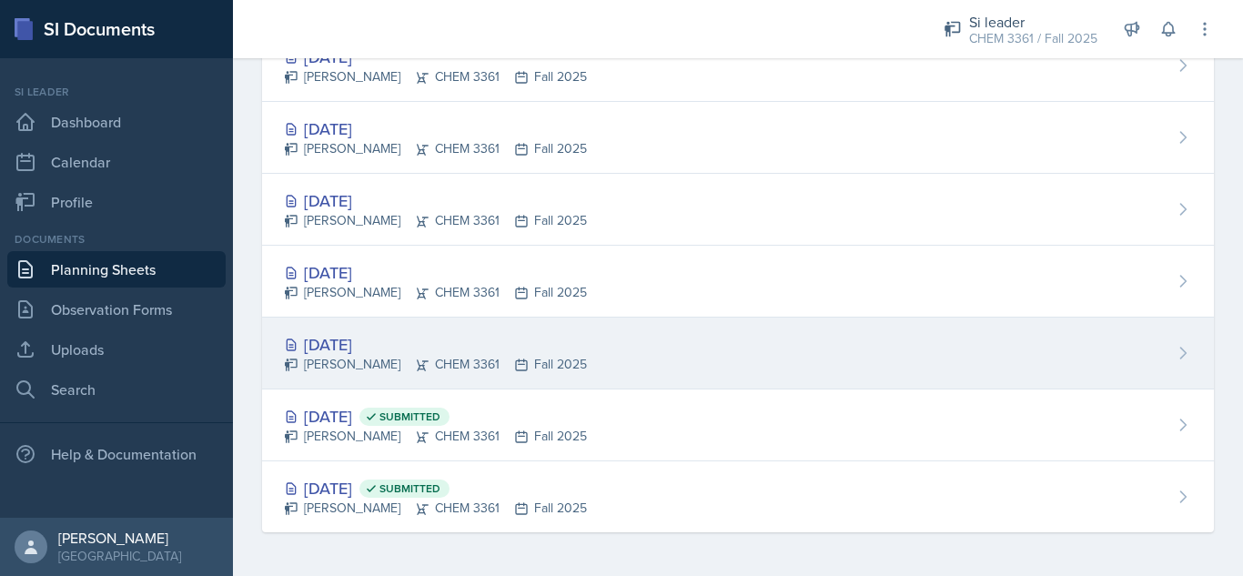
click at [353, 329] on div "[DATE] [PERSON_NAME] CHEM 3361 Fall 2025" at bounding box center [738, 354] width 952 height 72
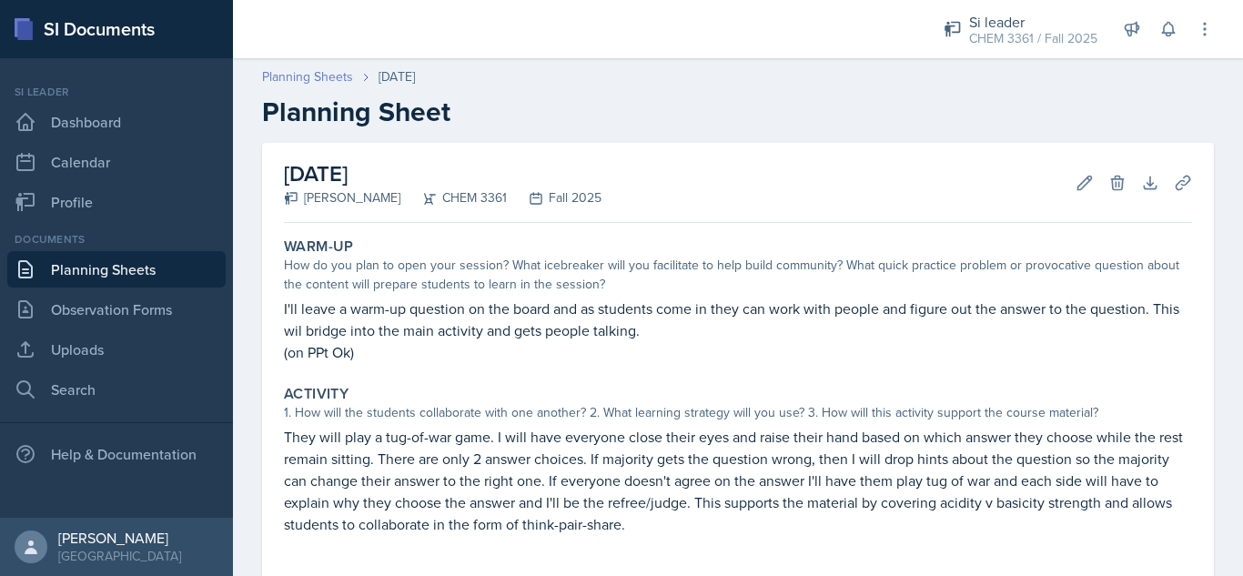
click at [287, 69] on link "Planning Sheets" at bounding box center [307, 76] width 91 height 19
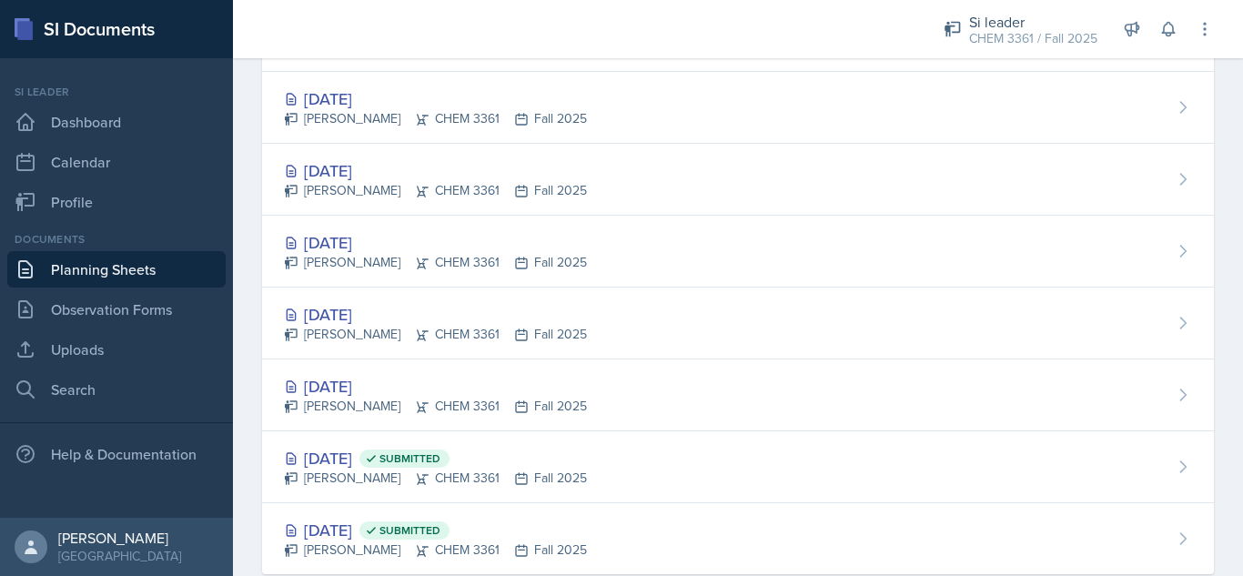
scroll to position [370, 0]
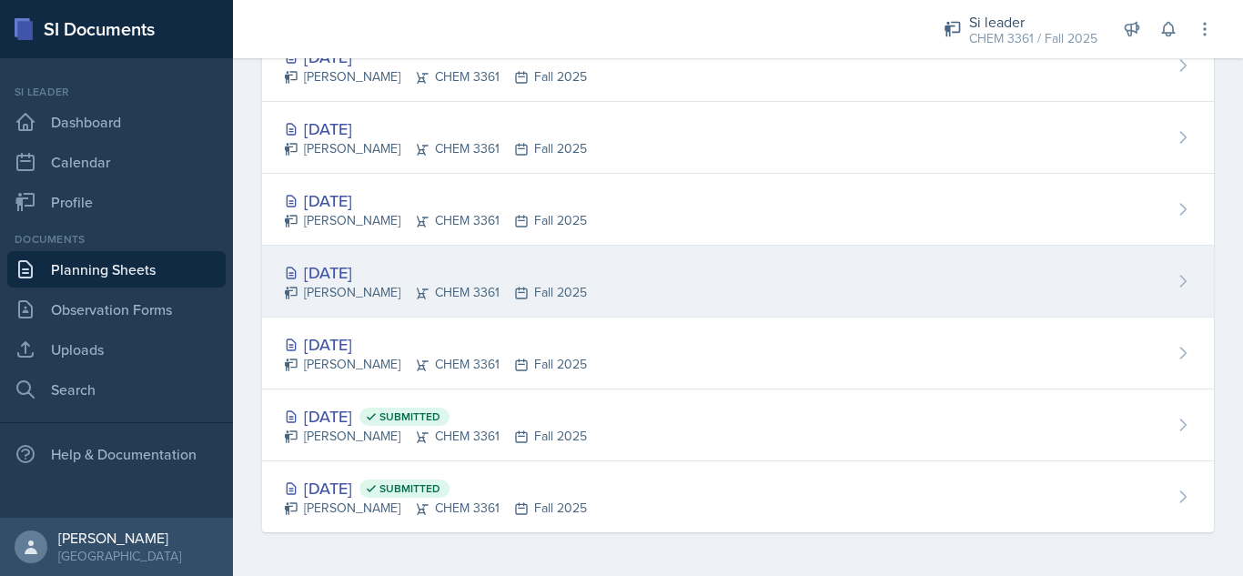
click at [376, 282] on div "[DATE]" at bounding box center [435, 272] width 303 height 25
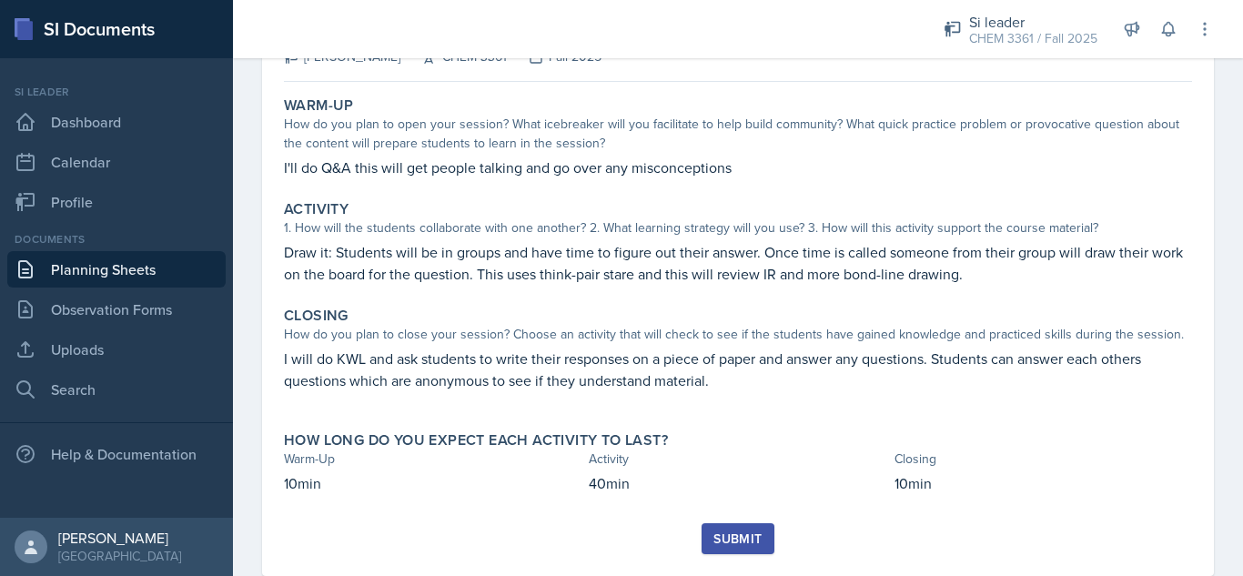
scroll to position [143, 0]
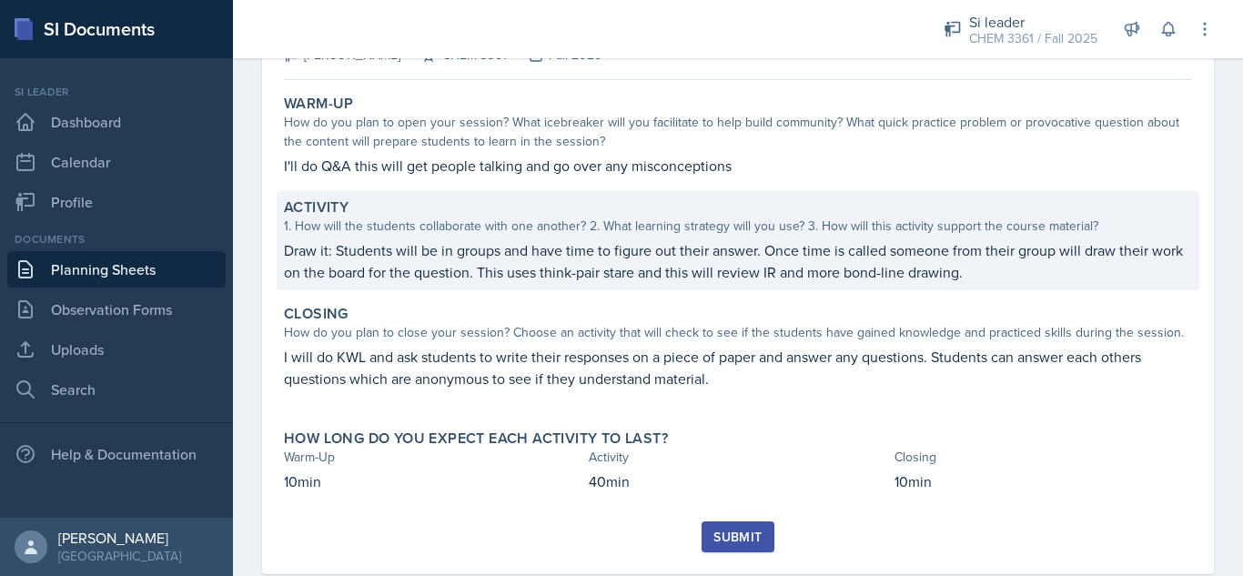
click at [822, 273] on p "Draw it: Students will be in groups and have time to figure out their answer. O…" at bounding box center [738, 261] width 908 height 44
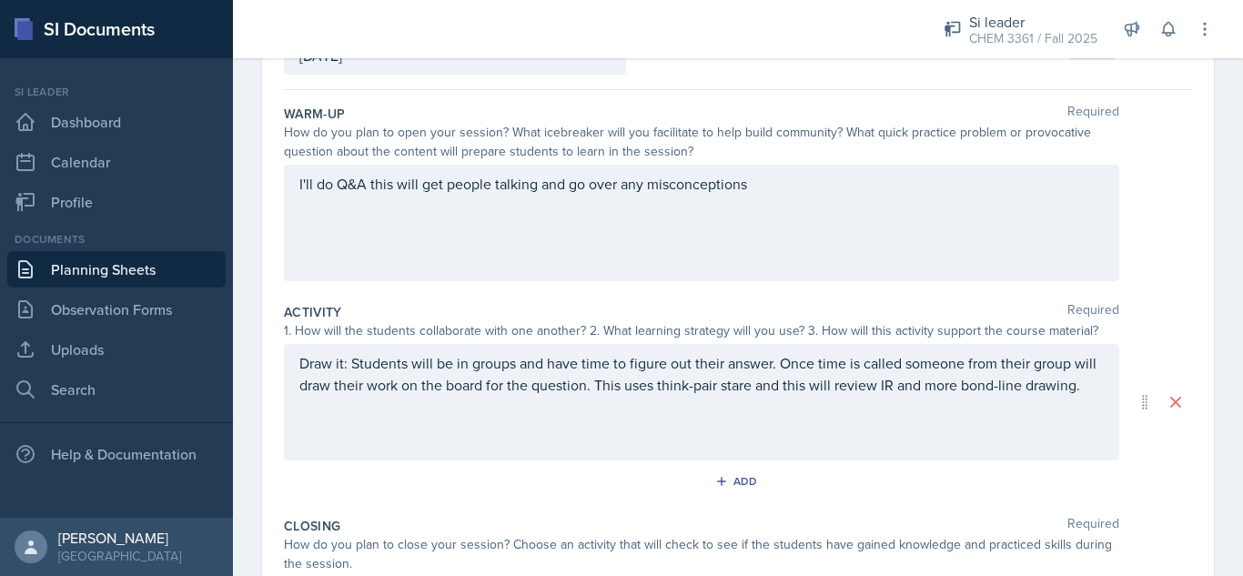
click at [289, 366] on div "Draw it: Students will be in groups and have time to figure out their answer. O…" at bounding box center [701, 402] width 835 height 116
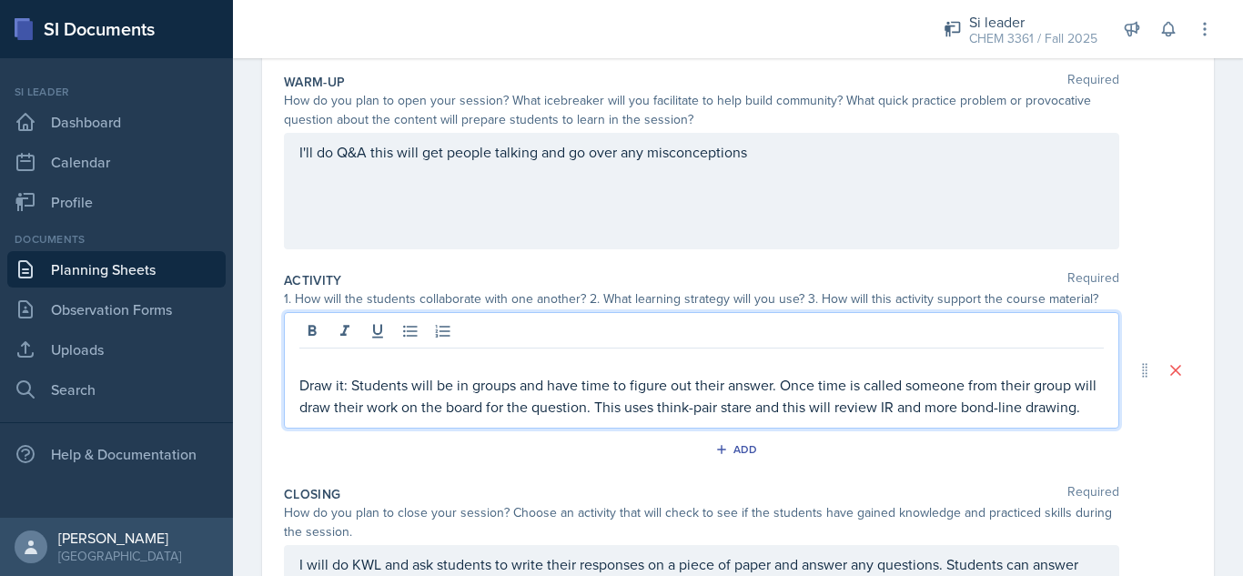
click at [328, 362] on p at bounding box center [701, 363] width 804 height 22
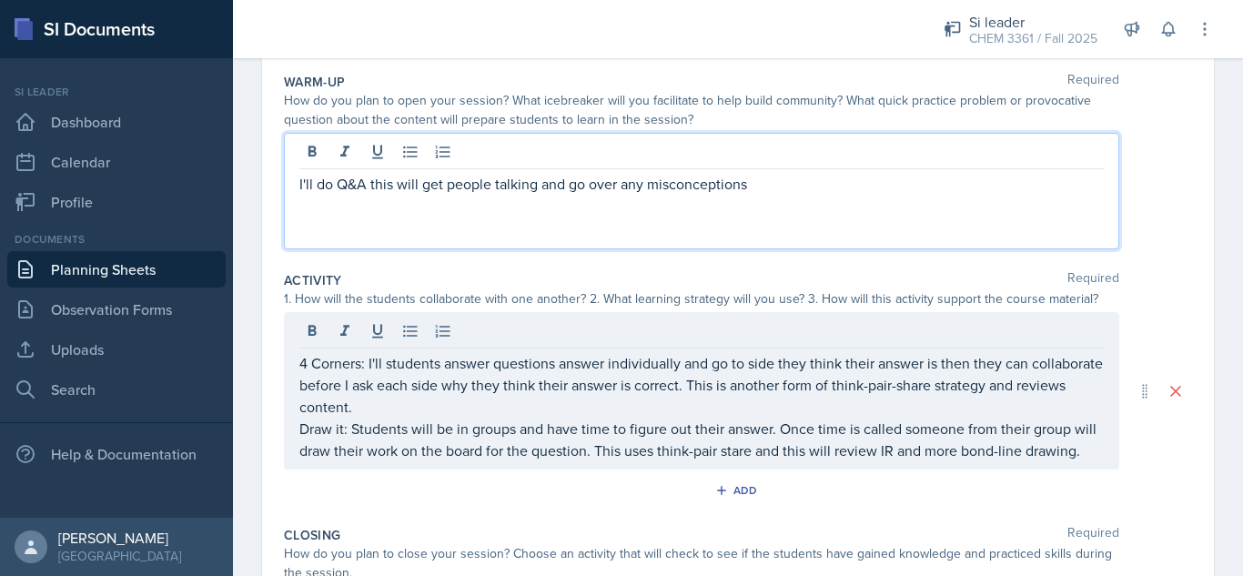
click at [765, 161] on div "I'll do Q&A this will get people talking and go over any misconceptions" at bounding box center [701, 191] width 835 height 116
